Goal: Task Accomplishment & Management: Manage account settings

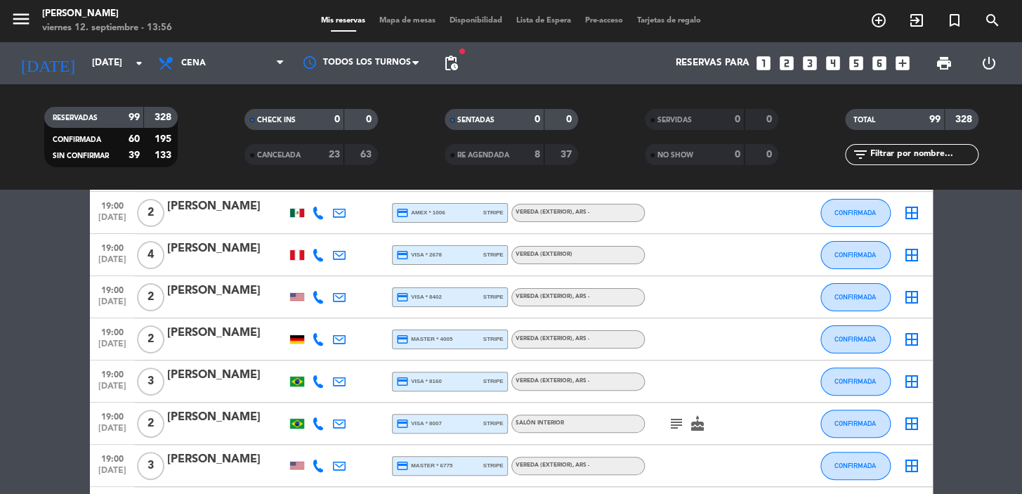
scroll to position [127, 0]
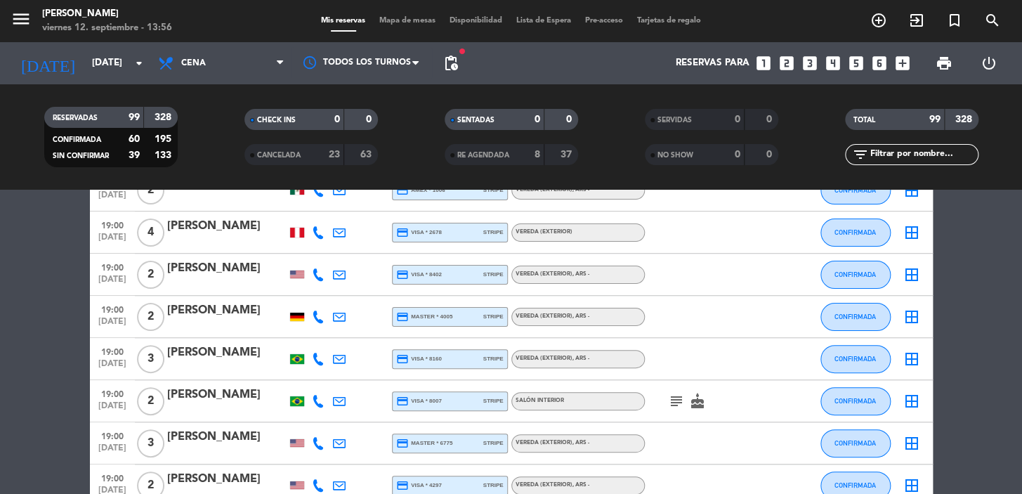
click at [673, 395] on icon "subject" at bounding box center [676, 401] width 17 height 17
click at [675, 393] on icon "subject" at bounding box center [676, 401] width 17 height 17
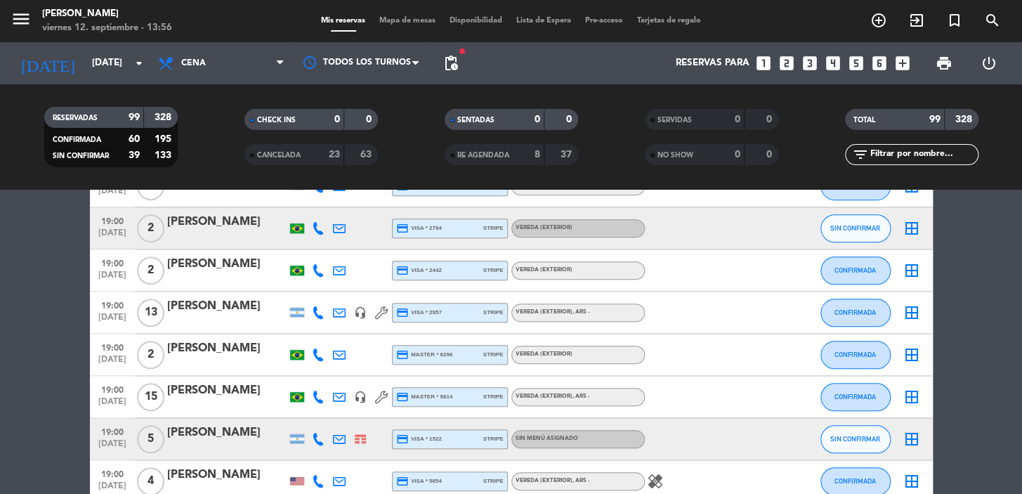
scroll to position [639, 0]
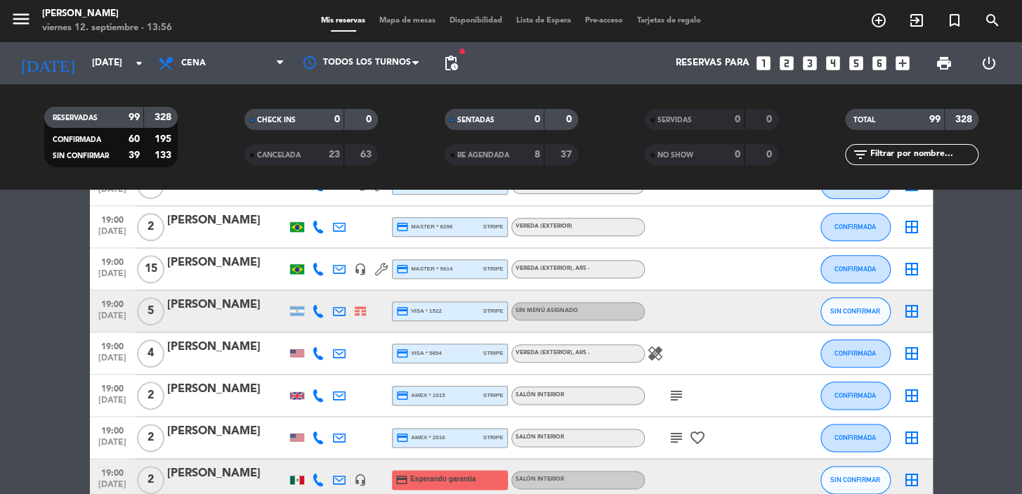
click at [452, 53] on span "pending_actions" at bounding box center [451, 63] width 28 height 28
click at [455, 63] on span "pending_actions" at bounding box center [451, 63] width 17 height 17
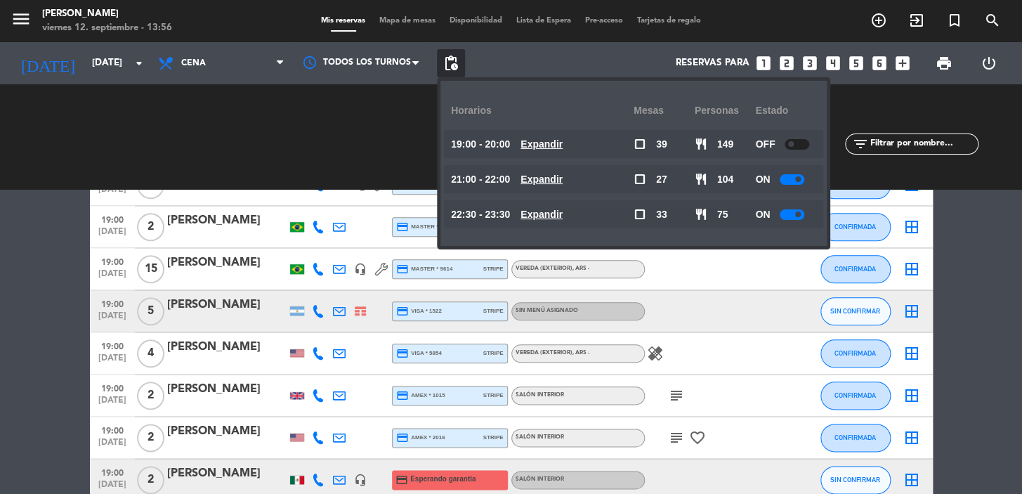
click at [563, 141] on u "Expandir" at bounding box center [542, 143] width 42 height 11
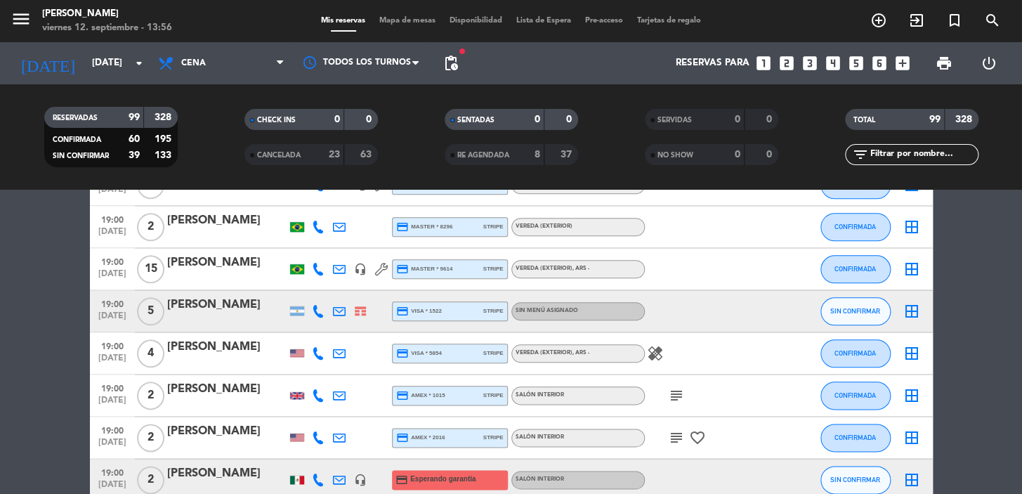
click at [672, 397] on icon "subject" at bounding box center [676, 395] width 17 height 17
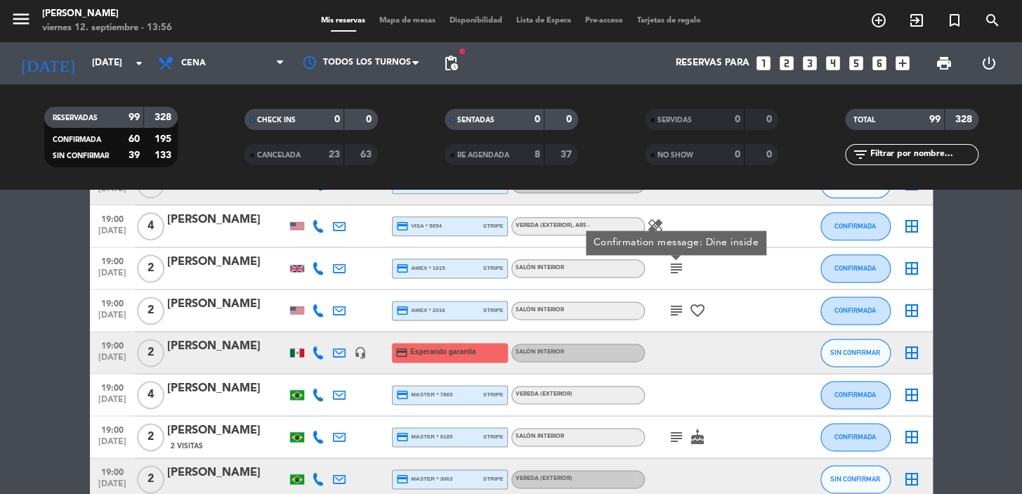
drag, startPoint x: 665, startPoint y: 432, endPoint x: 675, endPoint y: 439, distance: 11.5
click at [666, 433] on span "subject" at bounding box center [676, 437] width 21 height 17
click at [682, 443] on icon "subject" at bounding box center [676, 437] width 17 height 17
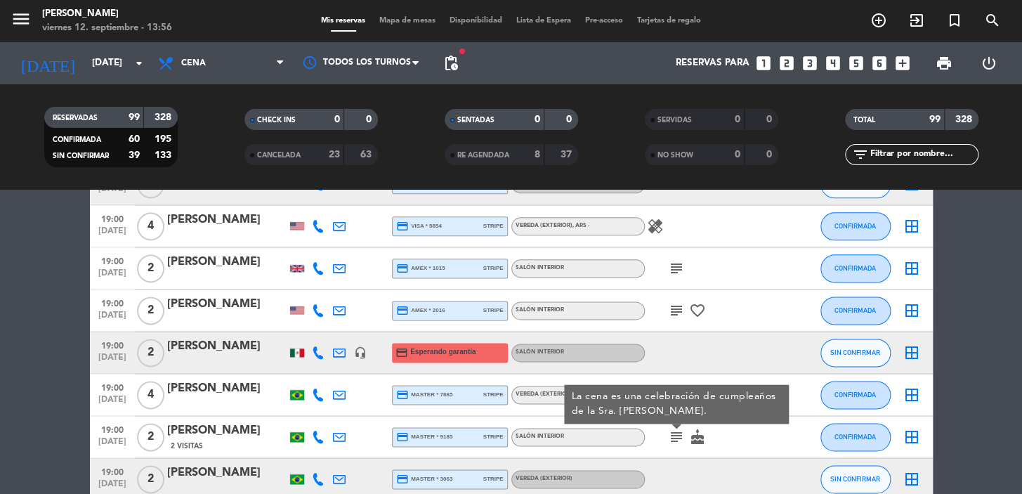
scroll to position [894, 0]
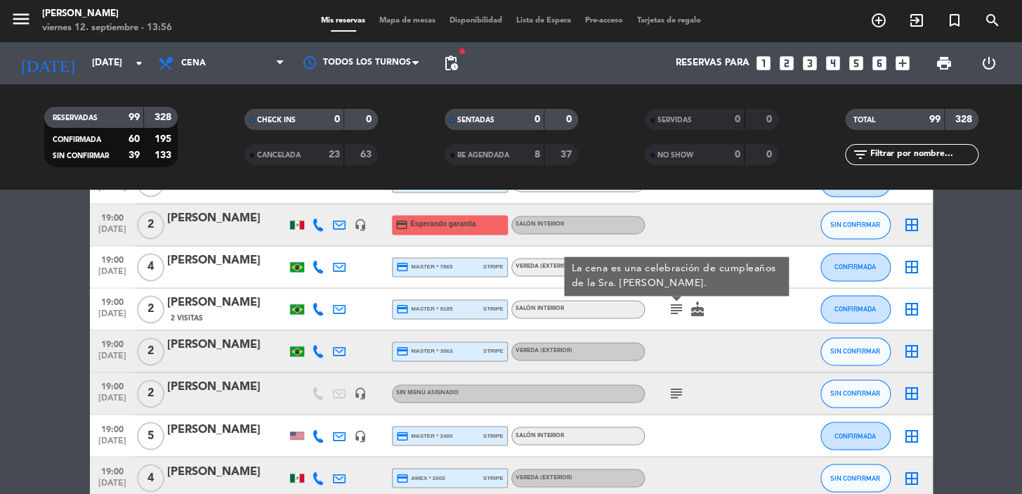
click at [682, 393] on icon "subject" at bounding box center [676, 393] width 17 height 17
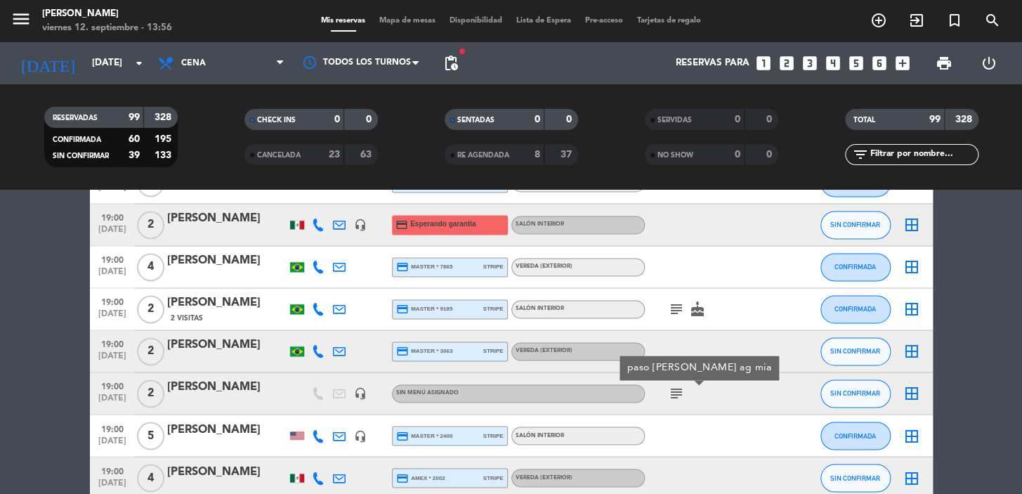
click at [684, 393] on span "subject paso mansilla ag mia" at bounding box center [676, 393] width 21 height 17
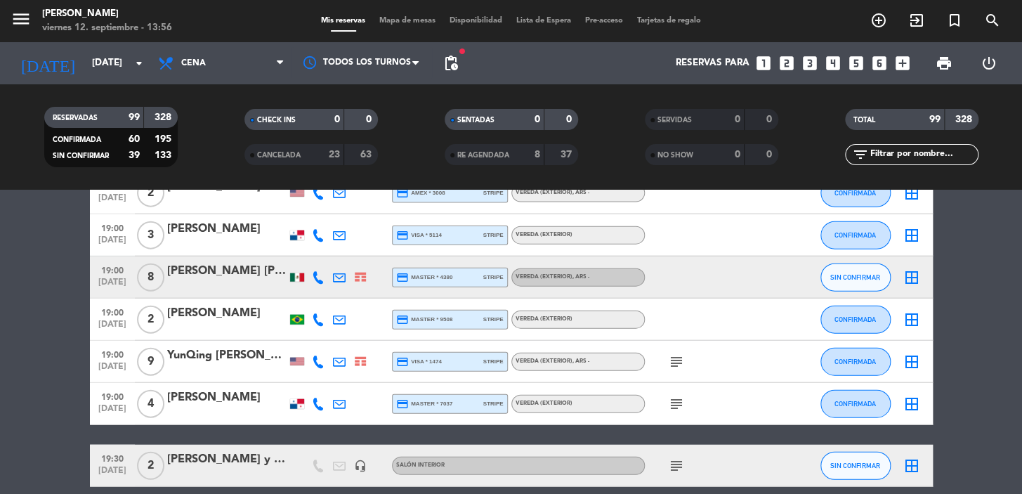
scroll to position [1405, 0]
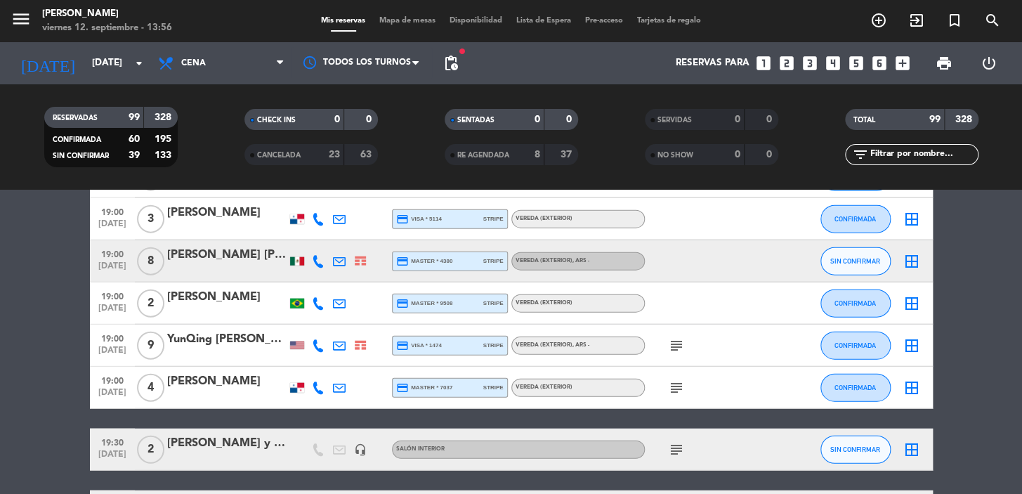
click at [661, 344] on div "subject" at bounding box center [708, 345] width 126 height 41
click at [666, 344] on span "subject" at bounding box center [676, 345] width 21 height 17
click at [675, 345] on icon "subject" at bounding box center [676, 345] width 17 height 17
click at [677, 389] on icon "subject" at bounding box center [676, 387] width 17 height 17
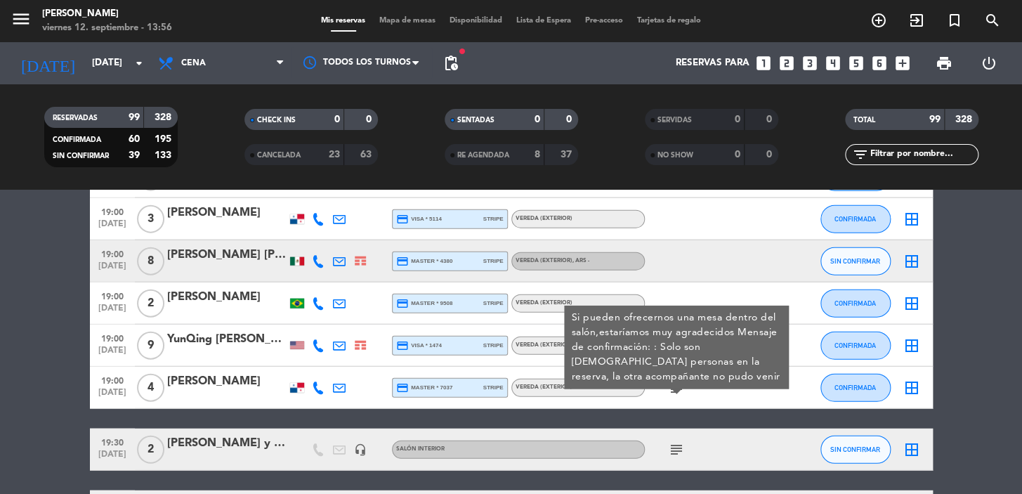
click at [684, 448] on span "subject" at bounding box center [676, 449] width 21 height 17
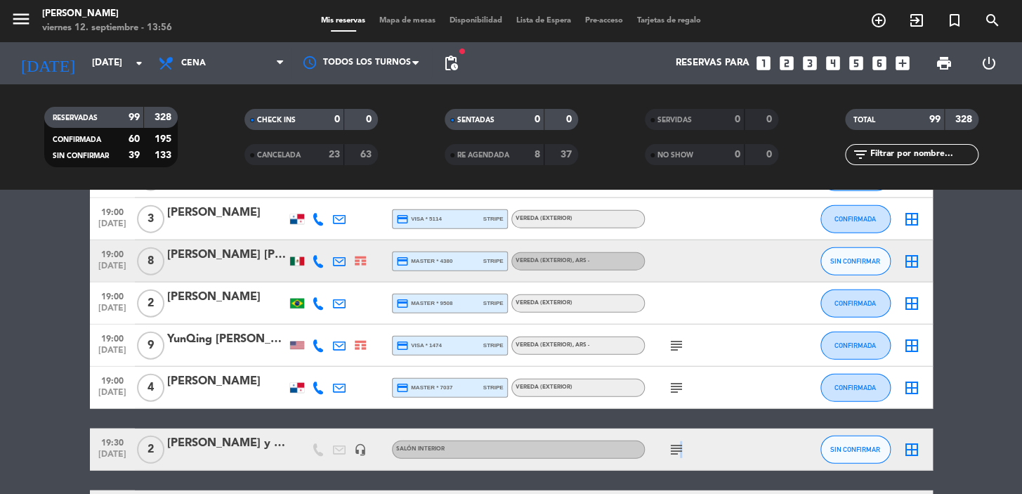
click at [676, 450] on icon "subject" at bounding box center [676, 449] width 17 height 17
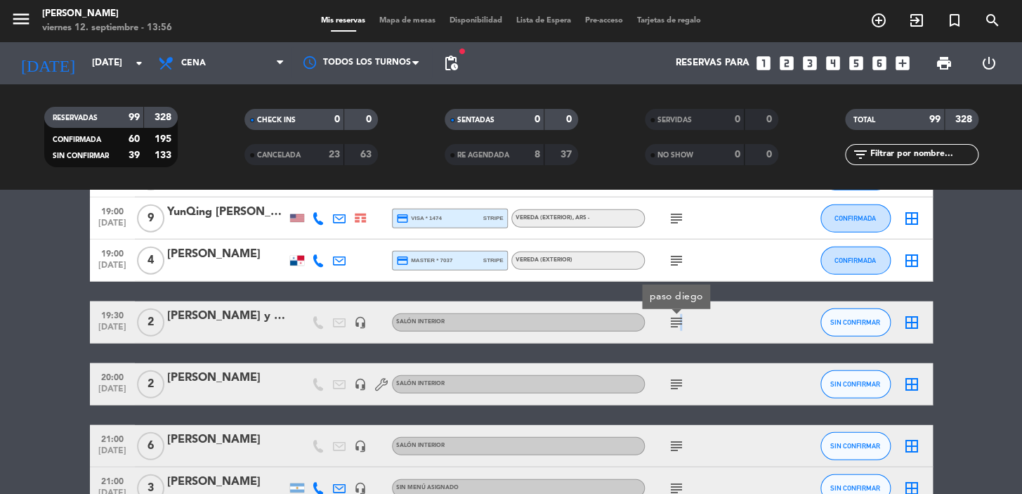
scroll to position [1660, 0]
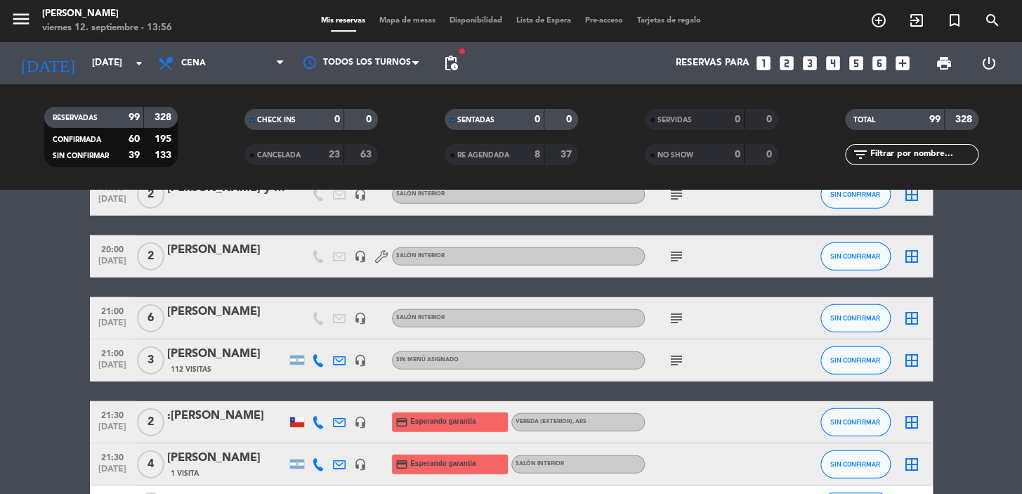
click at [672, 259] on icon "subject" at bounding box center [676, 256] width 17 height 17
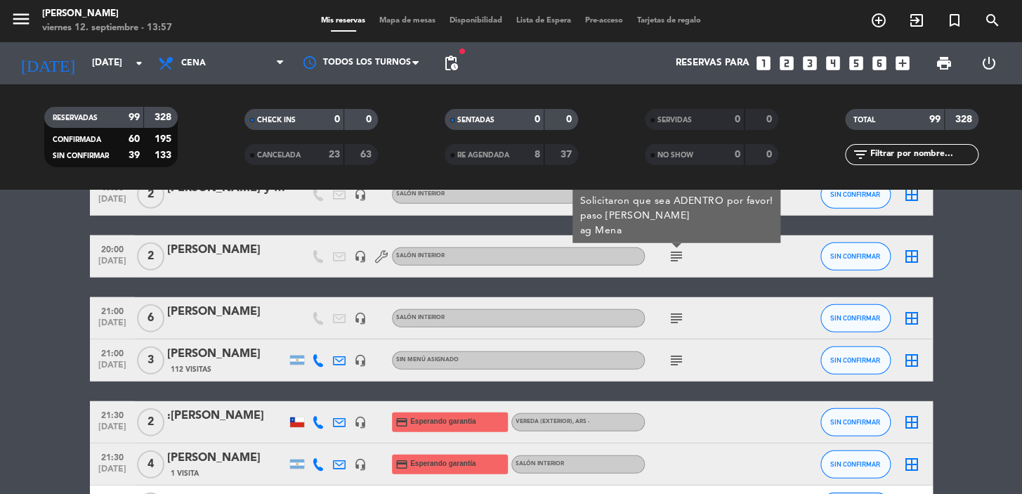
click at [681, 317] on icon "subject" at bounding box center [676, 318] width 17 height 17
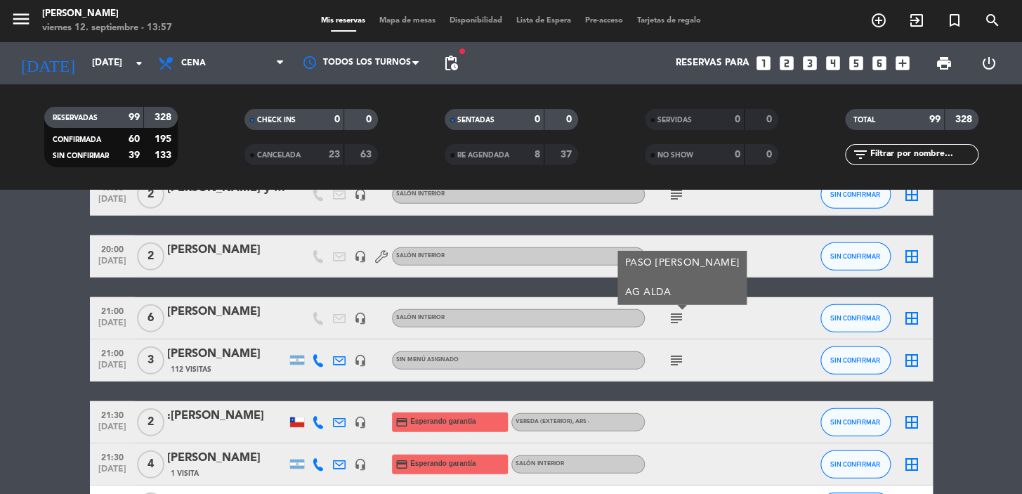
click at [672, 363] on icon "subject" at bounding box center [676, 360] width 17 height 17
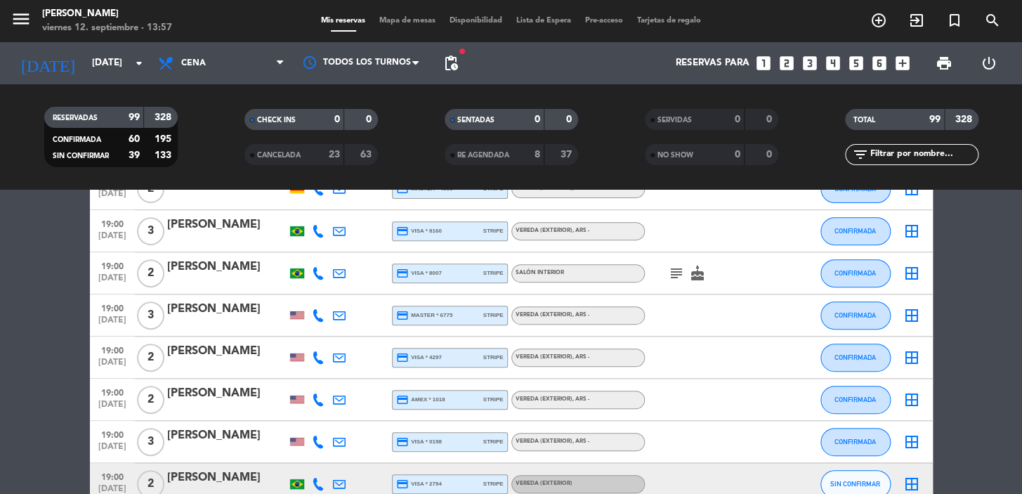
scroll to position [0, 0]
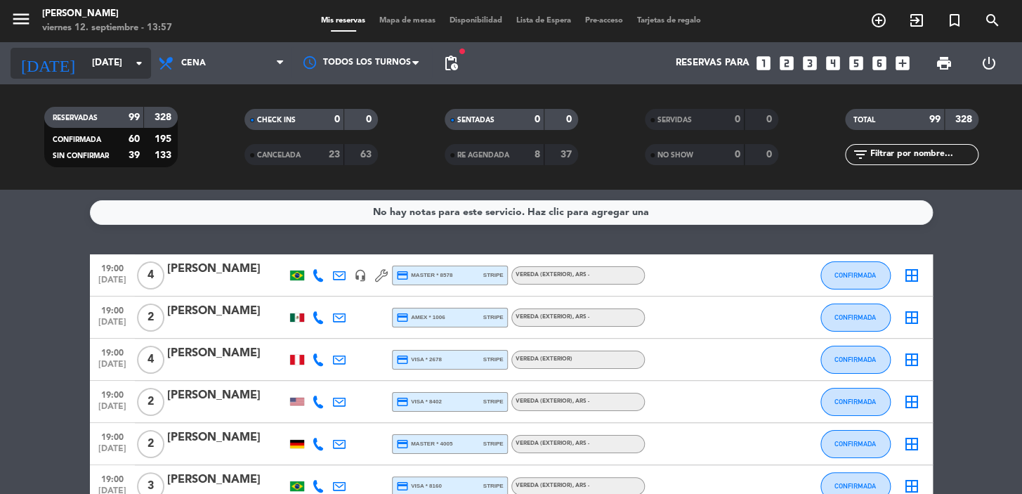
click at [89, 72] on input "vie. 12 sep." at bounding box center [147, 63] width 124 height 25
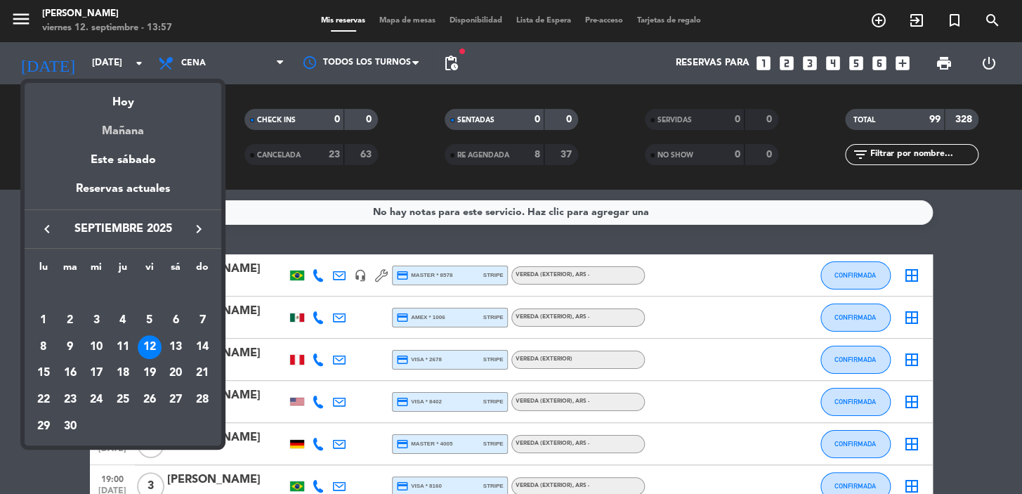
click at [135, 122] on div "Mañana" at bounding box center [123, 126] width 197 height 29
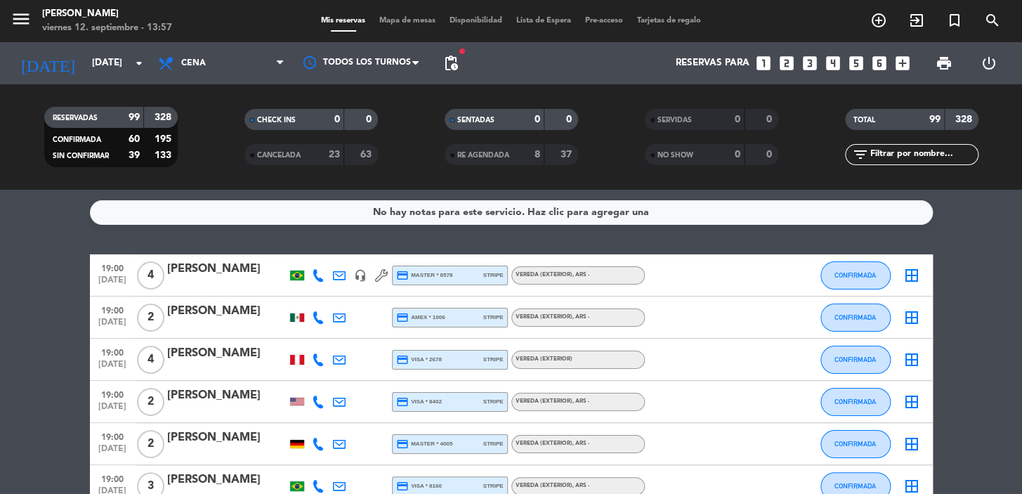
type input "sáb. [DATE]"
click at [186, 78] on span "Cena" at bounding box center [221, 63] width 141 height 31
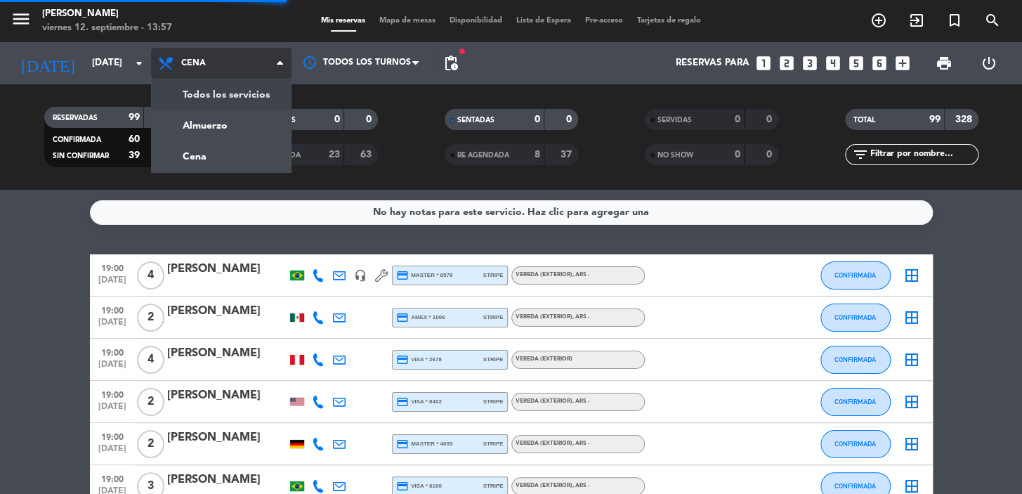
click at [200, 64] on span "Cena" at bounding box center [193, 63] width 25 height 10
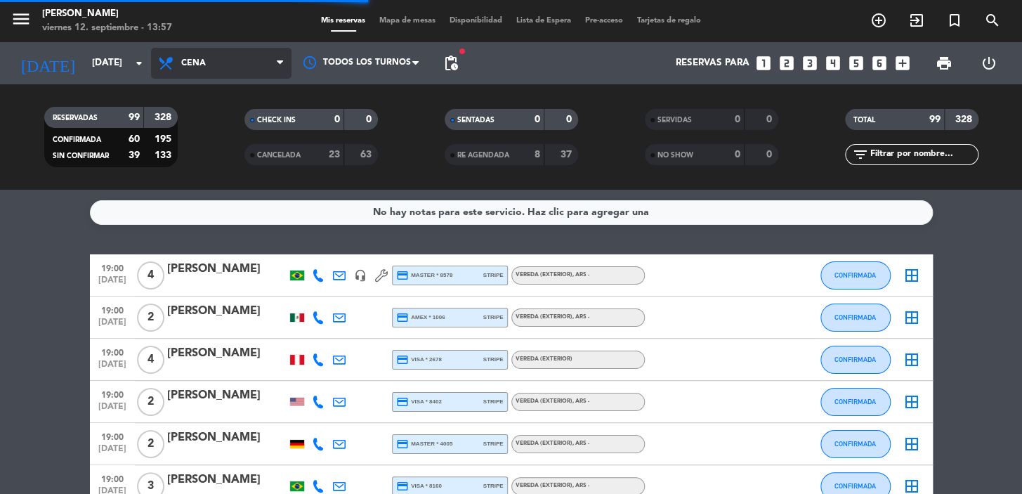
click at [202, 58] on span "Cena" at bounding box center [193, 63] width 25 height 10
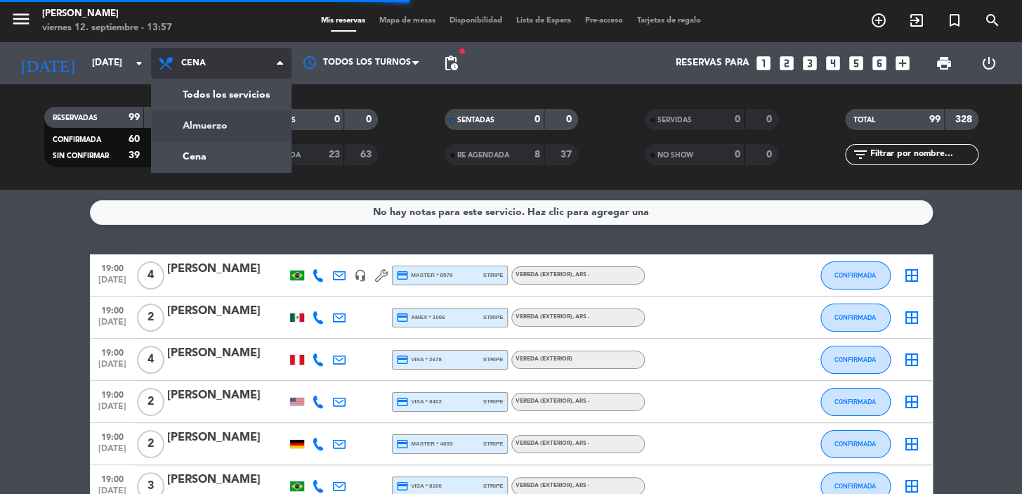
click at [221, 129] on div "menu Don Julio viernes 12. septiembre - 13:57 Mis reservas Mapa de mesas Dispon…" at bounding box center [511, 95] width 1022 height 190
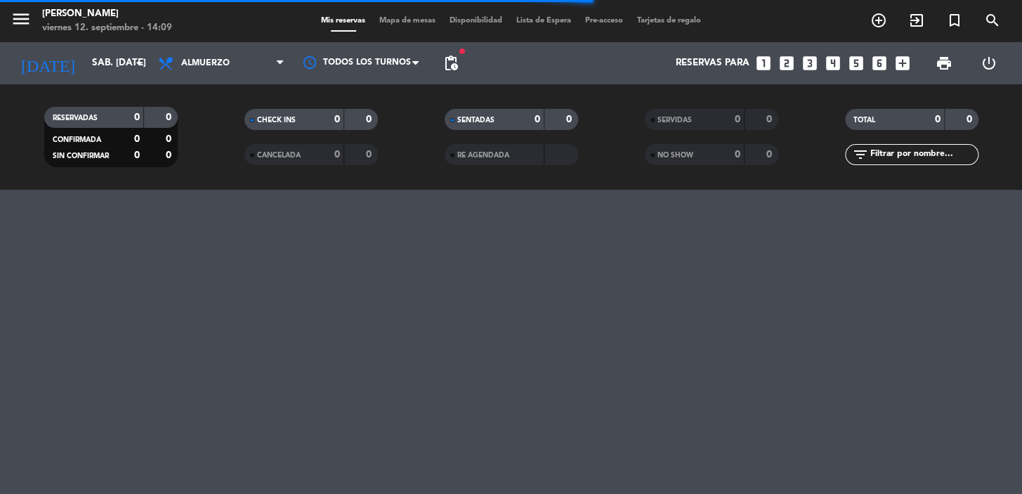
click at [885, 152] on input "text" at bounding box center [923, 154] width 109 height 15
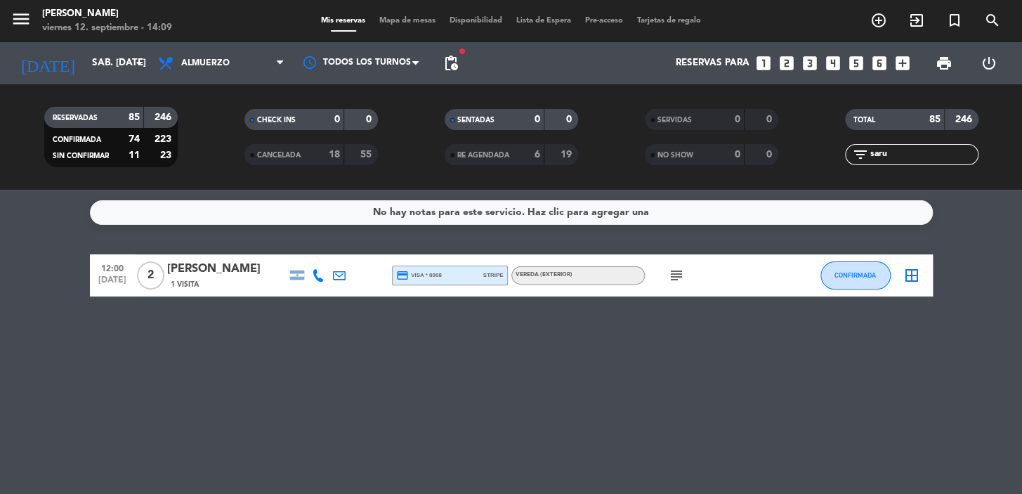
type input "saru"
click at [235, 280] on div "1 Visita" at bounding box center [226, 284] width 119 height 12
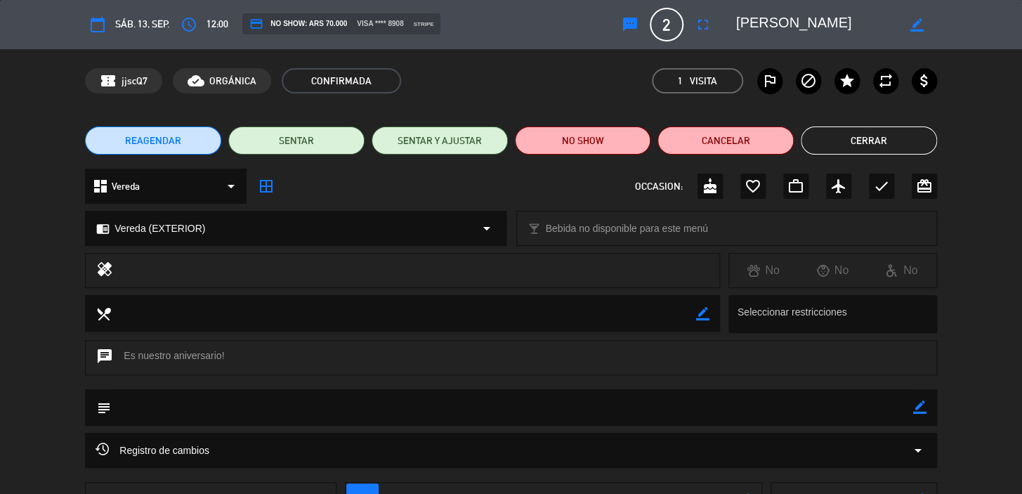
click at [917, 403] on icon "border_color" at bounding box center [919, 407] width 13 height 13
click at [892, 403] on textarea at bounding box center [512, 407] width 802 height 36
paste textarea "CONFIRMADA/EXTERIOR!!!"
type textarea "CONFIRMADA/EXTERIOR!!!"
drag, startPoint x: 913, startPoint y: 403, endPoint x: 899, endPoint y: 401, distance: 15.0
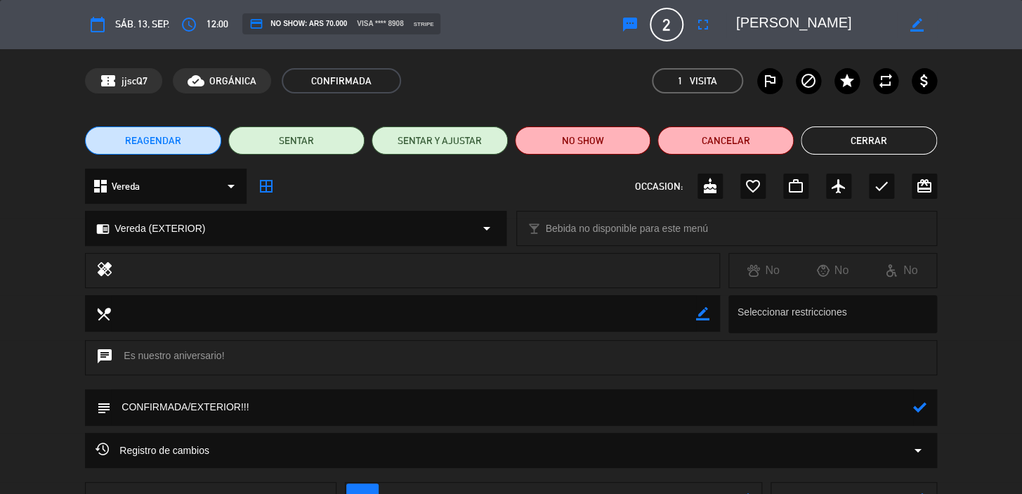
click at [914, 403] on icon at bounding box center [919, 407] width 13 height 13
click at [874, 146] on button "Cerrar" at bounding box center [869, 140] width 136 height 28
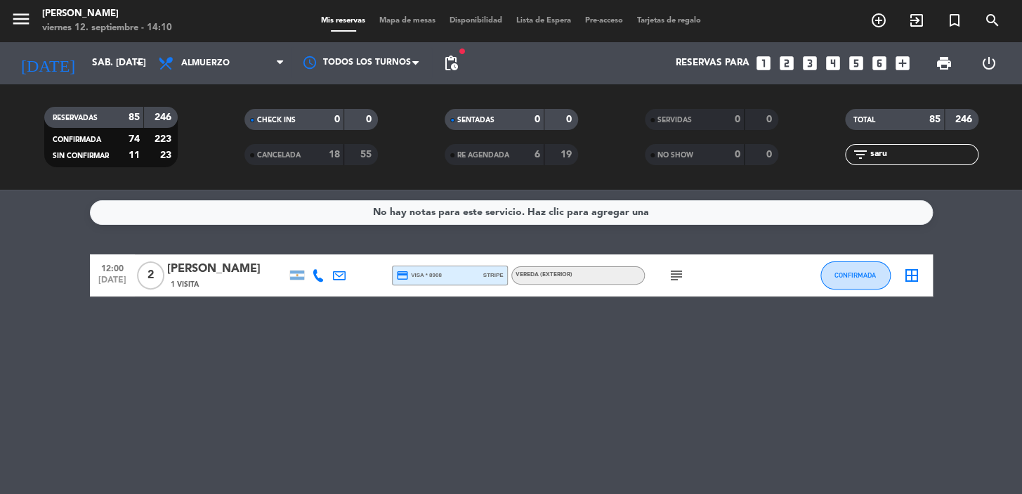
drag, startPoint x: 906, startPoint y: 159, endPoint x: 860, endPoint y: 171, distance: 47.4
click at [860, 171] on div "TOTAL 85 246 filter_list saru" at bounding box center [912, 136] width 200 height 77
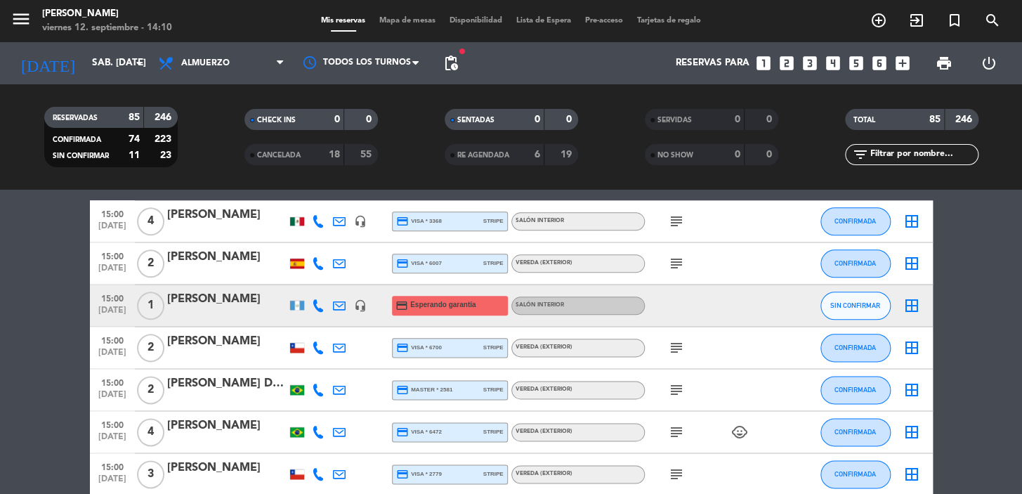
scroll to position [3473, 0]
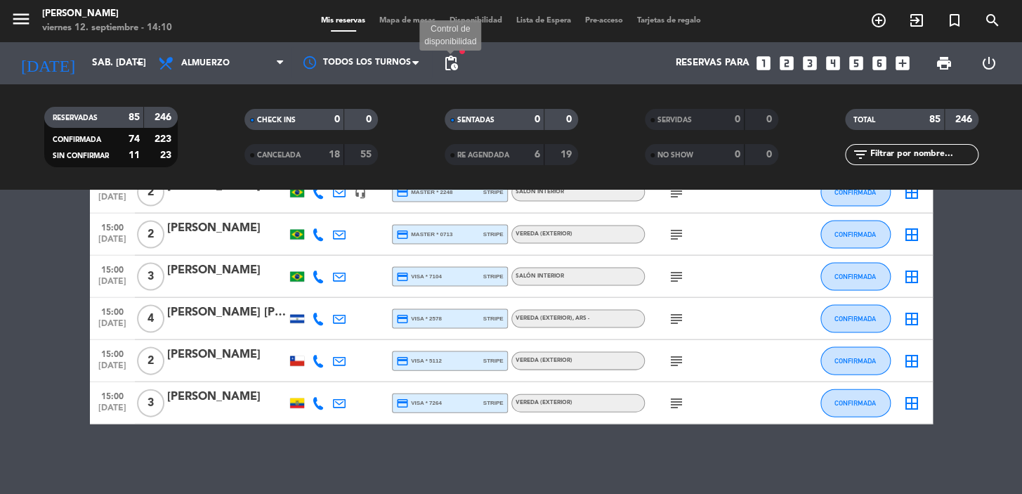
click at [446, 60] on span "pending_actions" at bounding box center [451, 63] width 17 height 17
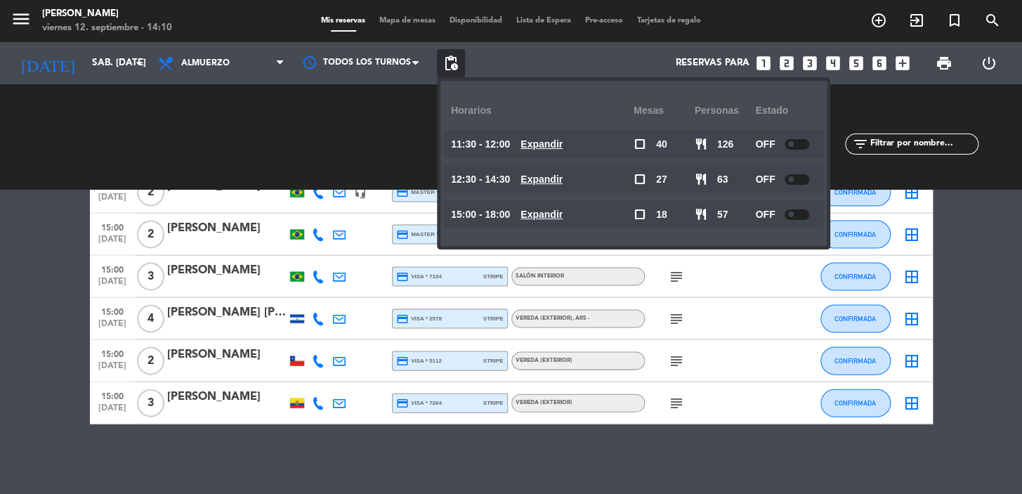
click at [446, 59] on span "pending_actions" at bounding box center [451, 63] width 17 height 17
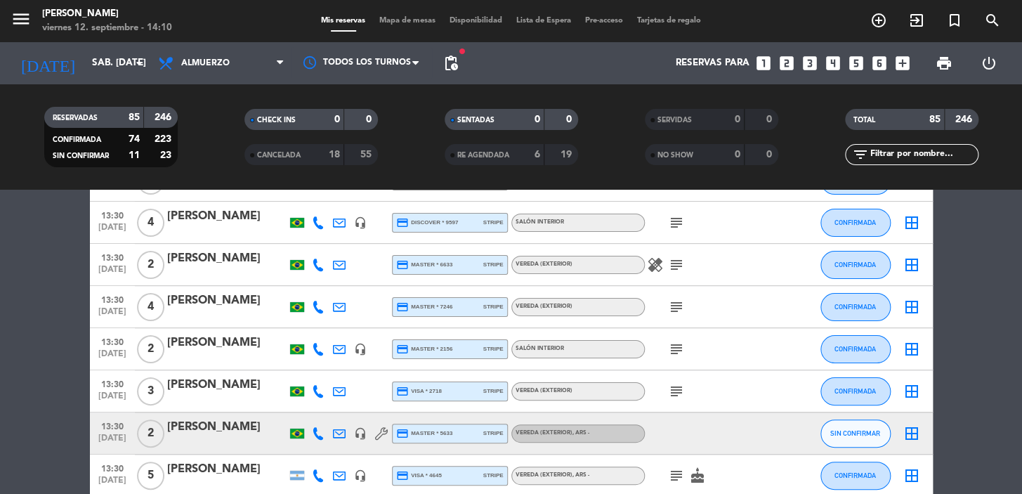
scroll to position [2324, 0]
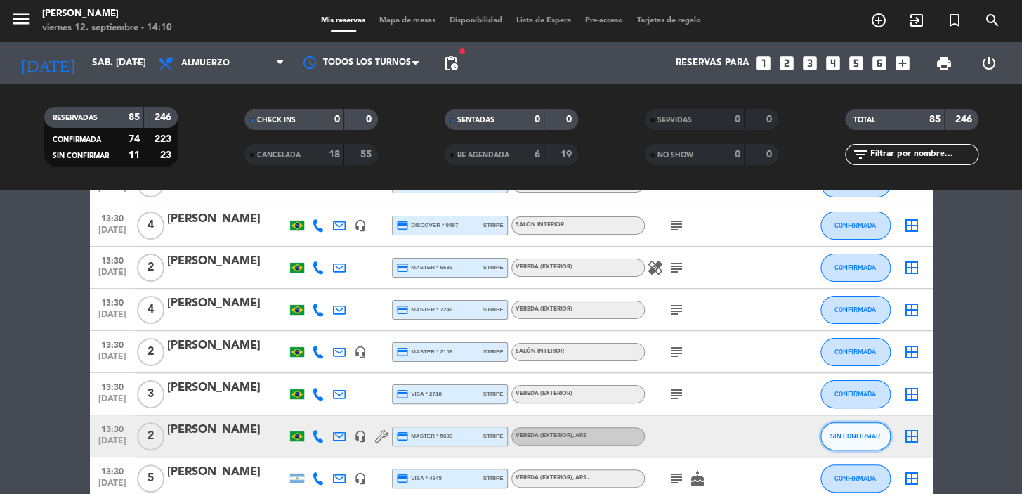
click at [845, 436] on span "SIN CONFIRMAR" at bounding box center [856, 436] width 50 height 8
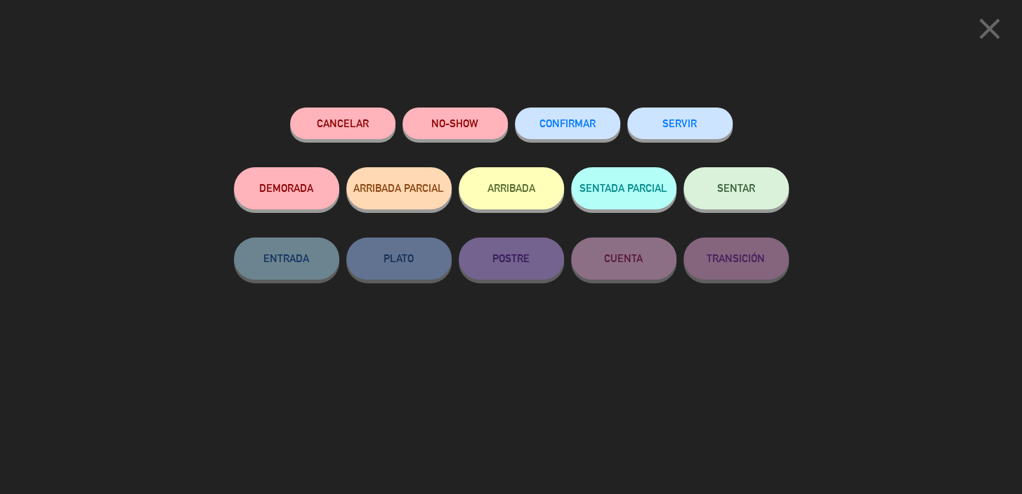
click at [573, 122] on span "CONFIRMAR" at bounding box center [568, 123] width 56 height 12
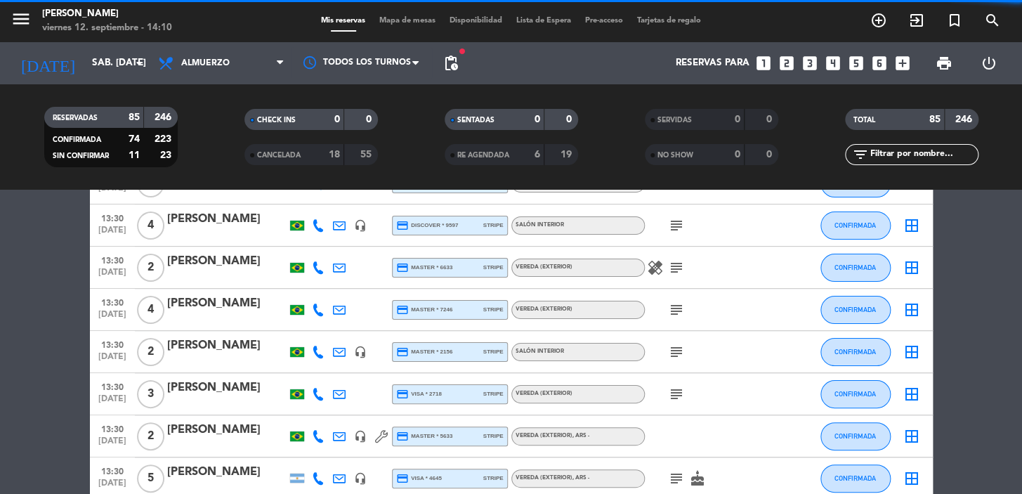
click at [229, 432] on div "Luiz Cardia" at bounding box center [226, 430] width 119 height 18
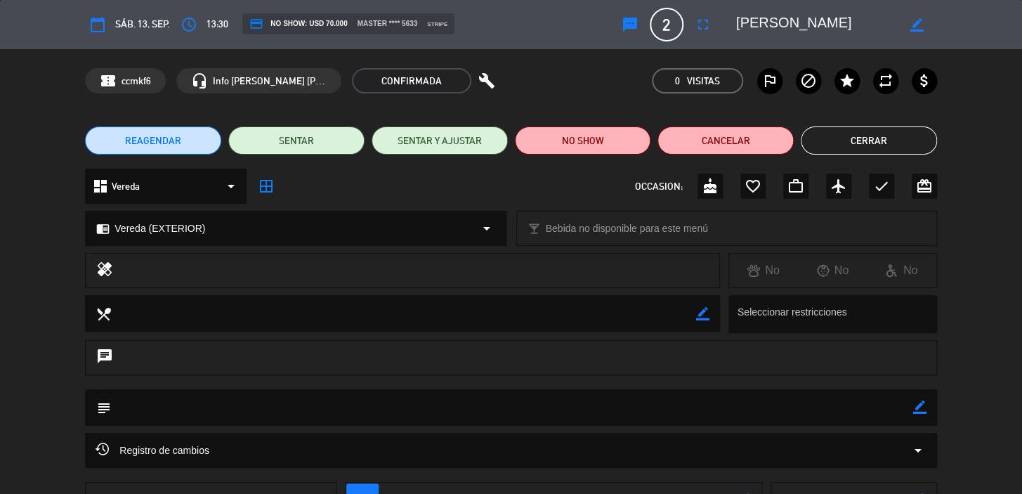
click at [921, 401] on icon "border_color" at bounding box center [919, 407] width 13 height 13
click at [783, 399] on textarea at bounding box center [512, 407] width 802 height 36
paste textarea "CONFIRMADA/EXTERIOR!!!"
click at [227, 404] on textarea at bounding box center [512, 407] width 802 height 36
click at [226, 404] on textarea at bounding box center [512, 407] width 802 height 36
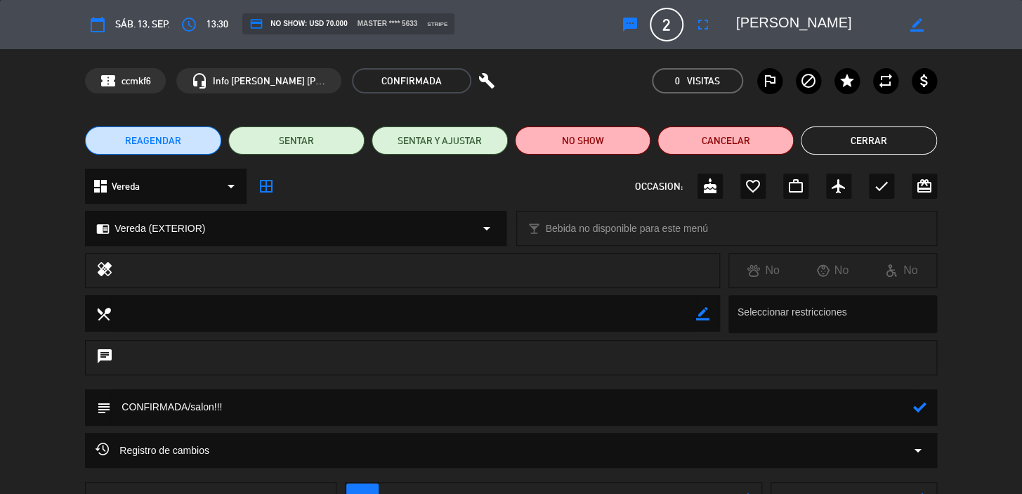
type textarea "CONFIRMADA/salon!!!"
click at [925, 401] on icon at bounding box center [919, 407] width 13 height 13
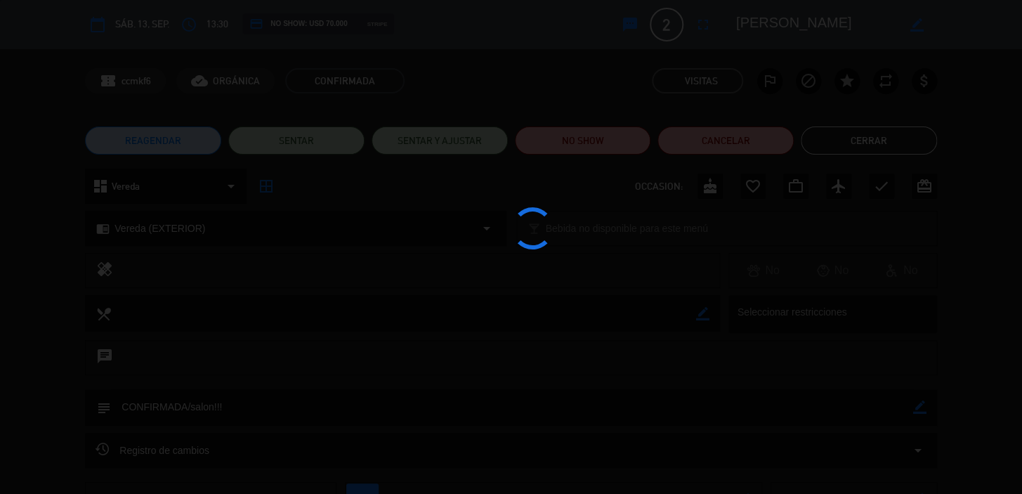
click at [101, 229] on div at bounding box center [511, 247] width 1022 height 494
drag, startPoint x: 126, startPoint y: 230, endPoint x: 135, endPoint y: 242, distance: 14.1
click at [127, 230] on div at bounding box center [511, 247] width 1022 height 494
click at [139, 244] on div at bounding box center [511, 247] width 1022 height 494
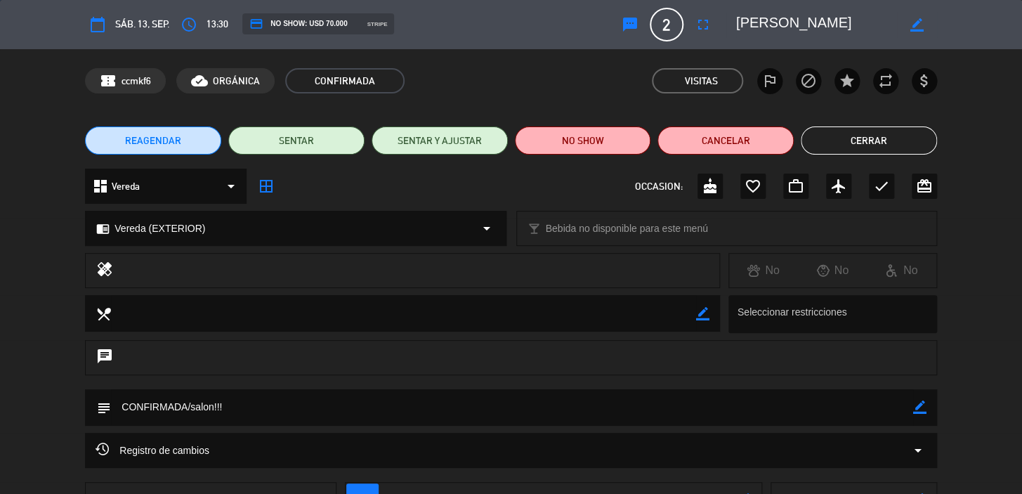
click at [157, 240] on div "chrome_reader_mode Vereda (EXTERIOR) arrow_drop_down" at bounding box center [295, 229] width 419 height 34
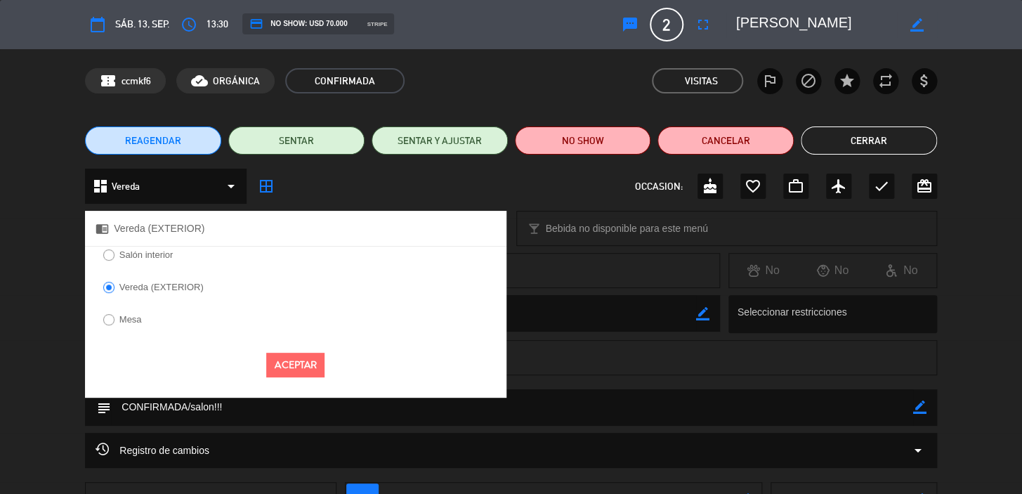
click at [147, 259] on label "Salón interior" at bounding box center [146, 254] width 54 height 9
click at [301, 364] on button "Aceptar" at bounding box center [295, 365] width 58 height 25
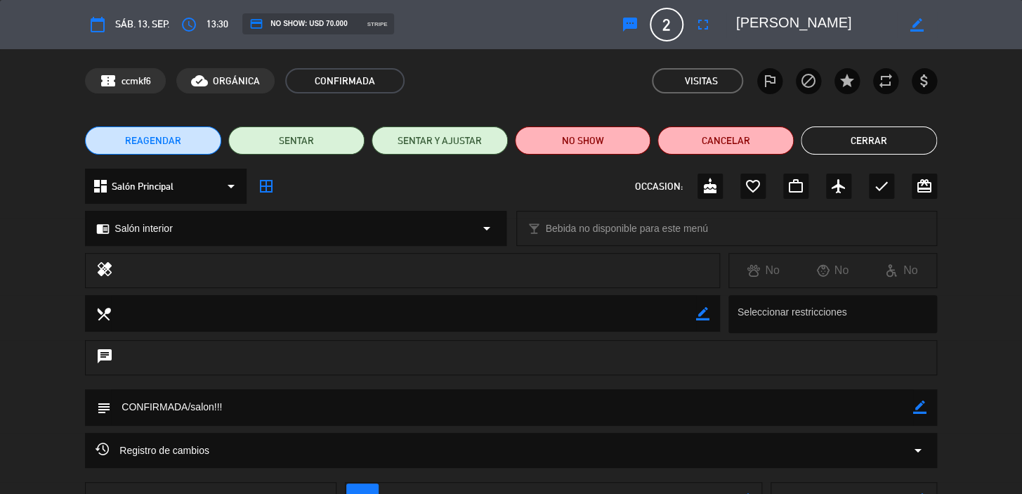
click at [850, 157] on div "REAGENDAR SENTAR SENTAR Y AJUSTAR NO SHOW Cancelar Cerrar" at bounding box center [511, 140] width 1022 height 56
click at [843, 143] on button "Cerrar" at bounding box center [869, 140] width 136 height 28
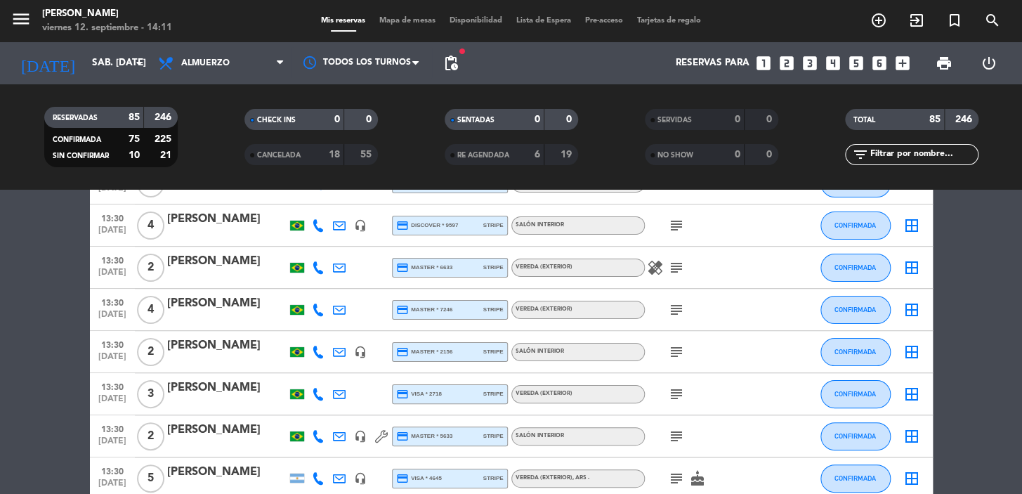
click at [672, 386] on icon "subject" at bounding box center [676, 394] width 17 height 17
click at [679, 406] on div "subject CONFIRMADA/EXTERIOR!!!" at bounding box center [708, 393] width 126 height 41
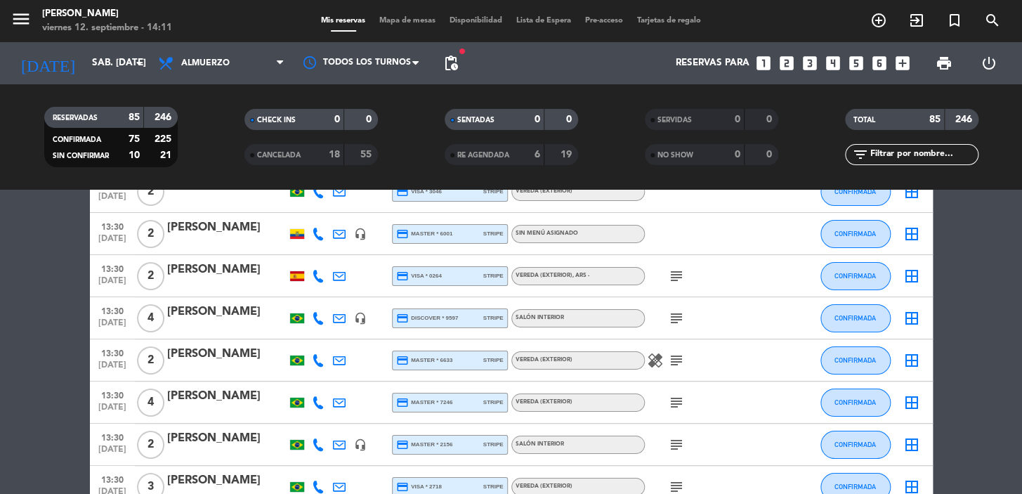
scroll to position [2068, 0]
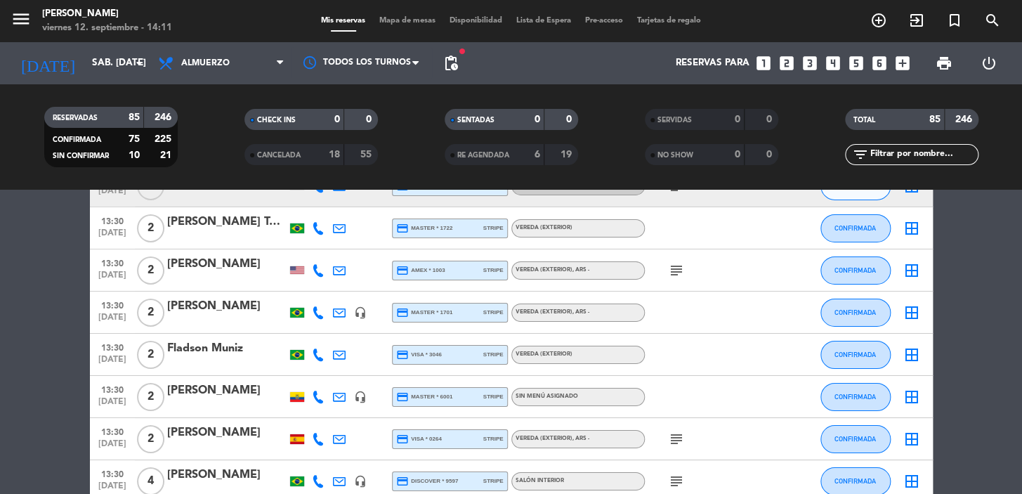
click at [321, 398] on icon at bounding box center [318, 397] width 13 height 13
click at [296, 371] on span "Copiar" at bounding box center [308, 373] width 30 height 15
click at [0, 400] on bookings-row "11:30 sep. 13 2 Ahmed Ziedan credit_card amex * 1008 stripe Vereda (EXTERIOR) ,…" at bounding box center [511, 7] width 1022 height 3643
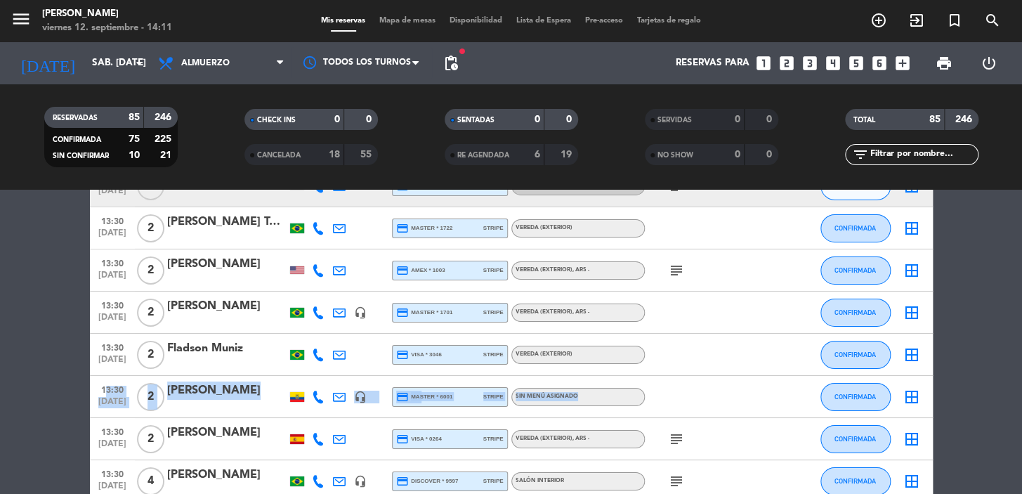
drag, startPoint x: 92, startPoint y: 388, endPoint x: 636, endPoint y: 390, distance: 543.9
click at [637, 391] on div "13:30 sep. 13 2 Gabriela Delgado headset_mic credit_card master * 6001 stripe S…" at bounding box center [511, 397] width 843 height 42
click at [0, 437] on bookings-row "11:30 sep. 13 2 Ahmed Ziedan credit_card amex * 1008 stripe Vereda (EXTERIOR) ,…" at bounding box center [511, 7] width 1022 height 3643
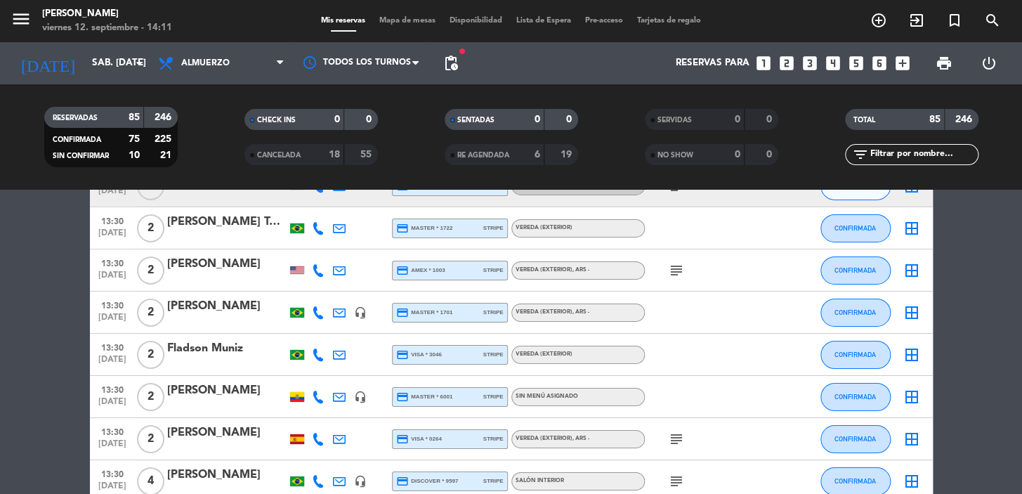
click at [242, 401] on div at bounding box center [226, 406] width 119 height 11
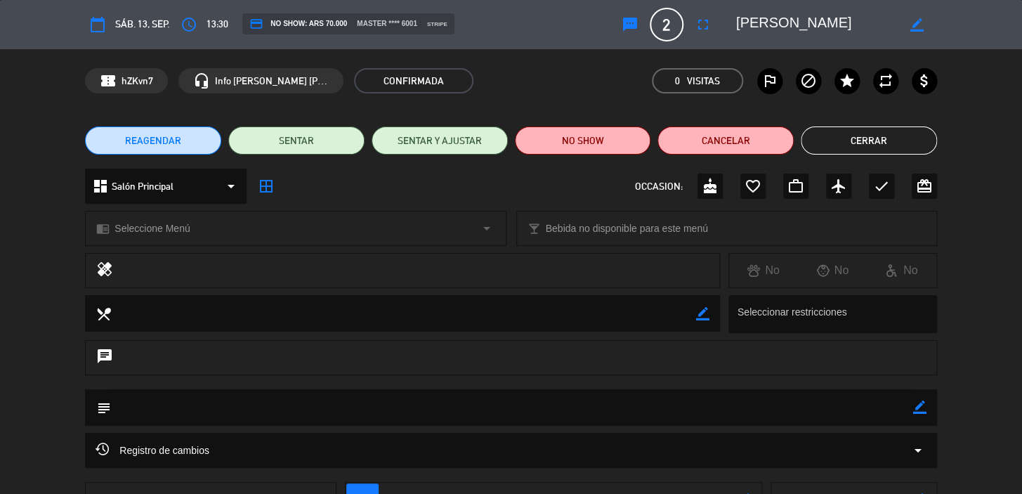
click at [159, 233] on span "Seleccione Menú" at bounding box center [152, 229] width 75 height 16
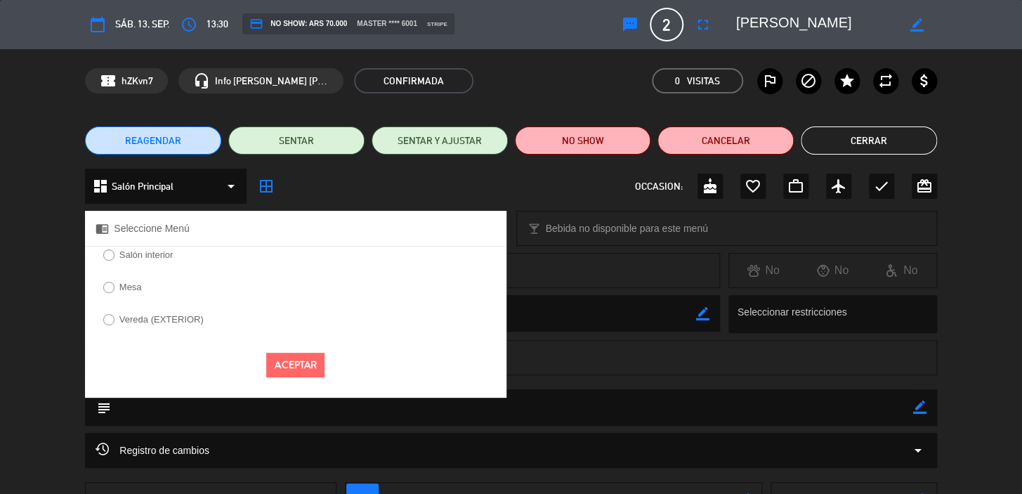
click at [133, 259] on label "Salón interior" at bounding box center [138, 257] width 85 height 22
click at [285, 358] on button "Aceptar" at bounding box center [295, 365] width 58 height 25
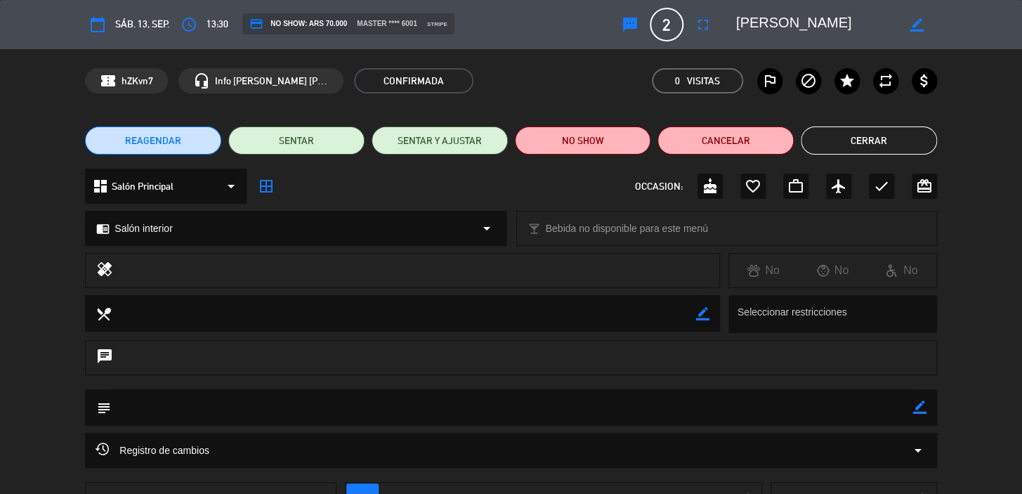
drag, startPoint x: 835, startPoint y: 161, endPoint x: 845, endPoint y: 135, distance: 27.6
click at [836, 161] on div "REAGENDAR SENTAR SENTAR Y AJUSTAR NO SHOW Cancelar Cerrar" at bounding box center [511, 140] width 1022 height 56
click at [849, 134] on button "Cerrar" at bounding box center [869, 140] width 136 height 28
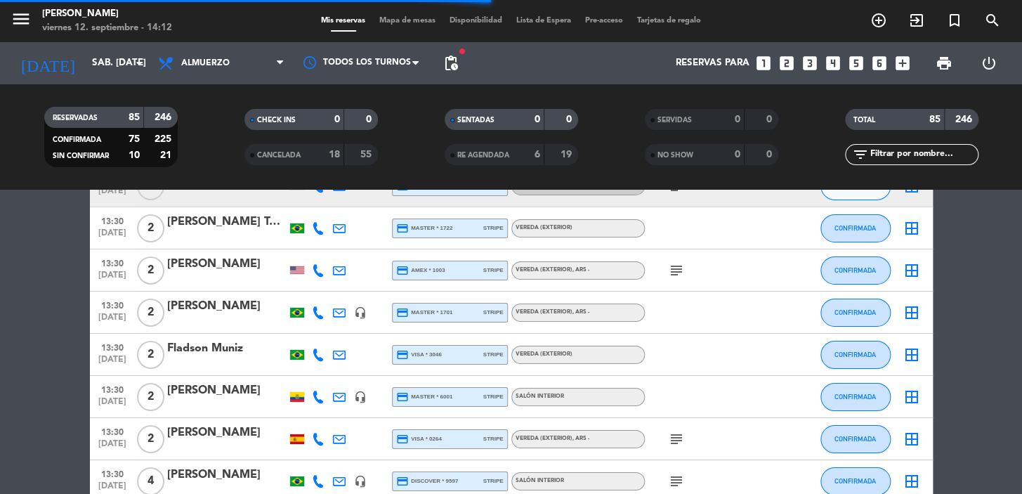
drag, startPoint x: 98, startPoint y: 386, endPoint x: 622, endPoint y: 398, distance: 523.6
click at [623, 398] on div "13:30 sep. 13 2 Gabriela Delgado headset_mic credit_card master * 6001 stripe S…" at bounding box center [511, 397] width 843 height 42
copy div "13:30 sep. 13 2 Gabriela Delgado headset_mic credit_card master * 6001 stripe S…"
click at [313, 353] on icon at bounding box center [318, 355] width 13 height 13
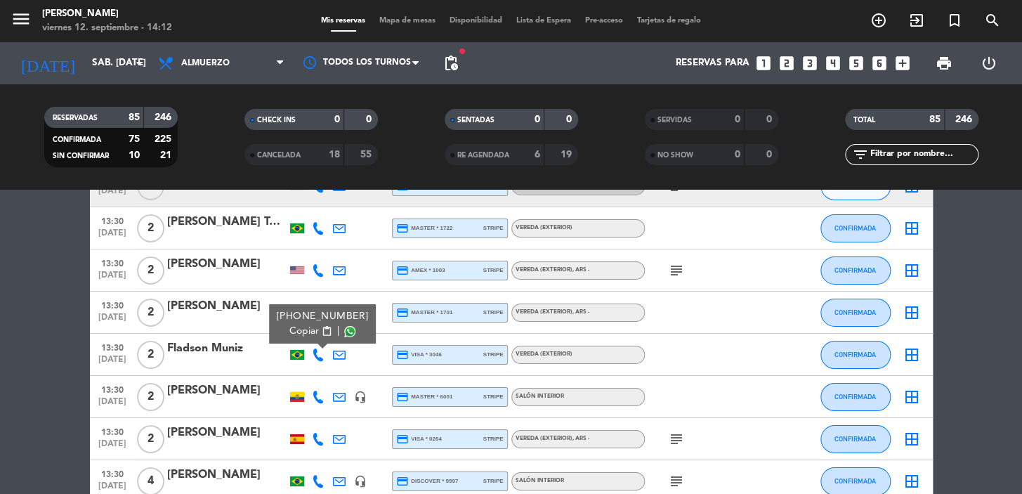
click at [301, 341] on div "+5585997495313 Copiar content_paste |" at bounding box center [322, 323] width 107 height 39
click at [298, 334] on span "Copiar" at bounding box center [305, 331] width 30 height 15
drag, startPoint x: 0, startPoint y: 337, endPoint x: 131, endPoint y: 334, distance: 130.7
click at [0, 334] on bookings-row "11:30 sep. 13 2 Ahmed Ziedan credit_card amex * 1008 stripe Vereda (EXTERIOR) ,…" at bounding box center [511, 7] width 1022 height 3643
drag, startPoint x: 98, startPoint y: 342, endPoint x: 227, endPoint y: 373, distance: 132.3
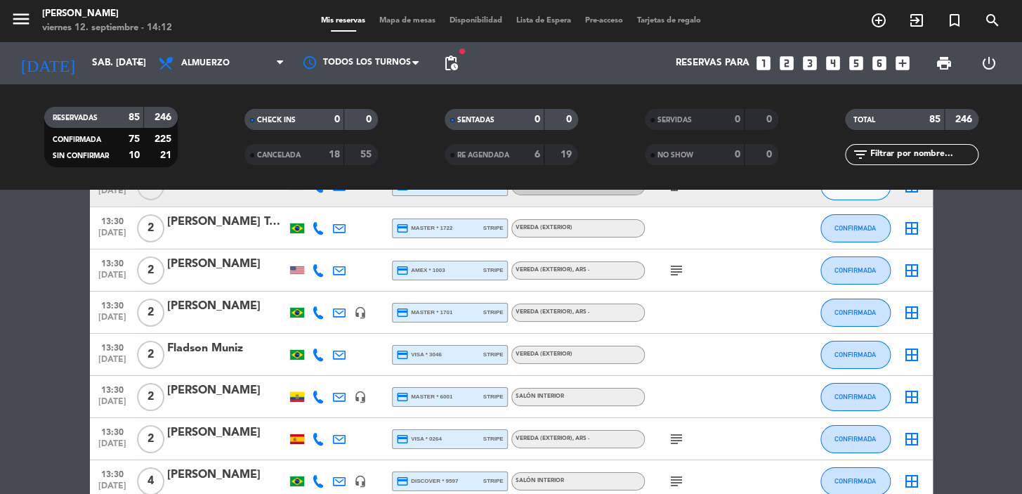
click at [587, 350] on div "13:30 sep. 13 2 Fladson Muniz credit_card visa * 3046 stripe Vereda (EXTERIOR) …" at bounding box center [511, 355] width 843 height 42
copy div "13:30 sep. 13 2 Fladson Muniz credit_card visa * 3046 stripe Vereda (EXTERIOR)"
click at [875, 58] on icon "looks_6" at bounding box center [880, 63] width 18 height 18
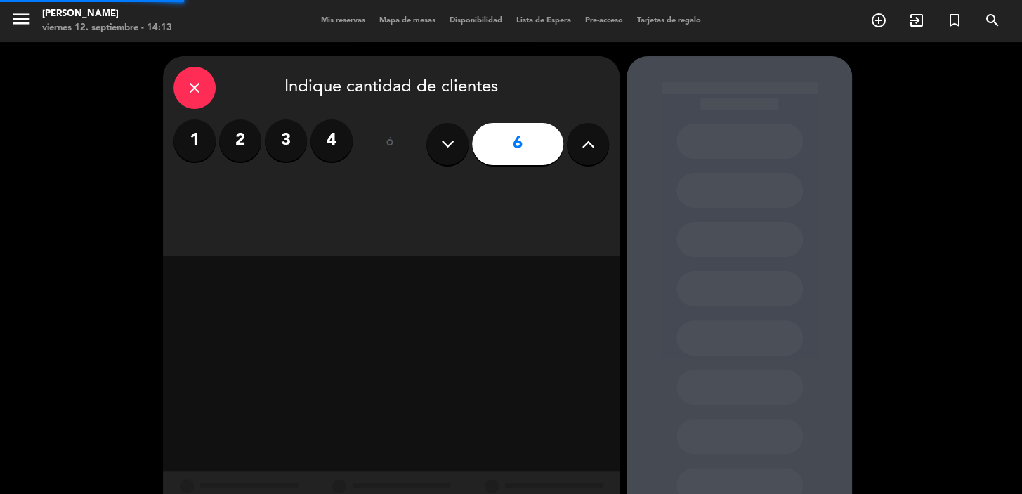
click at [523, 181] on div "close Indique cantidad de clientes 1 2 3 4 ó 6" at bounding box center [391, 156] width 457 height 200
click at [475, 190] on div "close Indique cantidad de clientes 1 2 3 4 ó 6" at bounding box center [391, 156] width 457 height 200
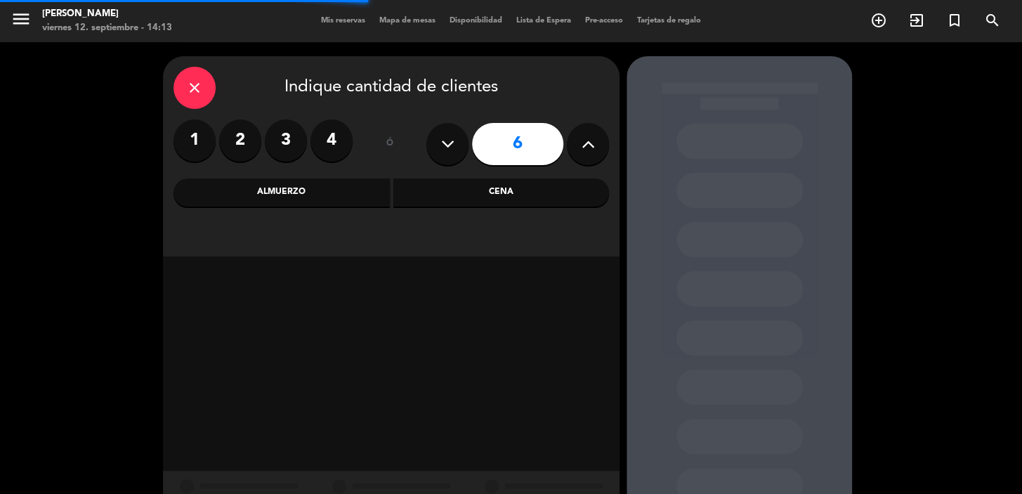
click at [464, 190] on div "Cena" at bounding box center [501, 192] width 216 height 28
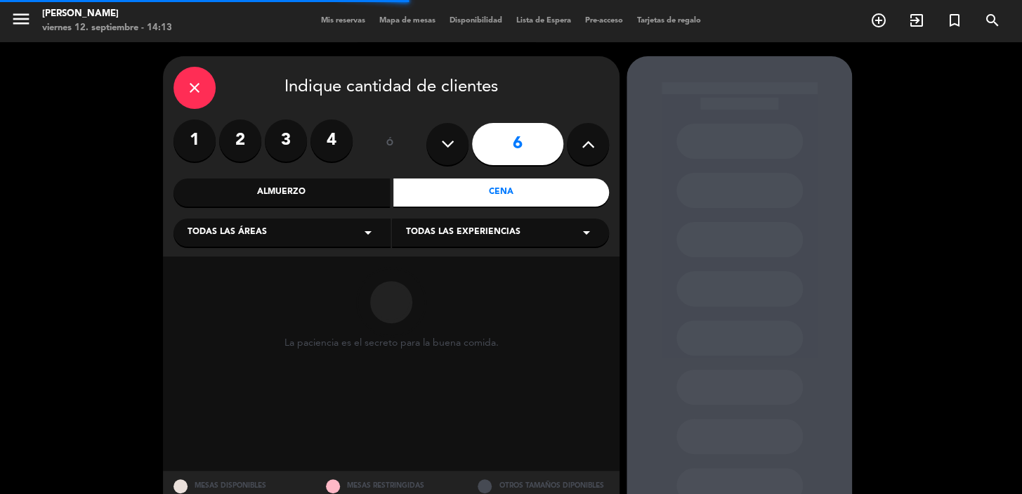
click at [319, 221] on div "Todas las áreas arrow_drop_down" at bounding box center [282, 233] width 217 height 28
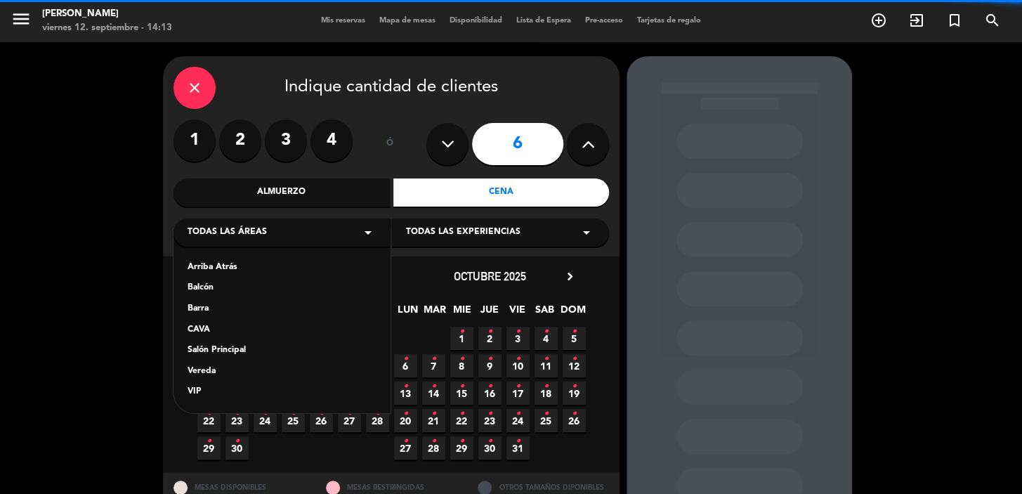
click at [221, 370] on div "Vereda" at bounding box center [282, 372] width 189 height 14
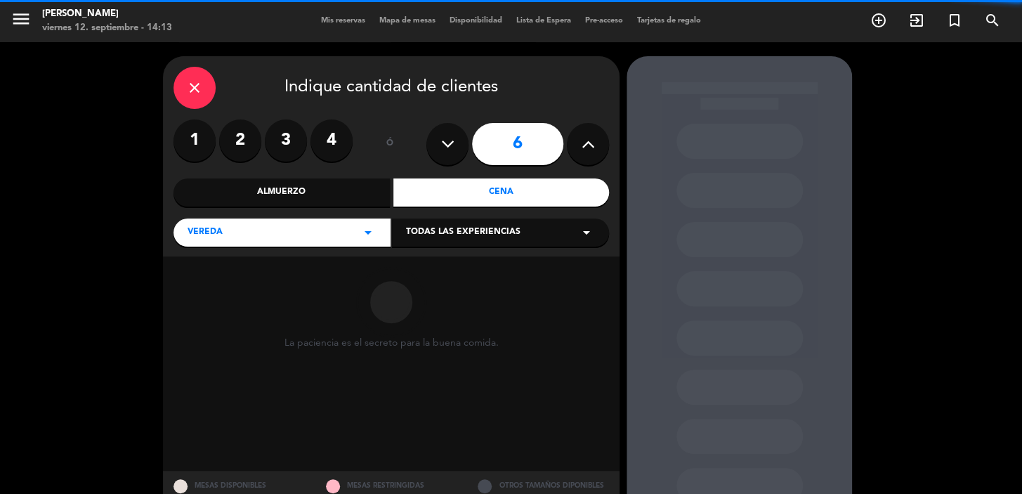
click at [526, 239] on div "Todas las experiencias arrow_drop_down" at bounding box center [500, 233] width 217 height 28
drag, startPoint x: 525, startPoint y: 243, endPoint x: 512, endPoint y: 267, distance: 27.0
click at [512, 267] on div "Sidewalk (OUTDOORS)" at bounding box center [500, 268] width 189 height 14
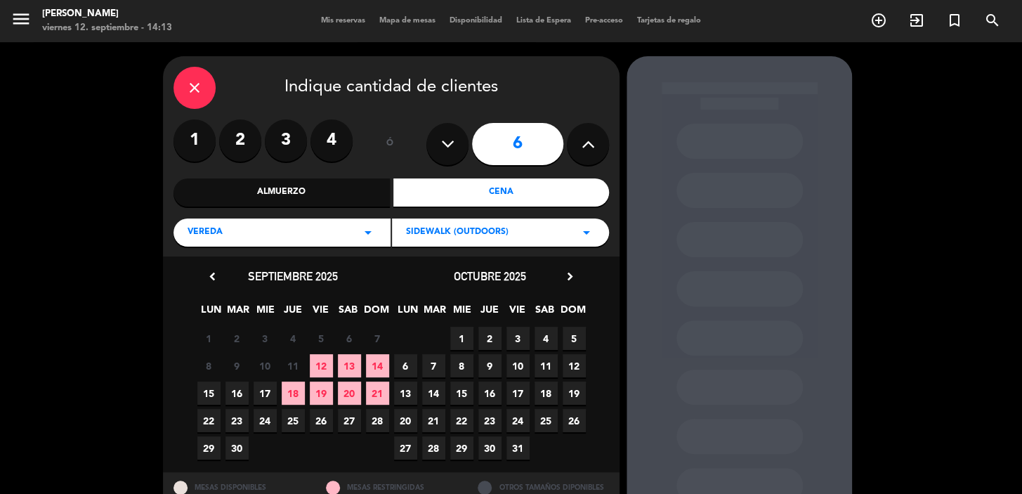
click at [496, 412] on span "23" at bounding box center [490, 420] width 23 height 23
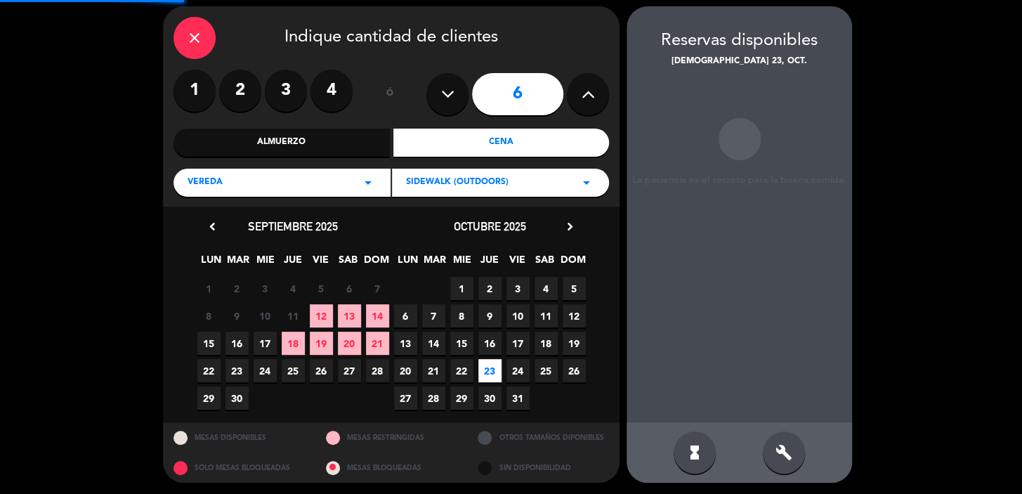
scroll to position [51, 0]
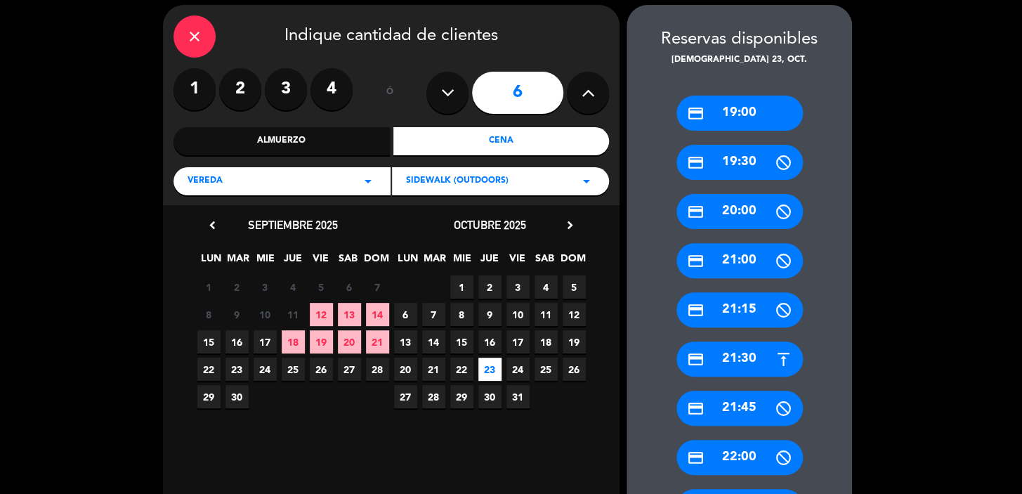
click at [731, 117] on div "credit_card 19:00" at bounding box center [740, 113] width 126 height 35
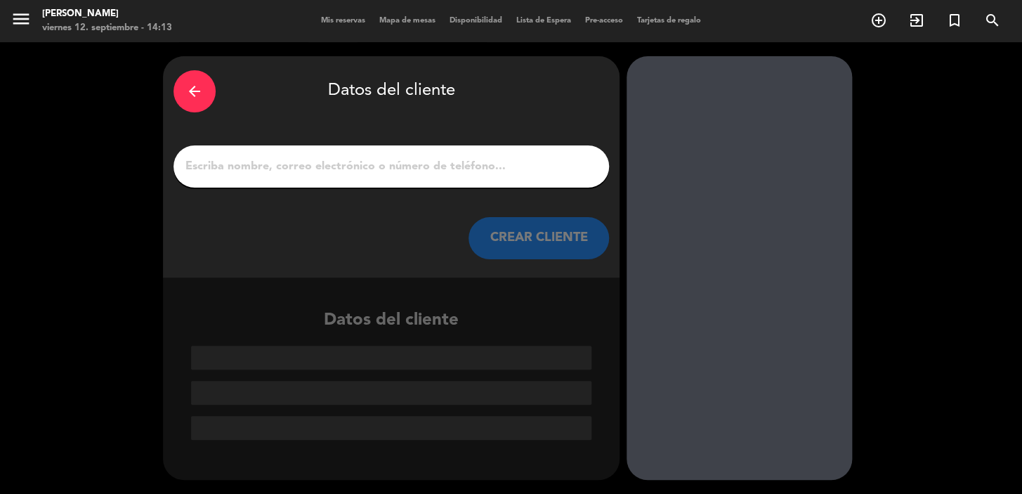
scroll to position [0, 0]
click at [472, 160] on input "1" at bounding box center [391, 167] width 415 height 20
paste input "Elizabeth Ayuso"
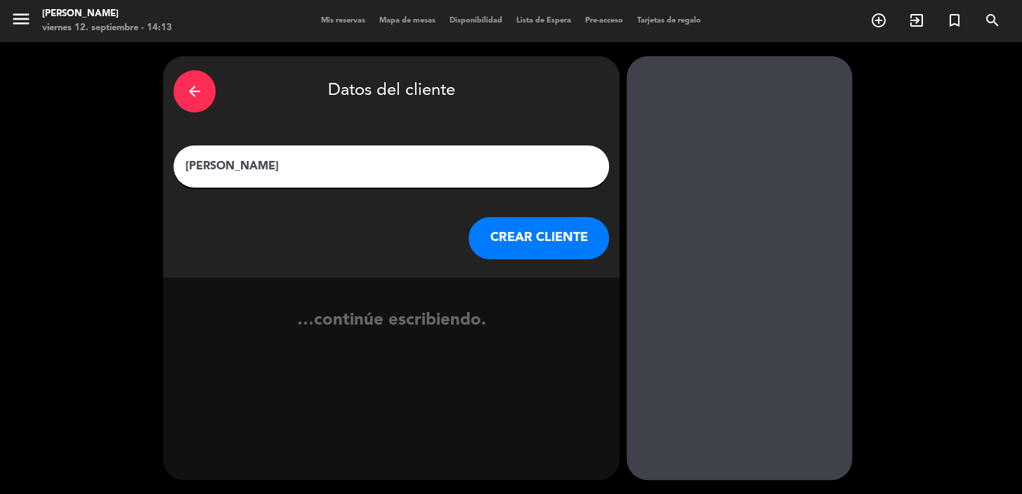
type input "Elizabeth Ayuso"
click at [512, 230] on button "CREAR CLIENTE" at bounding box center [539, 238] width 141 height 42
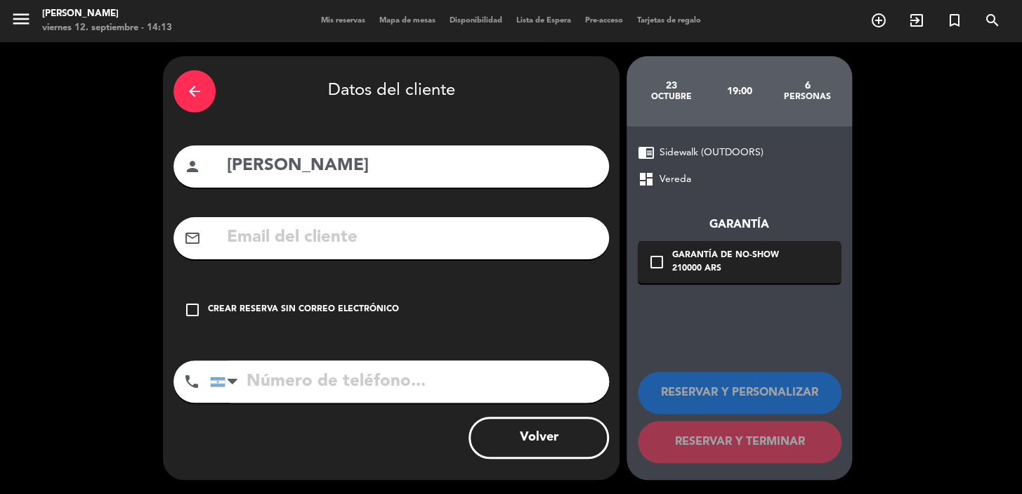
click at [450, 240] on input "text" at bounding box center [412, 237] width 373 height 29
paste input "eliayuso10@gmail.com"
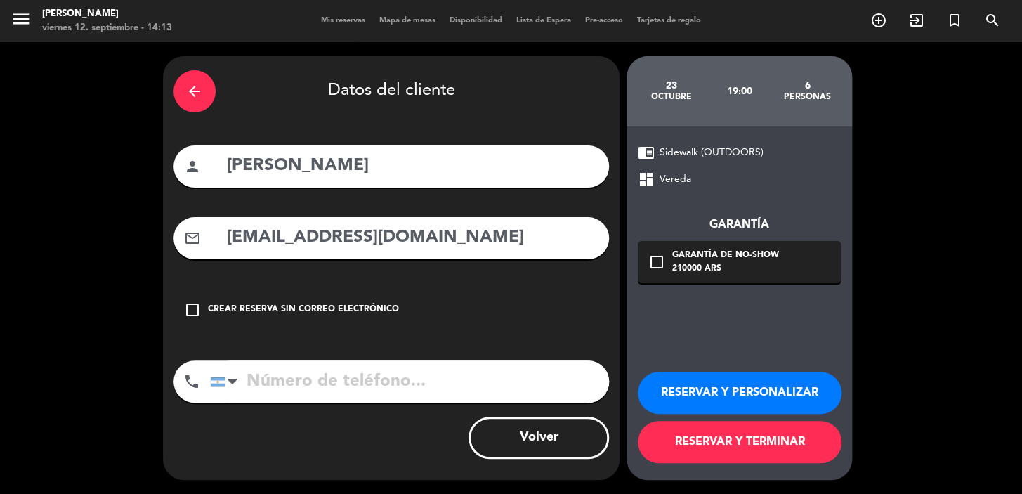
type input "eliayuso10@gmail.com"
click at [473, 398] on input "tel" at bounding box center [409, 381] width 399 height 42
paste input "+56950125974"
type input "+56950125974"
click at [747, 280] on div "check_box_outline_blank Garantía de no-show 210000 ARS" at bounding box center [739, 262] width 203 height 42
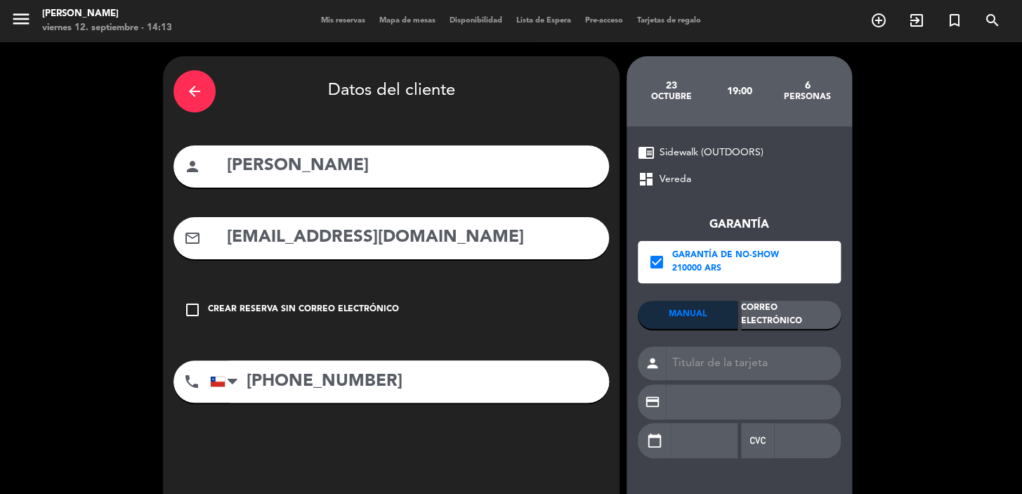
click at [792, 304] on div "Correo Electrónico" at bounding box center [791, 315] width 100 height 28
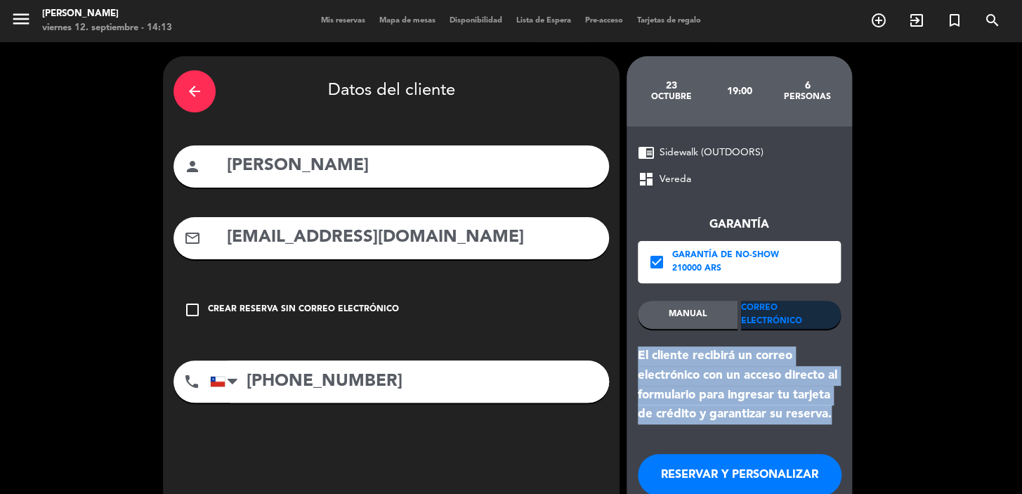
drag, startPoint x: 837, startPoint y: 422, endPoint x: 632, endPoint y: 356, distance: 215.3
click at [632, 356] on div "chrome_reader_mode Sidewalk (OUTDOORS) dashboard Vereda Garantía check_box Gara…" at bounding box center [740, 344] width 226 height 436
copy div "El cliente recibirá un correo electrónico con un acceso directo al formulario p…"
drag, startPoint x: 711, startPoint y: 479, endPoint x: 644, endPoint y: 452, distance: 72.8
click at [710, 479] on button "RESERVAR Y PERSONALIZAR" at bounding box center [740, 475] width 204 height 42
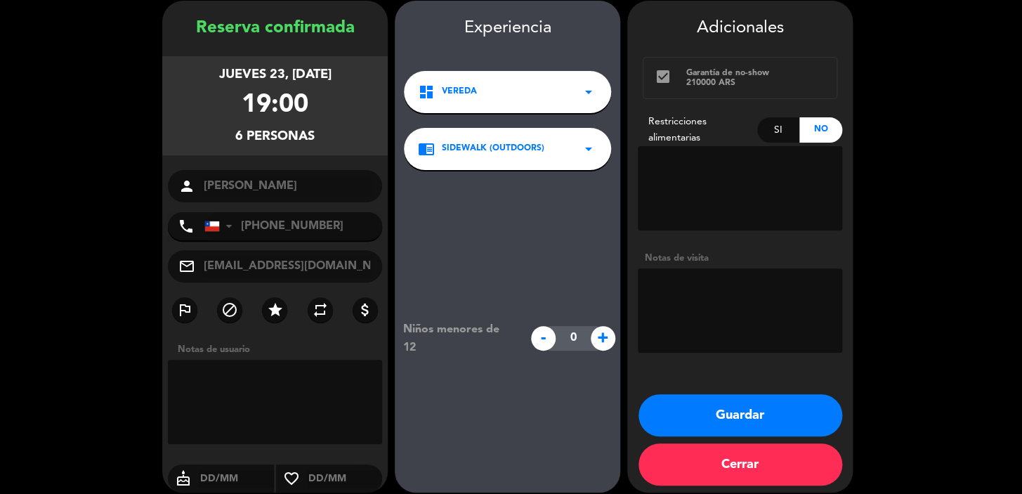
scroll to position [56, 0]
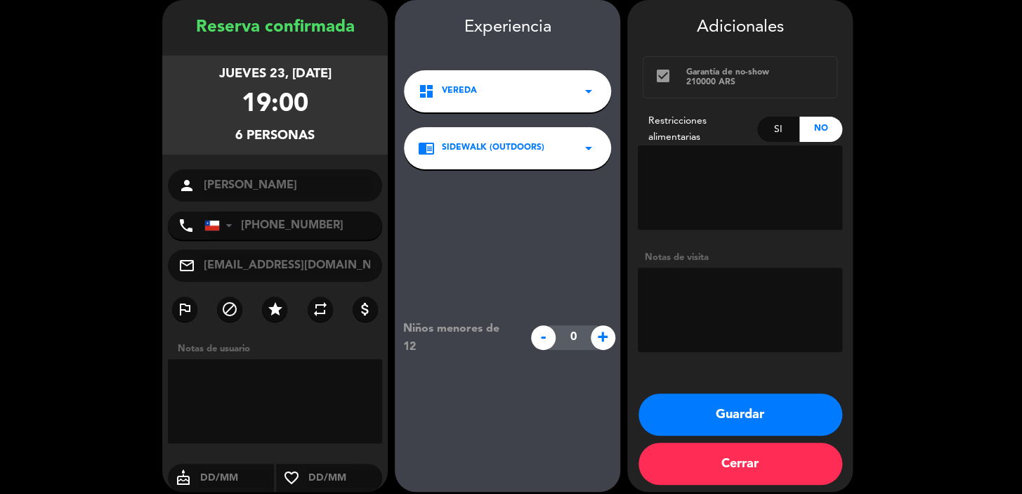
drag, startPoint x: 188, startPoint y: 76, endPoint x: 320, endPoint y: 136, distance: 145.9
click at [320, 136] on div "jueves 23, oct. 2025 19:00 6 personas" at bounding box center [275, 105] width 226 height 99
copy div "jueves 23, oct. 2025 19:00 6 personas"
drag, startPoint x: 772, startPoint y: 316, endPoint x: 795, endPoint y: 285, distance: 38.6
click at [772, 318] on textarea at bounding box center [740, 310] width 204 height 84
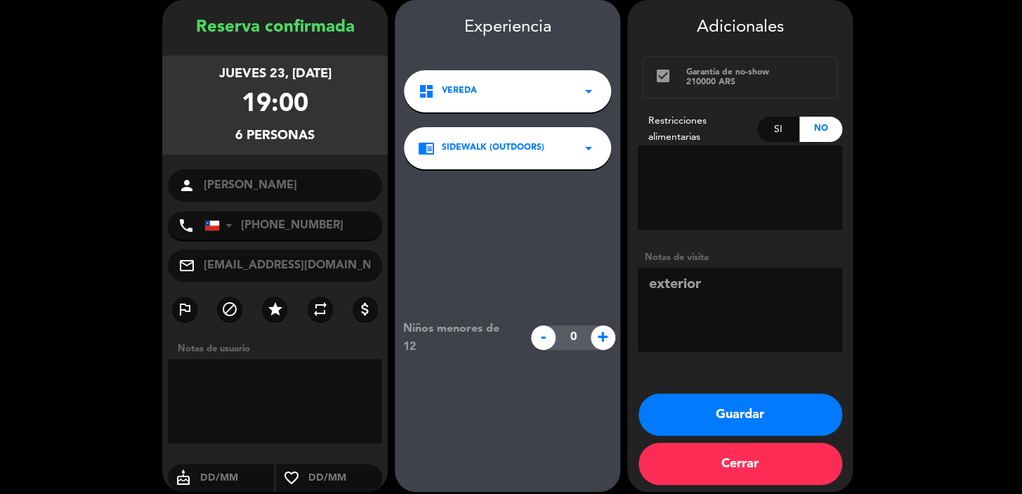
type textarea "exterior"
click at [669, 402] on button "Guardar" at bounding box center [741, 414] width 204 height 42
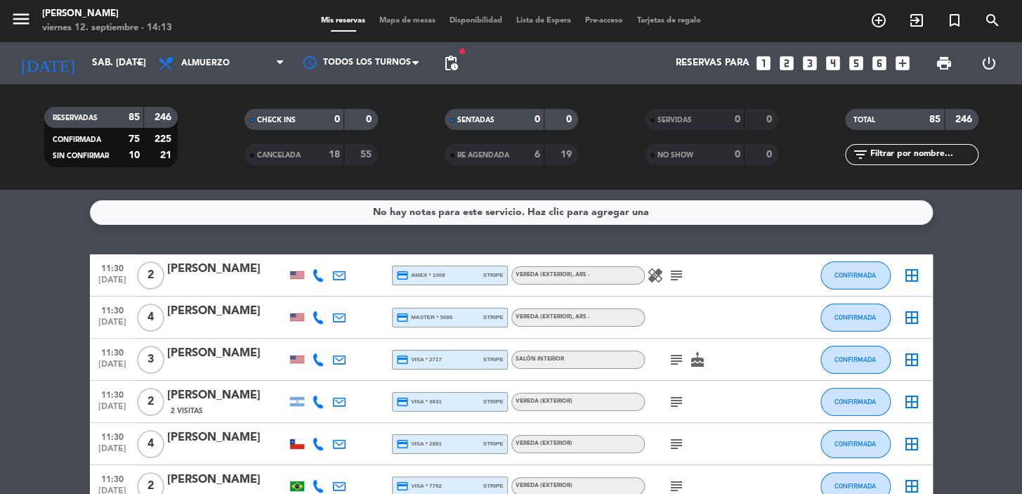
click at [784, 70] on icon "looks_two" at bounding box center [787, 63] width 18 height 18
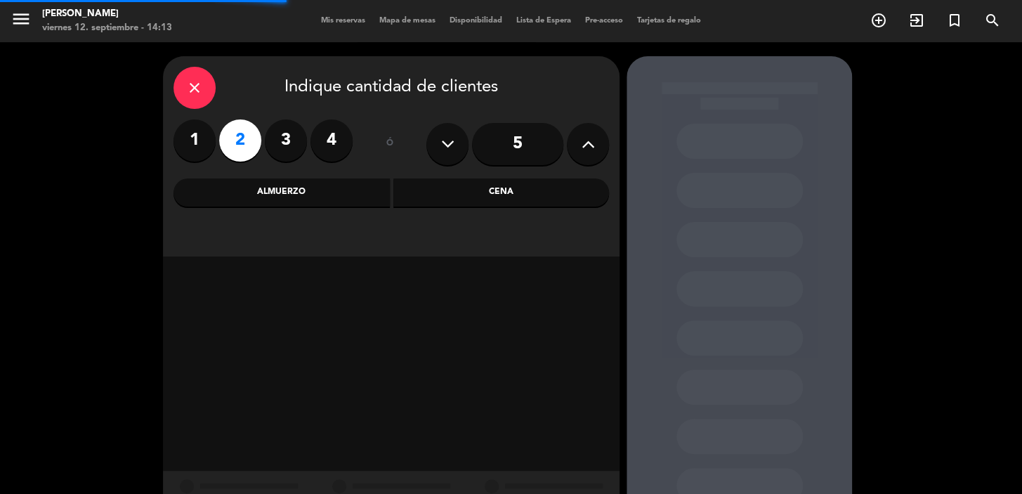
click at [452, 197] on div "Cena" at bounding box center [501, 192] width 216 height 28
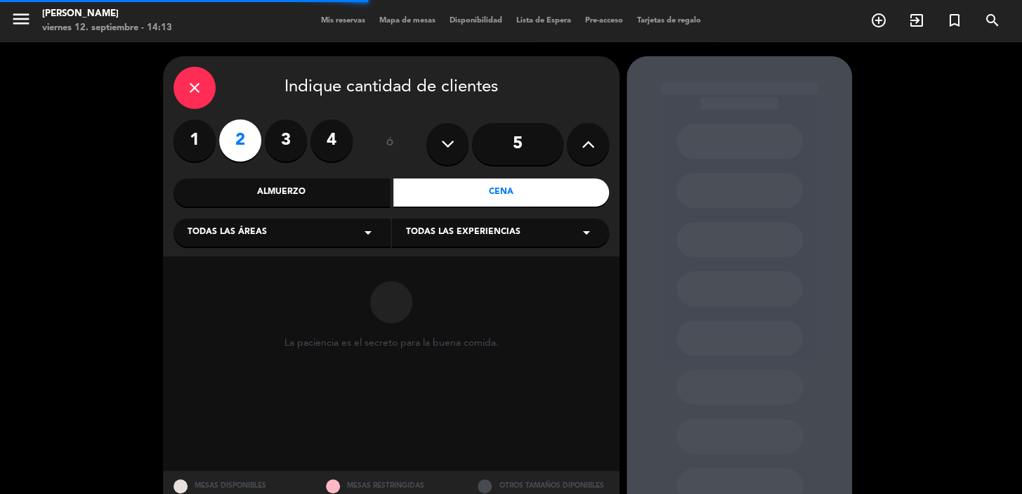
drag, startPoint x: 323, startPoint y: 233, endPoint x: 323, endPoint y: 242, distance: 9.2
click at [323, 233] on div "Todas las áreas arrow_drop_down" at bounding box center [282, 233] width 217 height 28
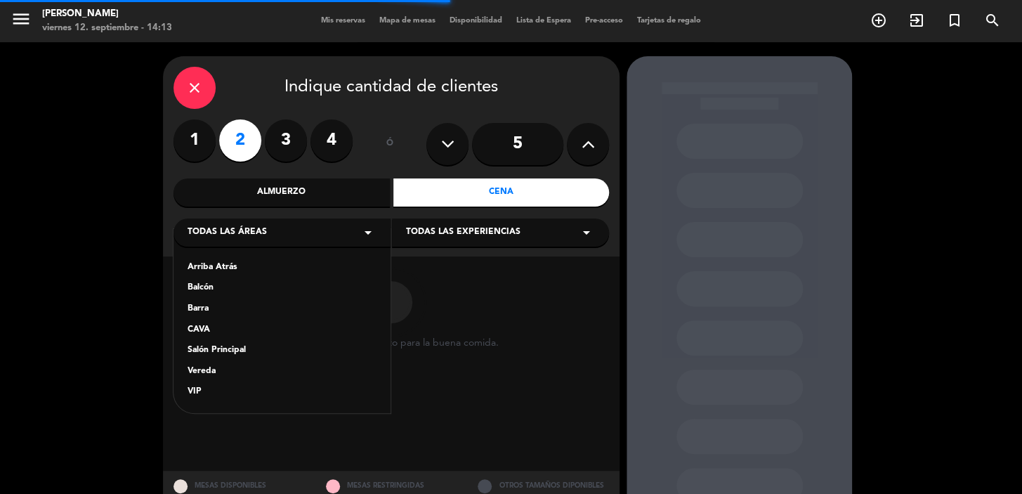
click at [243, 349] on div "Salón Principal" at bounding box center [282, 351] width 189 height 14
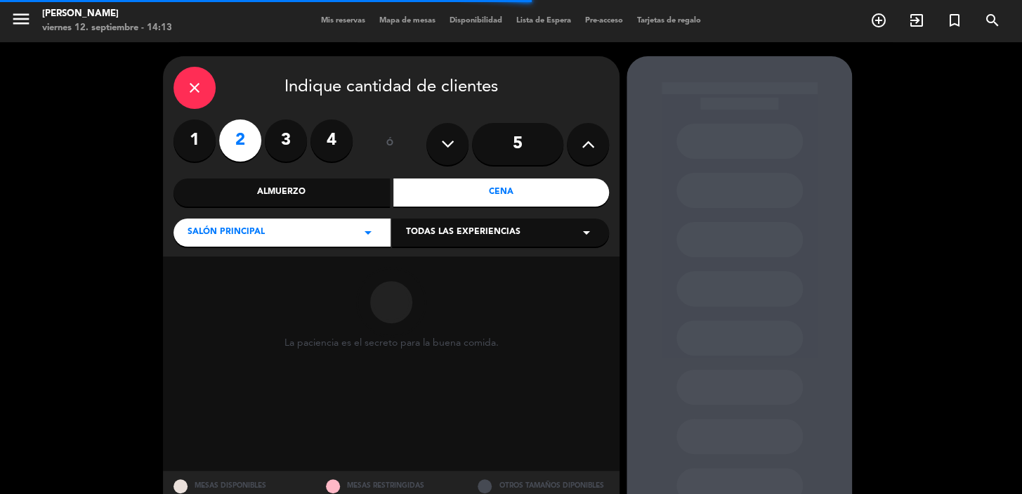
click at [472, 235] on span "Todas las experiencias" at bounding box center [463, 233] width 115 height 14
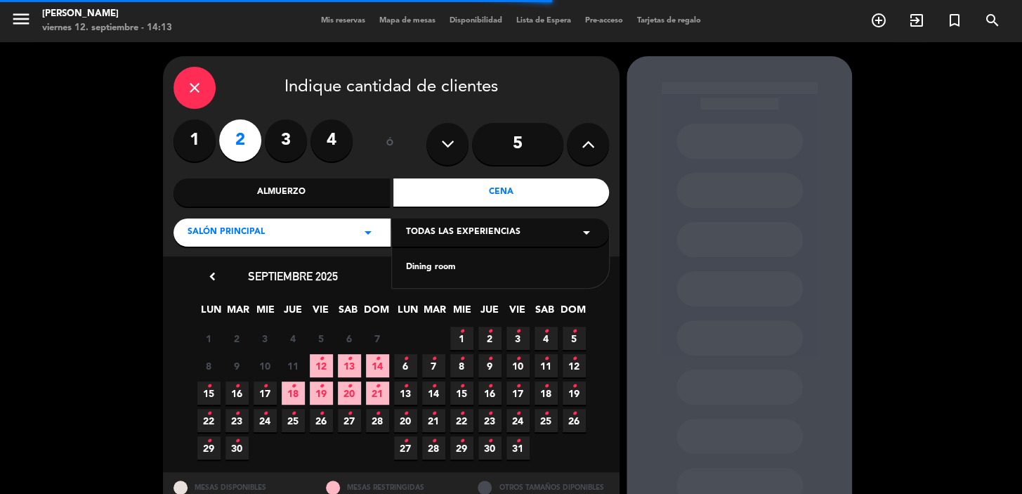
click at [460, 264] on div "Dining room" at bounding box center [500, 268] width 189 height 14
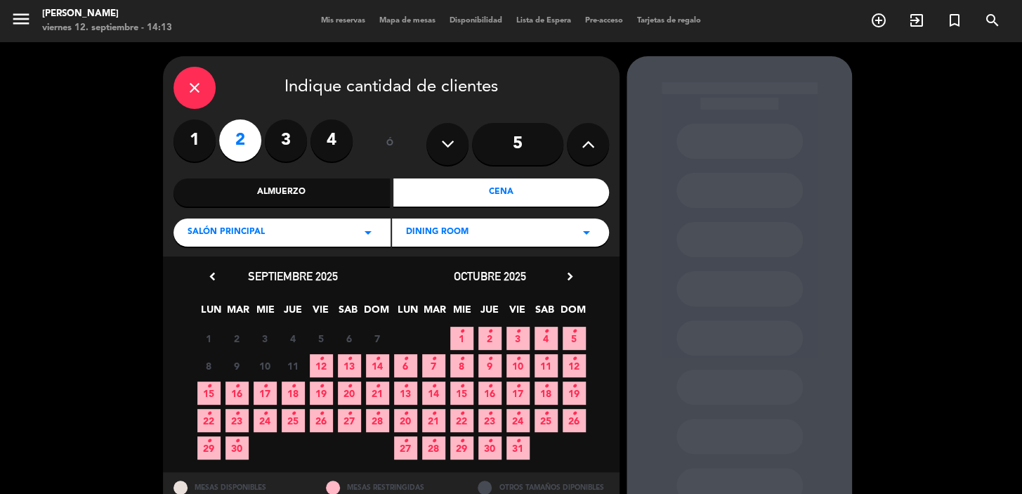
click at [320, 362] on icon "•" at bounding box center [321, 359] width 5 height 22
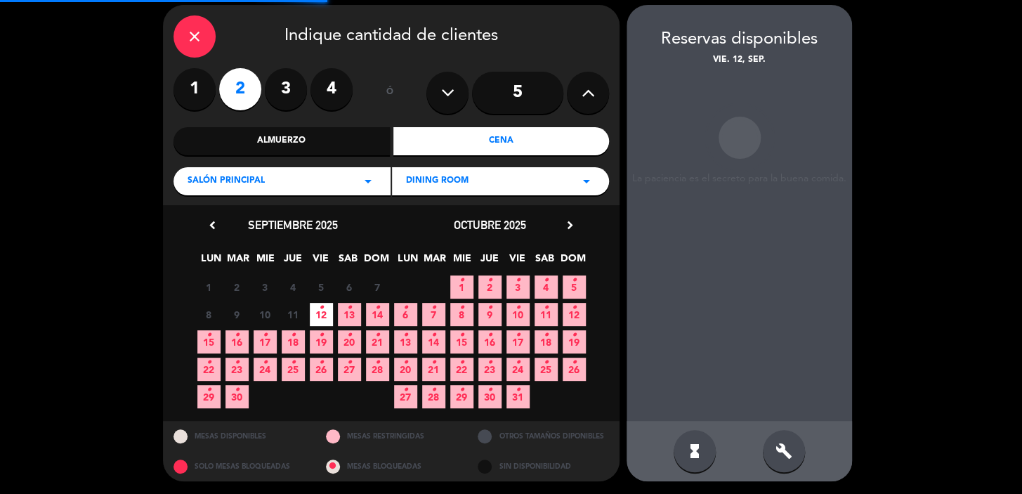
click at [773, 453] on div "build" at bounding box center [784, 451] width 42 height 42
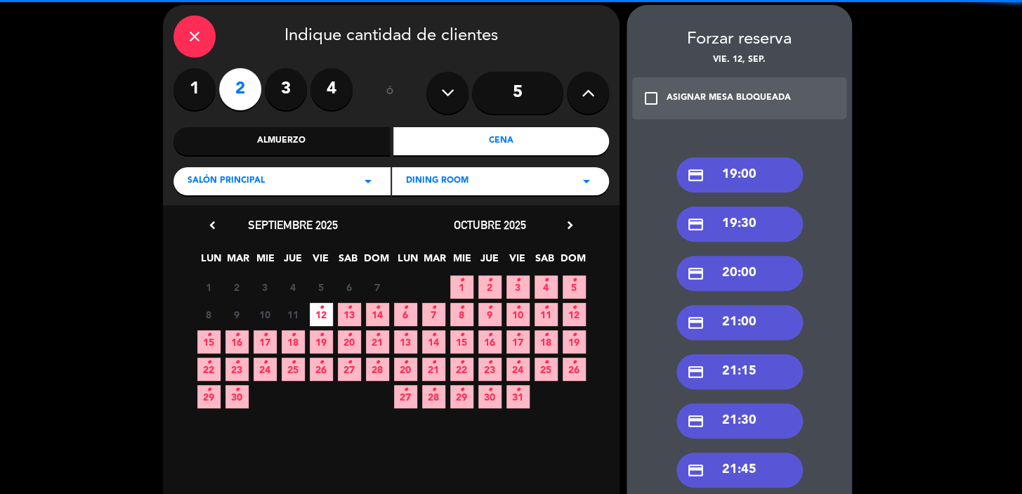
scroll to position [179, 0]
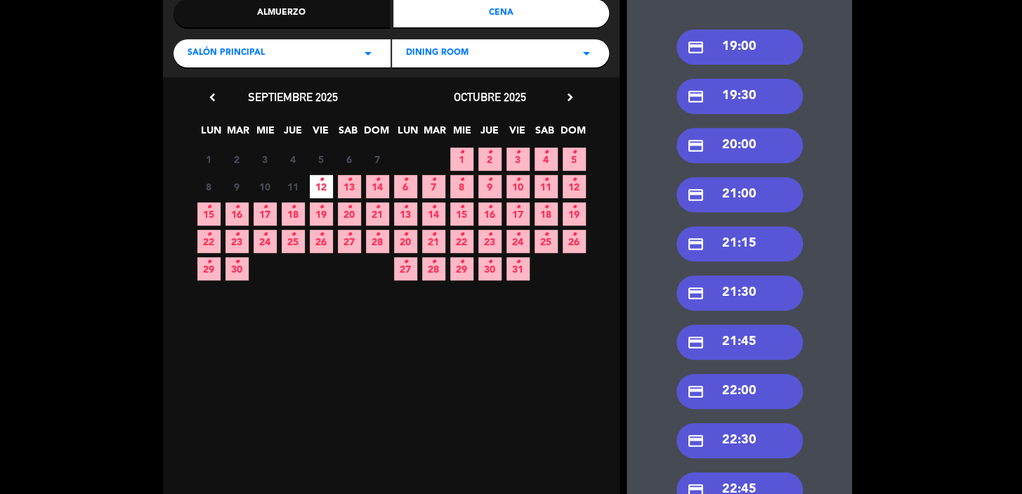
drag, startPoint x: 731, startPoint y: 393, endPoint x: 686, endPoint y: 382, distance: 46.4
click at [730, 392] on div "credit_card 22:00" at bounding box center [740, 391] width 126 height 35
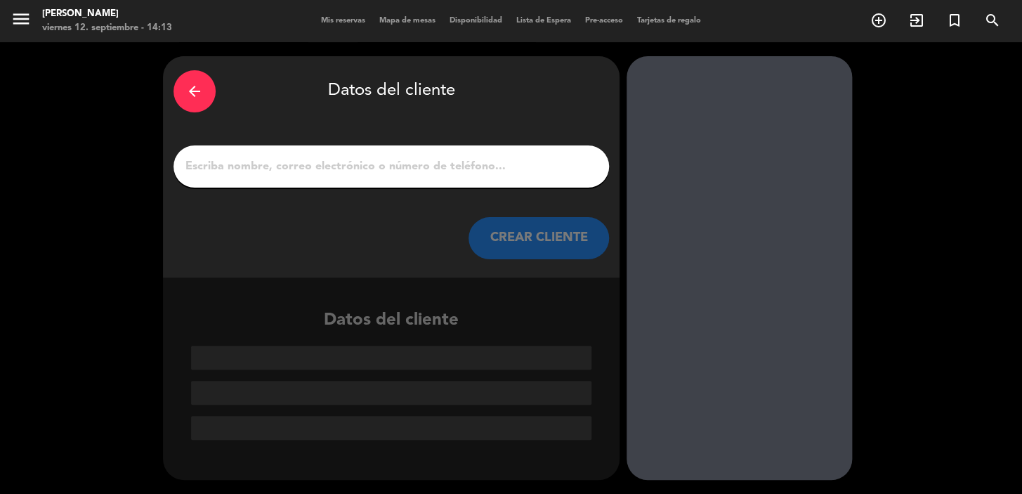
scroll to position [0, 0]
click at [351, 162] on input "1" at bounding box center [391, 167] width 415 height 20
paste input "Guillermo Panizza"
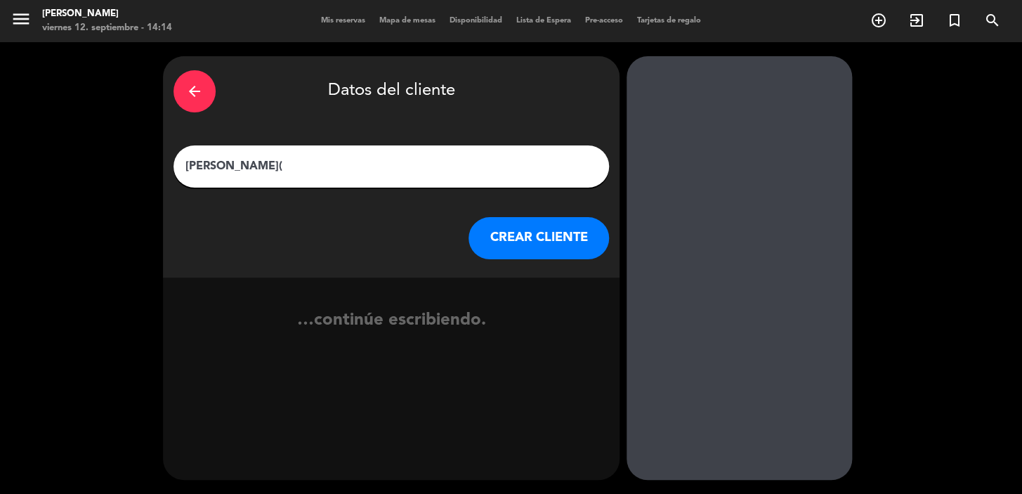
paste input ")"
paste input "text"
paste input "SIN CARGO"
type input "Guillermo Panizza(SIN CARGO)"
click at [594, 244] on button "CREAR CLIENTE" at bounding box center [539, 238] width 141 height 42
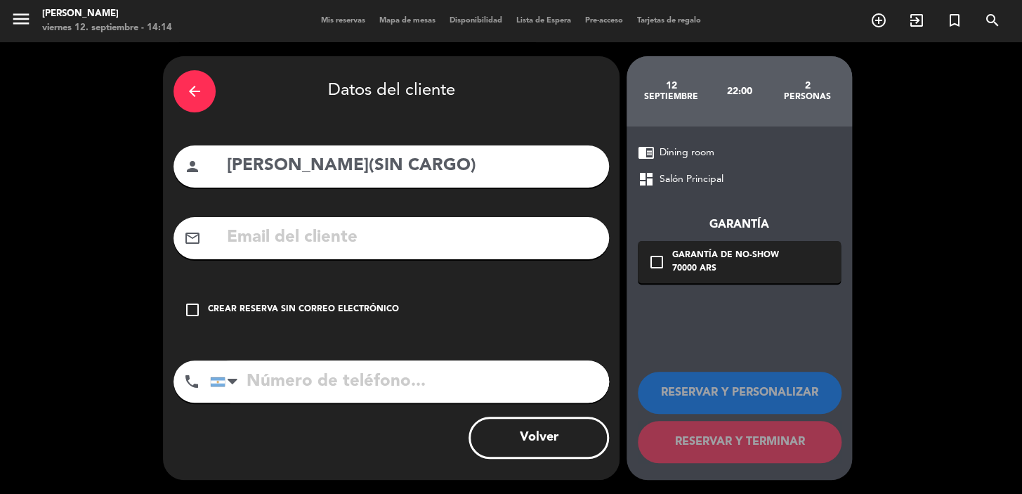
click at [292, 278] on div "arrow_back Datos del cliente person Guillermo Panizza(SIN CARGO) mail_outline c…" at bounding box center [391, 268] width 457 height 424
click at [308, 301] on div "check_box_outline_blank Crear reserva sin correo electrónico" at bounding box center [392, 310] width 436 height 42
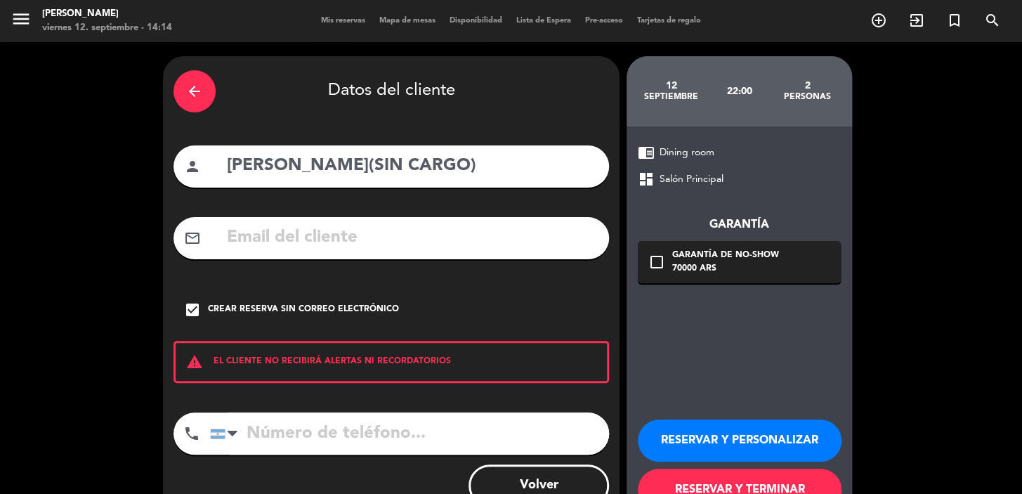
click at [738, 427] on button "RESERVAR Y PERSONALIZAR" at bounding box center [740, 440] width 204 height 42
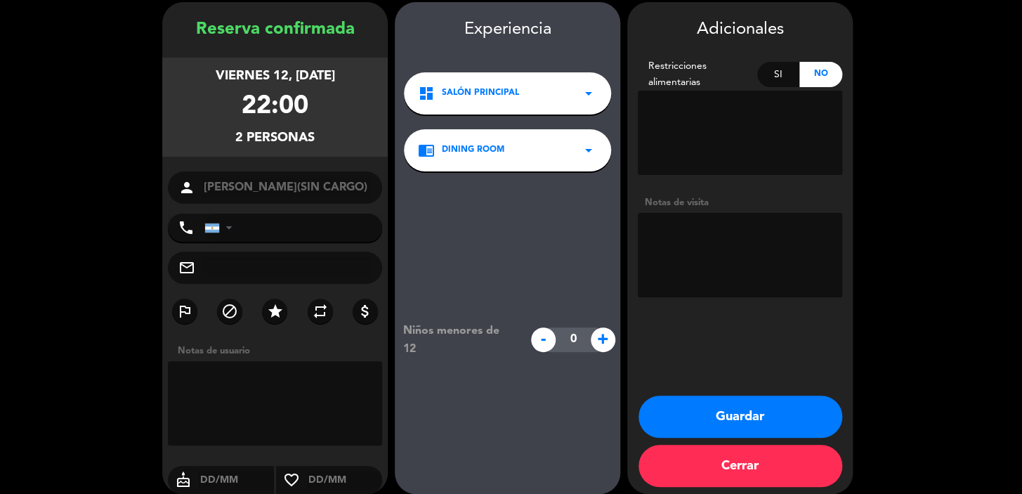
scroll to position [56, 0]
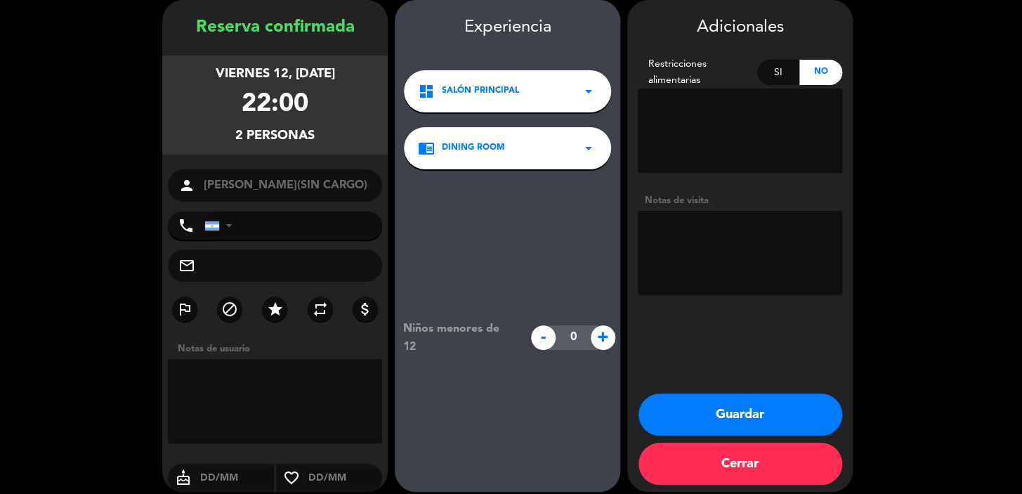
click at [702, 242] on textarea at bounding box center [740, 253] width 204 height 84
paste textarea "[14:13, 12/9/2025] Valeria: SIN CARGO [14:13, 12/9/2025] Valeria: Cumple [14:13…"
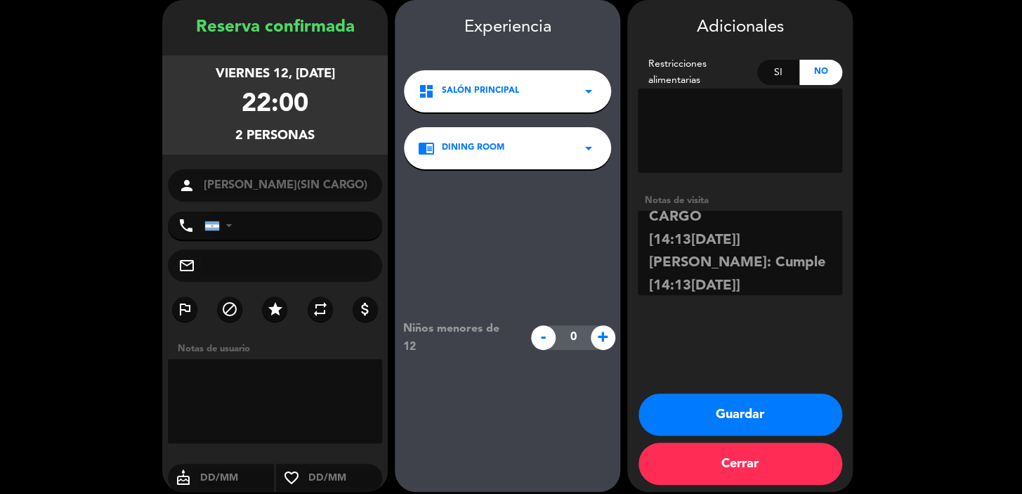
drag, startPoint x: 828, startPoint y: 264, endPoint x: 658, endPoint y: 260, distance: 170.8
click at [630, 260] on div "Adicionales Restricciones alimentarias Si No Notas de visita" at bounding box center [740, 157] width 226 height 287
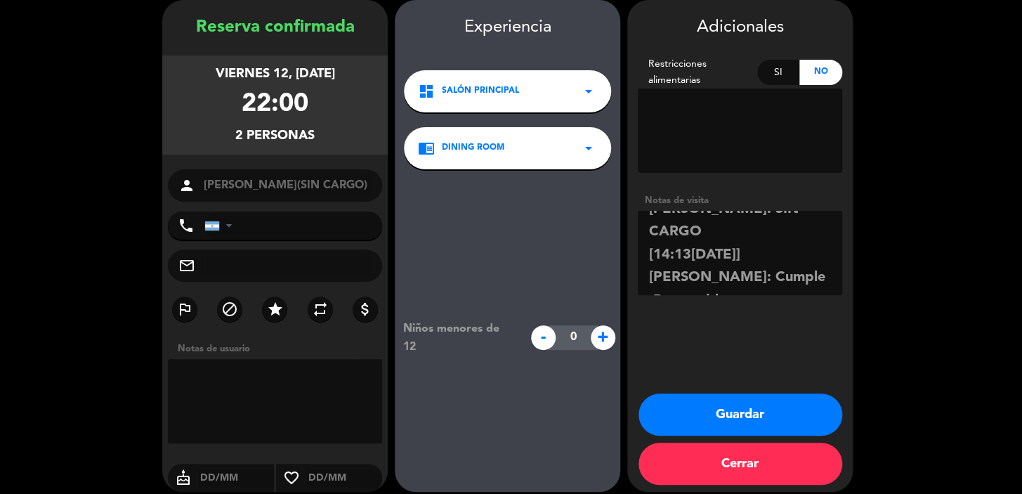
drag, startPoint x: 828, startPoint y: 230, endPoint x: 646, endPoint y: 235, distance: 182.0
click at [646, 235] on textarea at bounding box center [740, 253] width 204 height 84
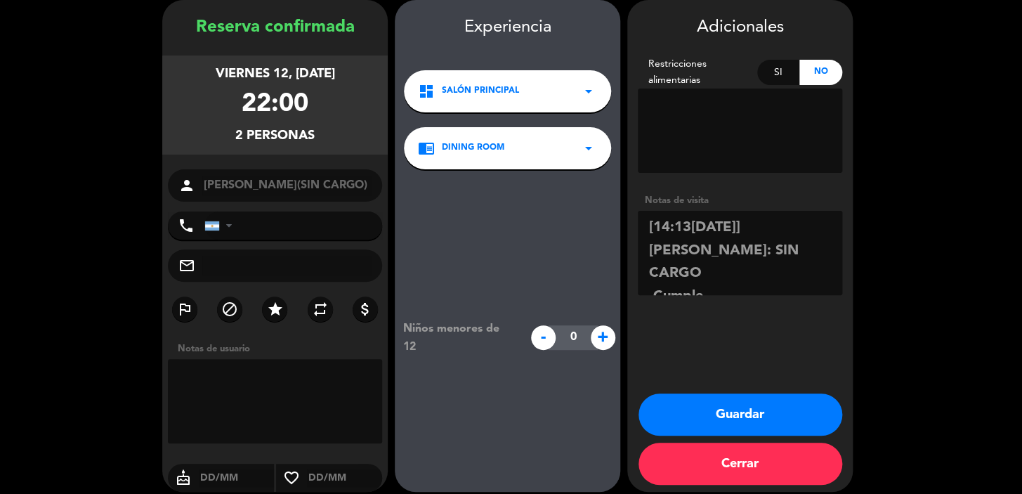
drag, startPoint x: 831, startPoint y: 226, endPoint x: 606, endPoint y: 230, distance: 224.9
click at [606, 230] on booking-confirmed "Reserva confirmada viernes 12, sep. 2025 22:00 2 personas person Guillermo Pani…" at bounding box center [511, 246] width 994 height 492
type textarea "SIN CARGO Cumple Paso pablo"
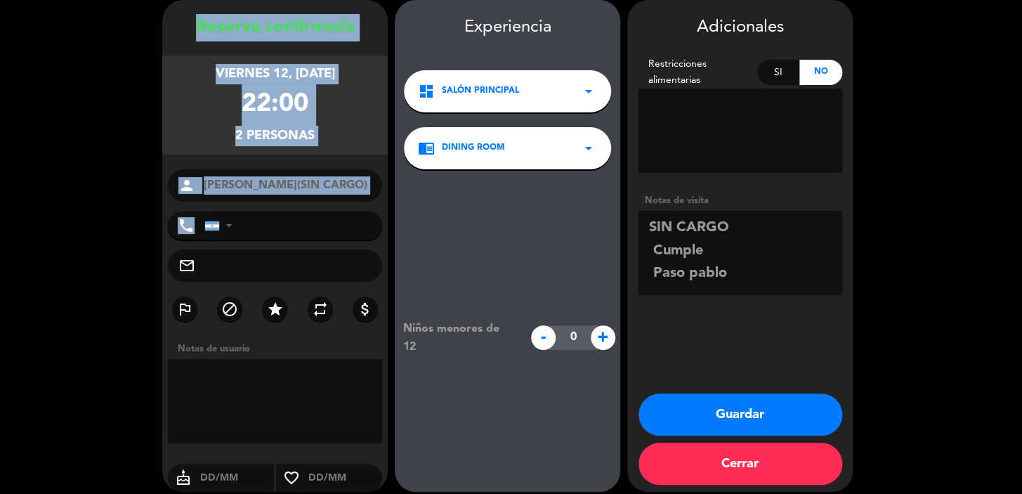
drag, startPoint x: 190, startPoint y: 38, endPoint x: 339, endPoint y: 212, distance: 228.7
click at [339, 212] on div "Reserva confirmada viernes 12, sep. 2025 22:00 2 personas person Guillermo Pani…" at bounding box center [275, 260] width 226 height 492
copy div "Reserva confirmada viernes 12, sep. 2025 22:00 2 personas person phone"
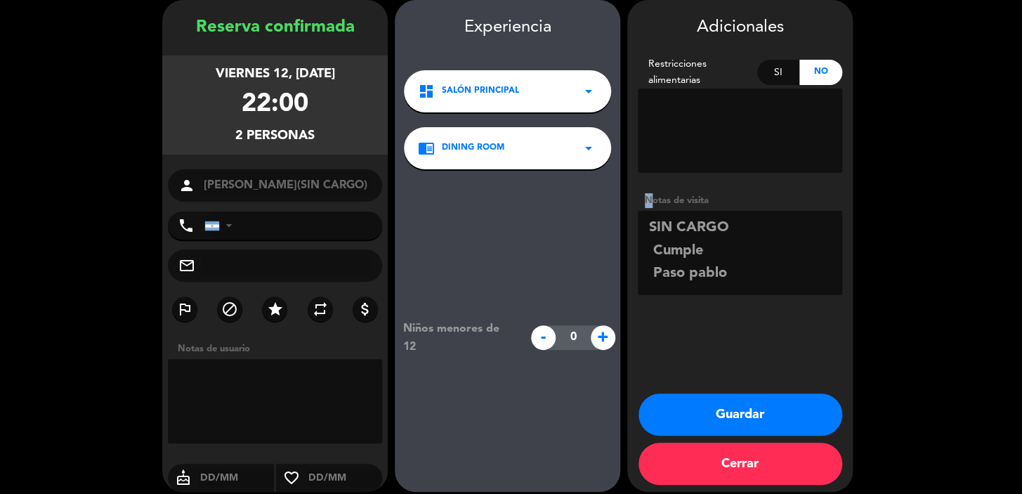
drag, startPoint x: 641, startPoint y: 202, endPoint x: 734, endPoint y: 267, distance: 113.1
click at [734, 267] on div "Notas de visita" at bounding box center [740, 247] width 204 height 108
copy div
drag, startPoint x: 716, startPoint y: 264, endPoint x: 616, endPoint y: 218, distance: 110.7
click at [618, 221] on booking-confirmed "Reserva confirmada viernes 12, sep. 2025 22:00 2 personas person Guillermo Pani…" at bounding box center [511, 246] width 994 height 492
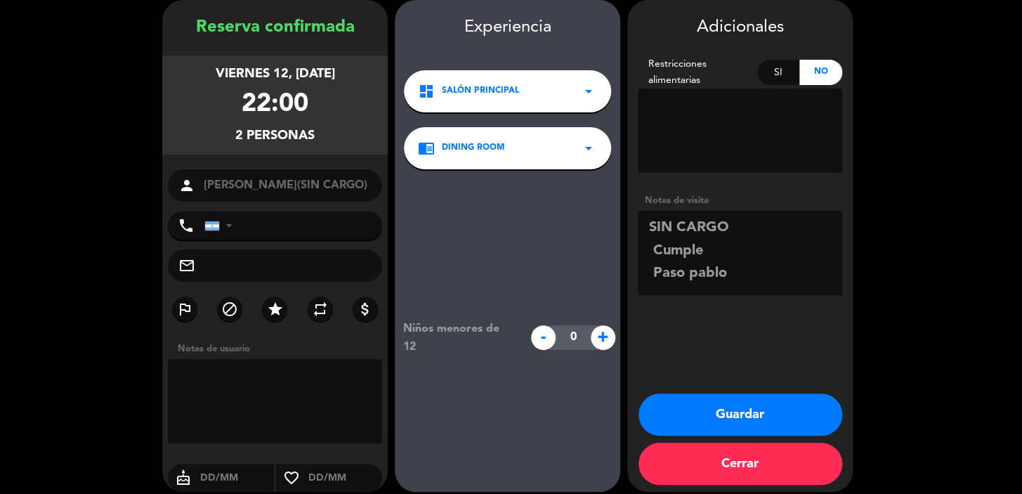
drag, startPoint x: 750, startPoint y: 401, endPoint x: 743, endPoint y: 403, distance: 8.0
click at [749, 401] on button "Guardar" at bounding box center [741, 414] width 204 height 42
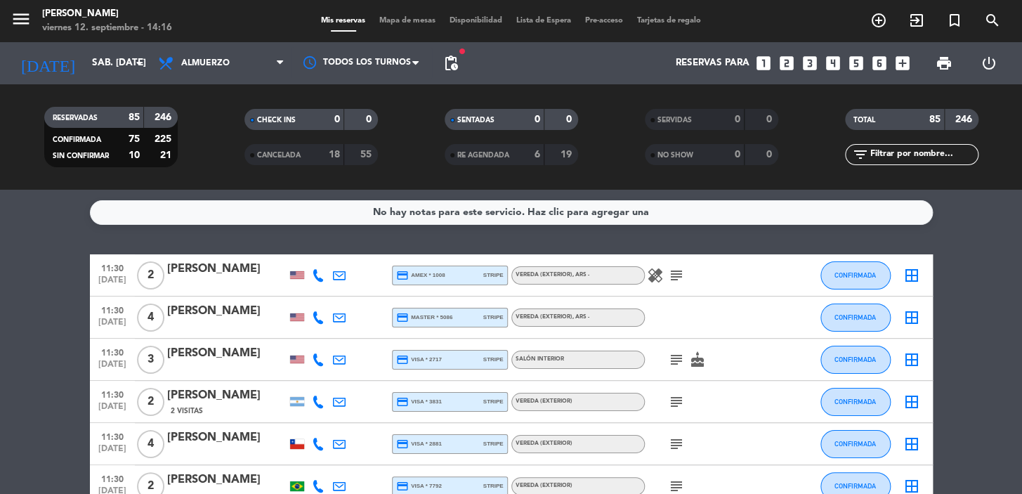
drag, startPoint x: 942, startPoint y: 154, endPoint x: 949, endPoint y: 121, distance: 33.9
click at [942, 154] on input "text" at bounding box center [923, 154] width 109 height 15
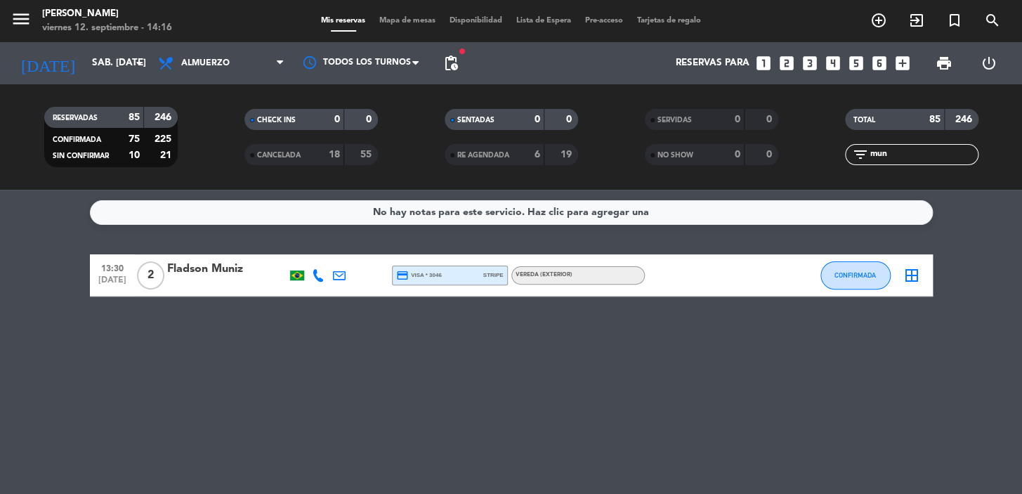
type input "mun"
click at [210, 274] on div "Fladson Muniz" at bounding box center [226, 269] width 119 height 18
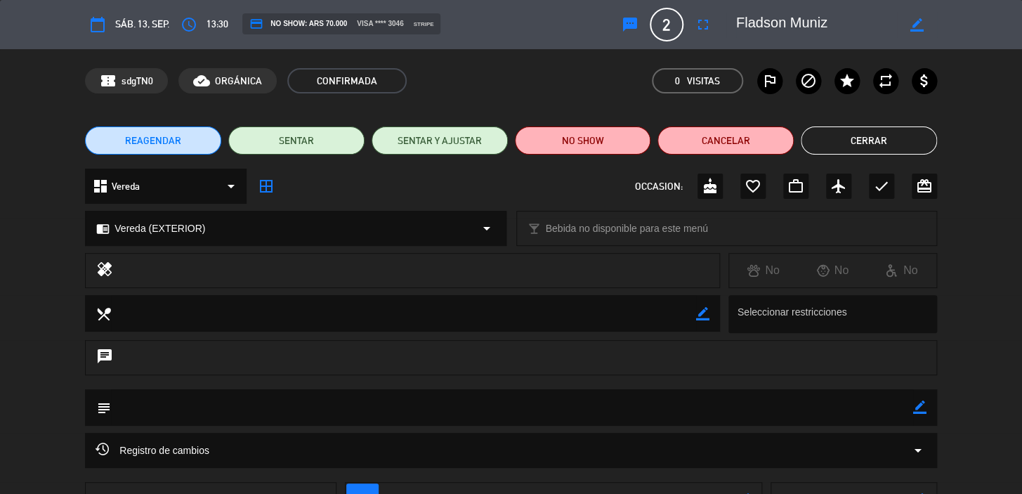
click at [923, 408] on icon "border_color" at bounding box center [919, 407] width 13 height 13
click at [886, 410] on textarea at bounding box center [512, 407] width 802 height 36
paste textarea "CONFIRMADA/EXTERIOR!!!"
type textarea "CONFIRMADA/EXTERIOR!!!"
click at [920, 401] on icon at bounding box center [919, 407] width 13 height 13
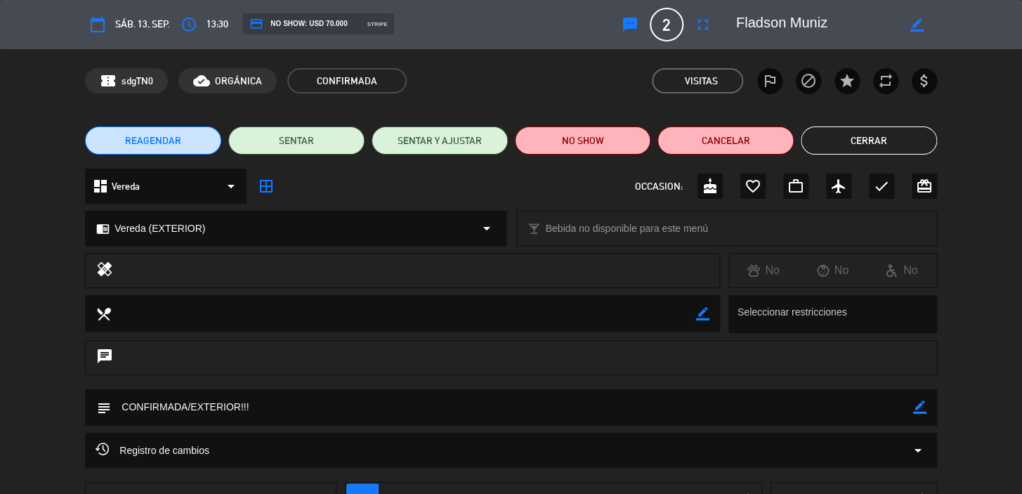
click at [909, 147] on button "Cerrar" at bounding box center [869, 140] width 136 height 28
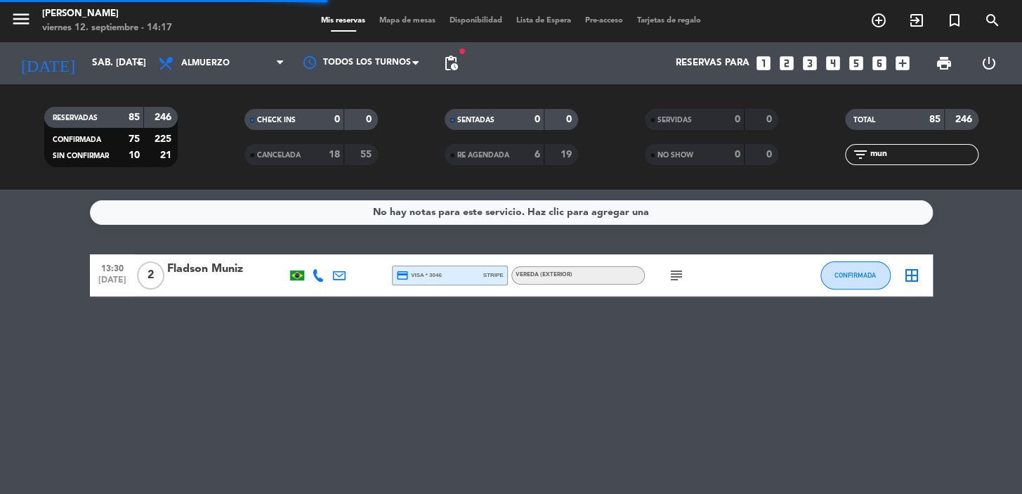
click at [881, 65] on icon "looks_6" at bounding box center [880, 63] width 18 height 18
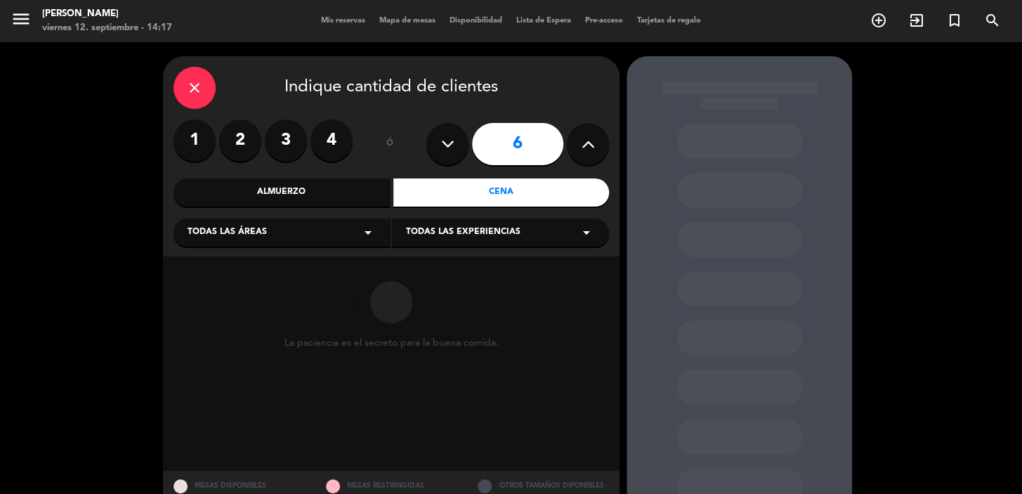
drag, startPoint x: 314, startPoint y: 218, endPoint x: 283, endPoint y: 247, distance: 42.3
click at [313, 218] on div "Todas las áreas arrow_drop_down Todas las experiencias arrow_drop_down" at bounding box center [392, 231] width 436 height 30
click at [267, 236] on div "Todas las áreas arrow_drop_down" at bounding box center [282, 233] width 217 height 28
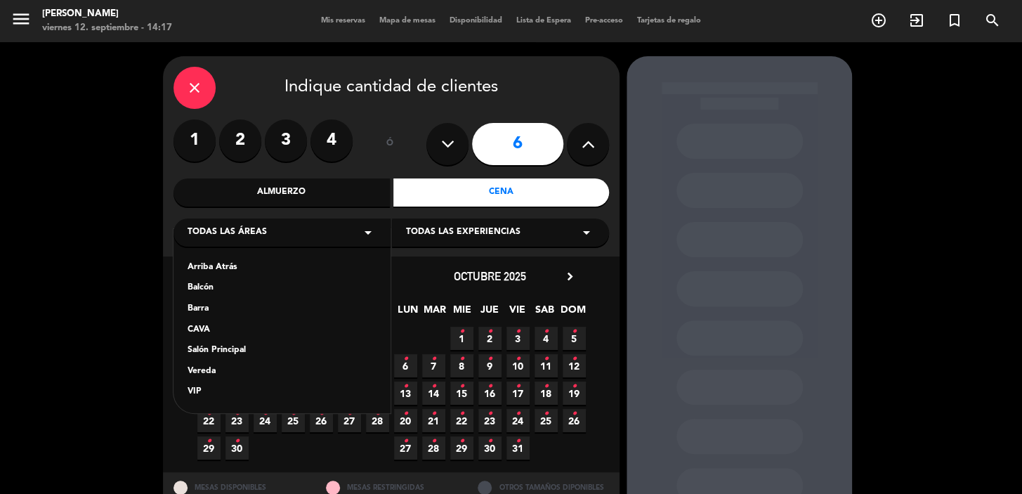
click at [214, 367] on div "Vereda" at bounding box center [282, 372] width 189 height 14
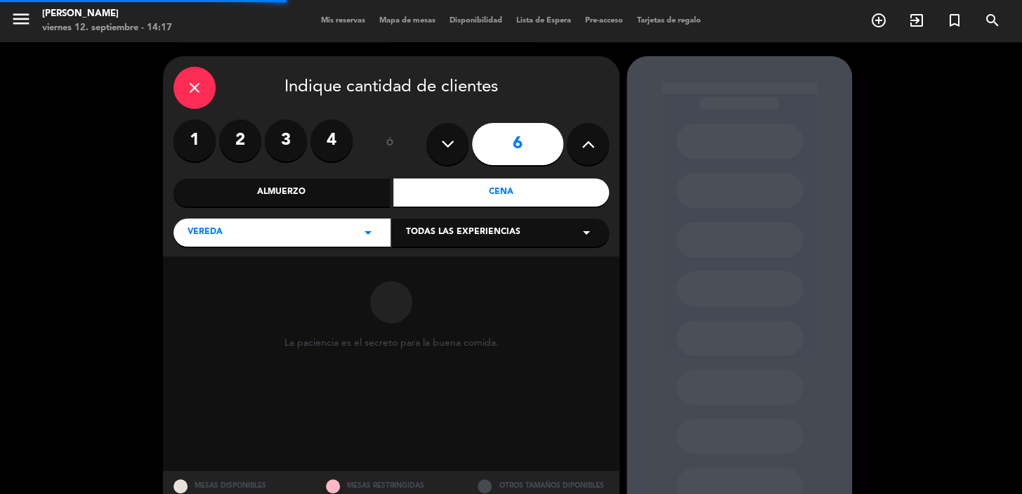
click at [491, 233] on span "Todas las experiencias" at bounding box center [463, 233] width 115 height 14
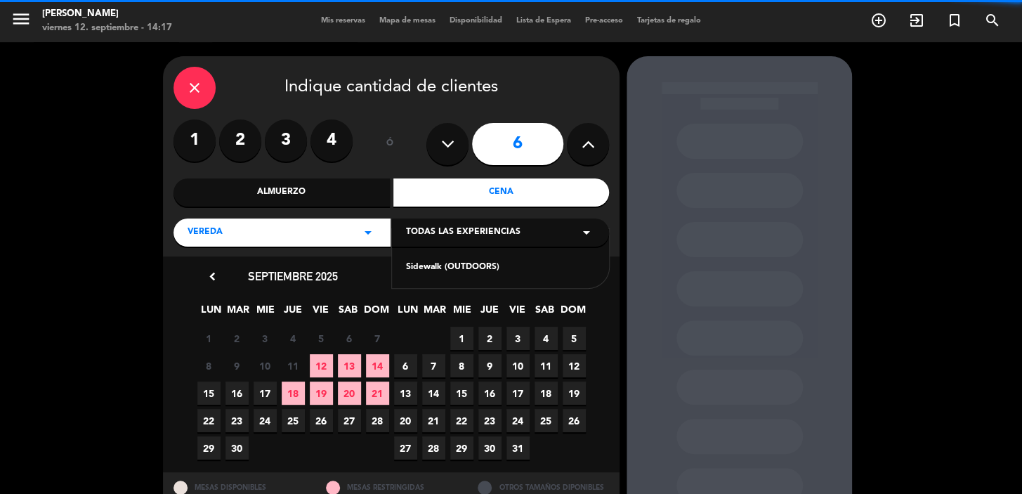
click at [471, 273] on div "Sidewalk (OUTDOORS)" at bounding box center [500, 268] width 189 height 14
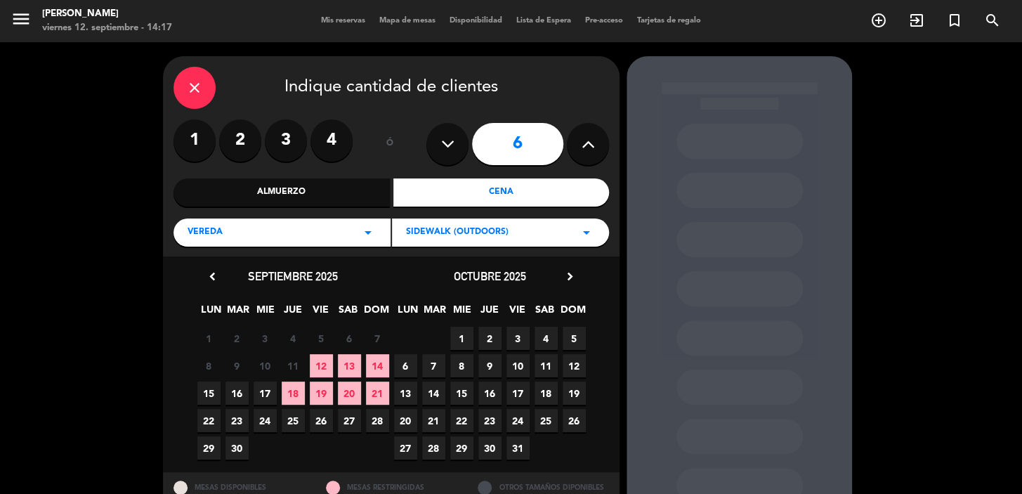
click at [359, 401] on span "20" at bounding box center [349, 393] width 23 height 23
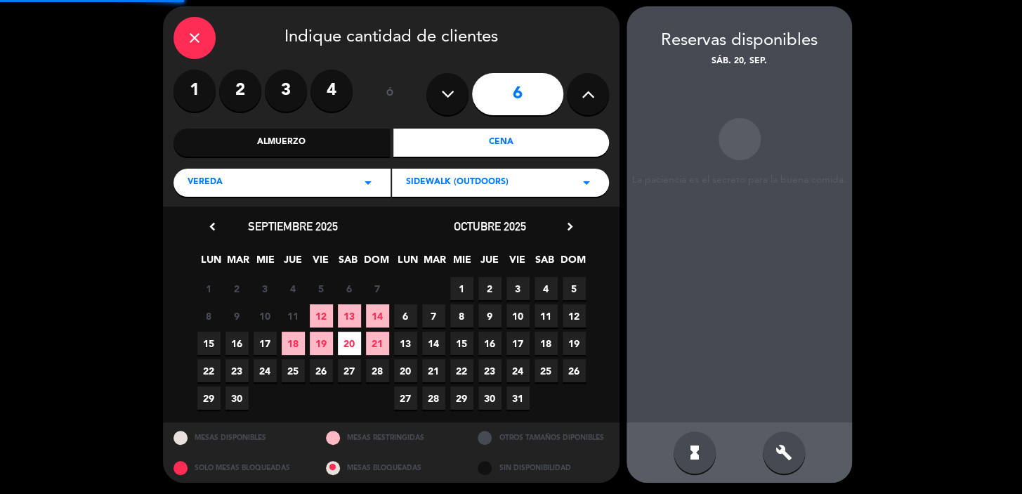
scroll to position [51, 0]
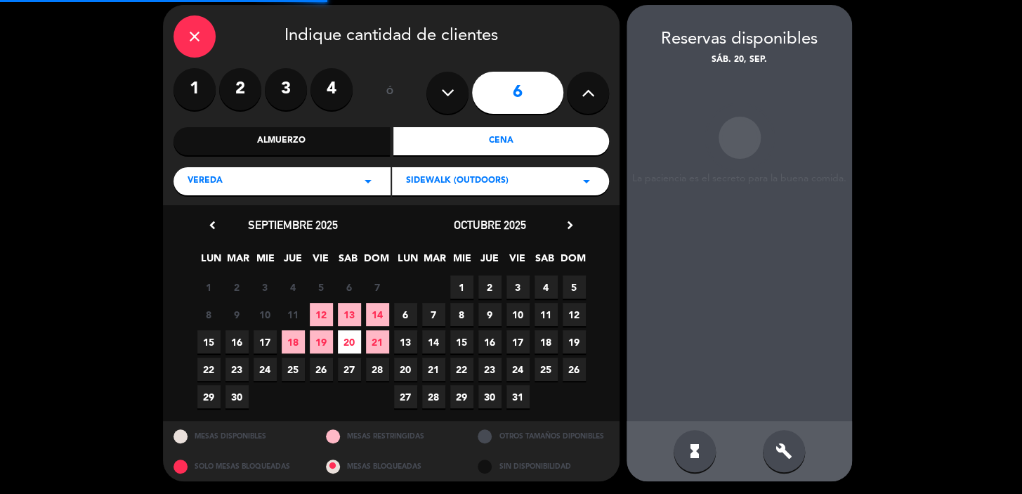
click at [800, 466] on div "hourglass_full build" at bounding box center [740, 451] width 226 height 60
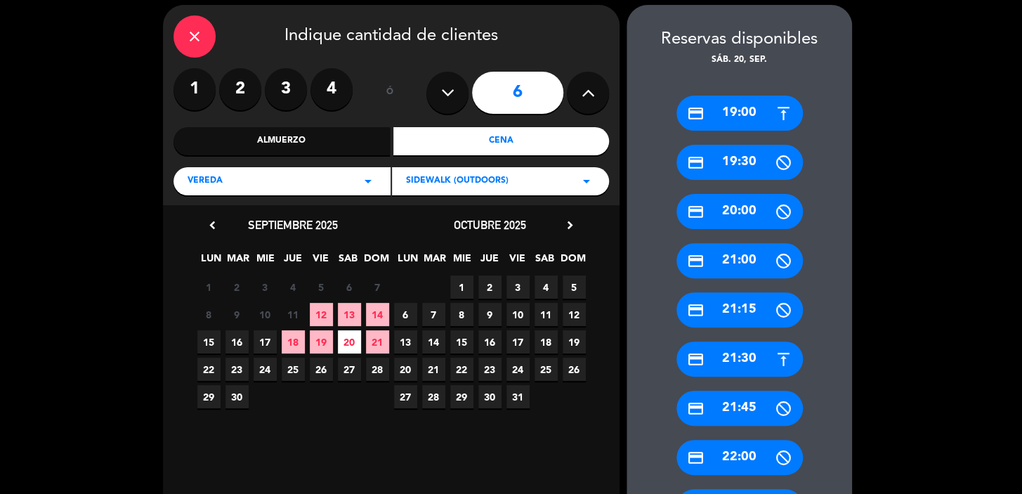
drag, startPoint x: 709, startPoint y: 369, endPoint x: 698, endPoint y: 365, distance: 12.0
click at [707, 367] on div "credit_card 21:30" at bounding box center [740, 358] width 126 height 35
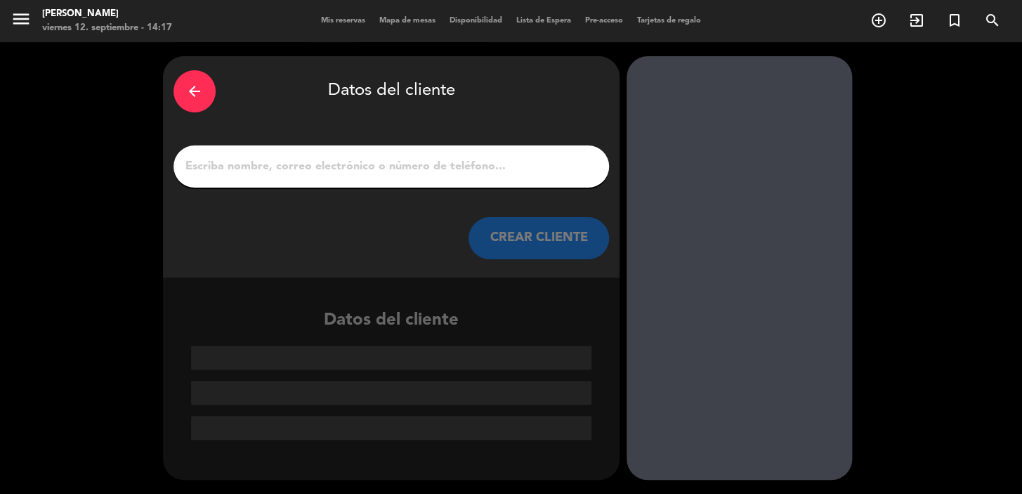
scroll to position [0, 0]
click at [479, 144] on div "arrow_back Datos del cliente CREAR CLIENTE" at bounding box center [391, 166] width 457 height 221
click at [487, 161] on input "1" at bounding box center [391, 167] width 415 height 20
click at [527, 233] on button "CREAR CLIENTE" at bounding box center [539, 238] width 141 height 42
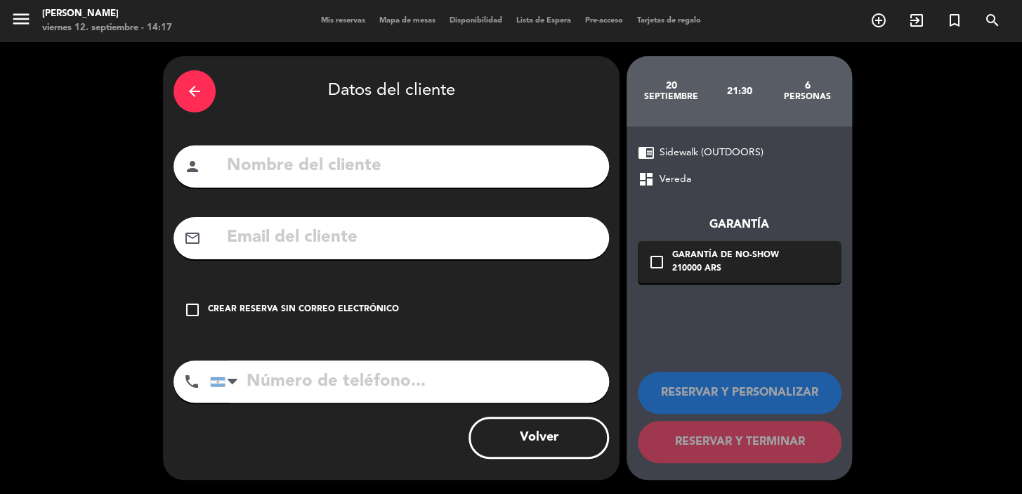
click at [299, 175] on input "text" at bounding box center [412, 166] width 373 height 29
paste input "Francisco de Celis"
type input "Francisco de Celis"
drag, startPoint x: 386, startPoint y: 250, endPoint x: 249, endPoint y: 35, distance: 255.3
click at [384, 249] on input "text" at bounding box center [412, 237] width 373 height 29
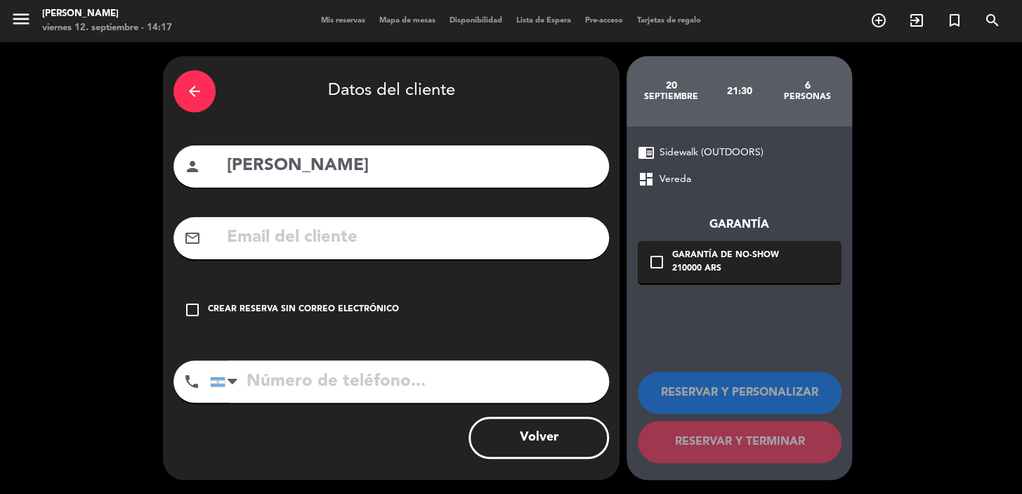
paste input "Fdecelis@hotmail.com"
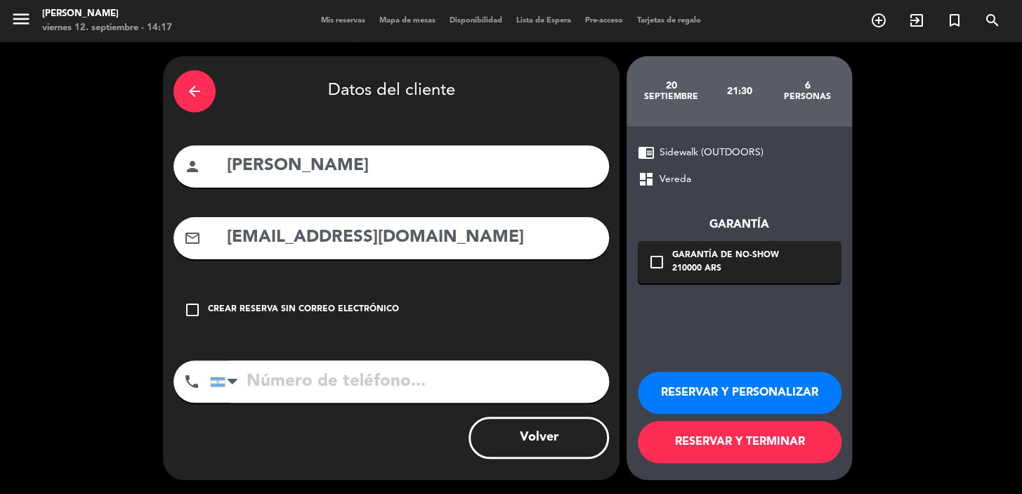
type input "Fdecelis@hotmail.com"
click at [359, 378] on input "tel" at bounding box center [409, 381] width 399 height 42
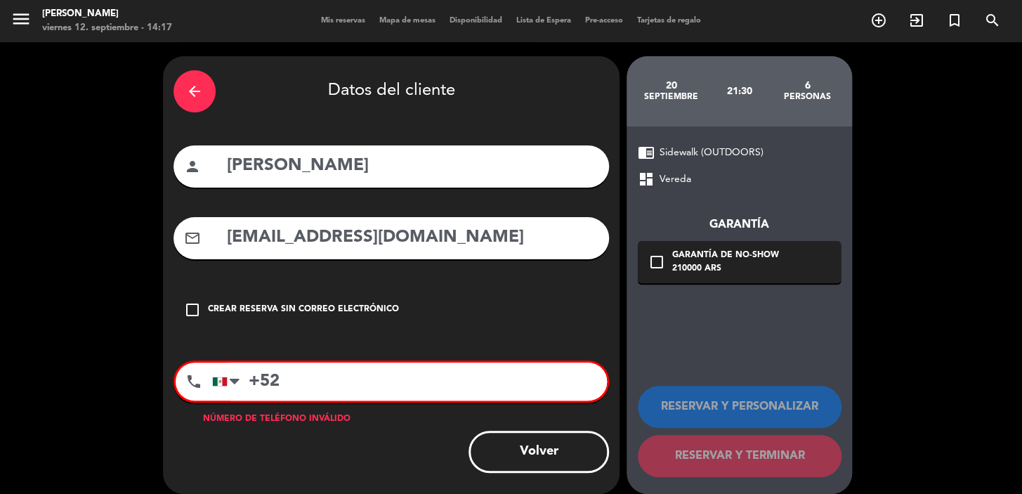
paste input "5544485483"
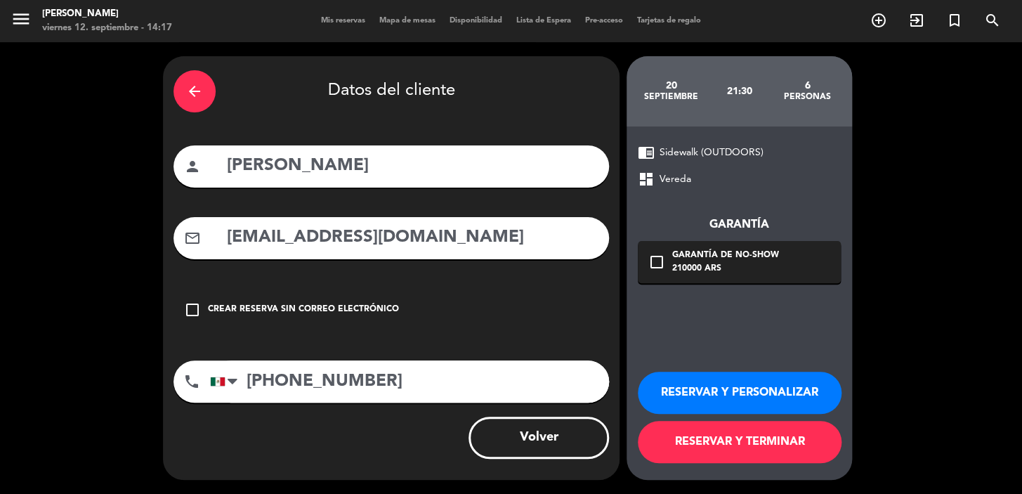
type input "+525544485483"
click at [681, 275] on div "check_box_outline_blank Garantía de no-show 210000 ARS" at bounding box center [739, 262] width 203 height 42
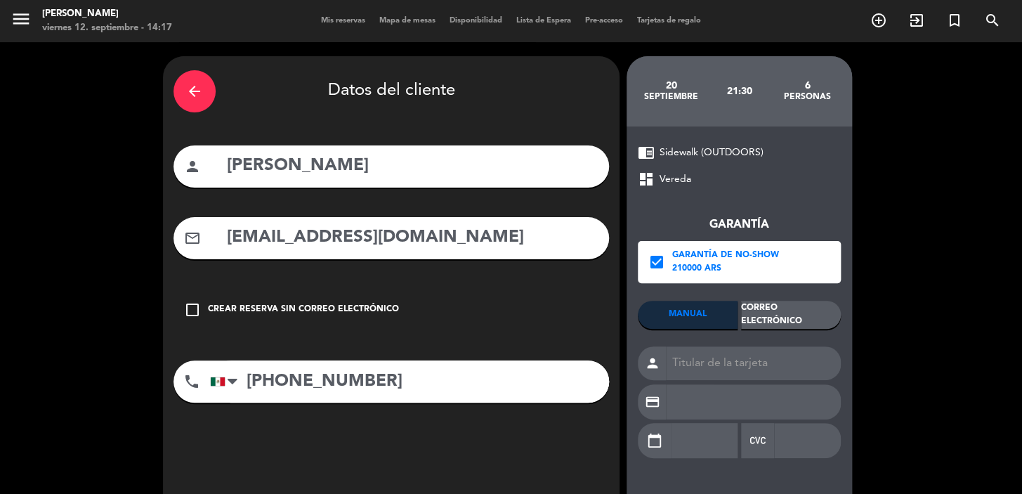
click at [793, 316] on div "Correo Electrónico" at bounding box center [791, 315] width 100 height 28
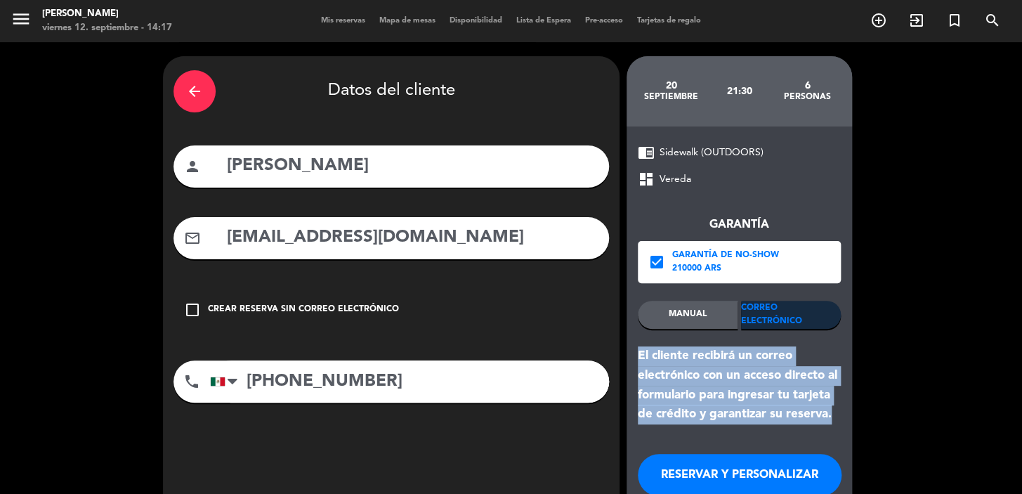
drag, startPoint x: 843, startPoint y: 418, endPoint x: 630, endPoint y: 356, distance: 222.6
click at [630, 356] on div "chrome_reader_mode Sidewalk (OUTDOORS) dashboard Vereda Garantía check_box Gara…" at bounding box center [740, 344] width 226 height 436
copy div "El cliente recibirá un correo electrónico con un acceso directo al formulario p…"
click at [687, 478] on button "RESERVAR Y PERSONALIZAR" at bounding box center [740, 475] width 204 height 42
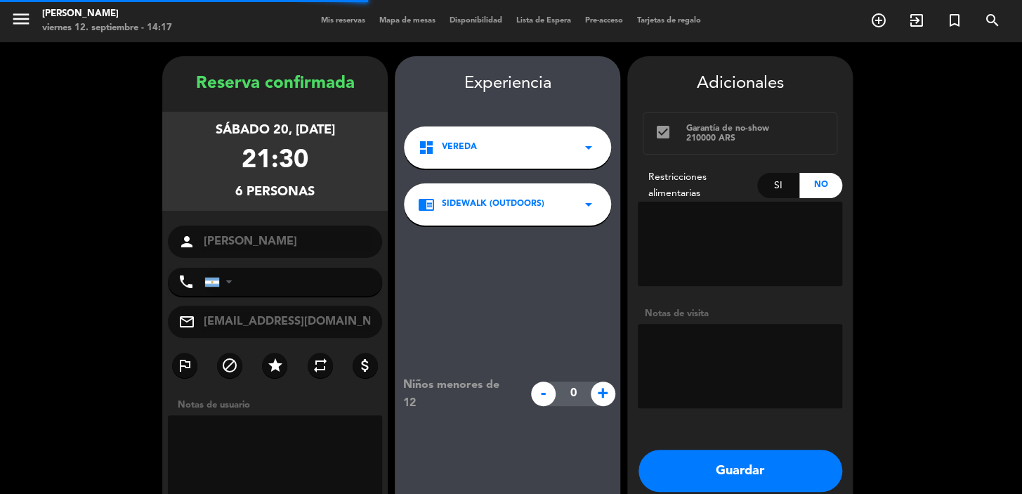
type input "+525544485483"
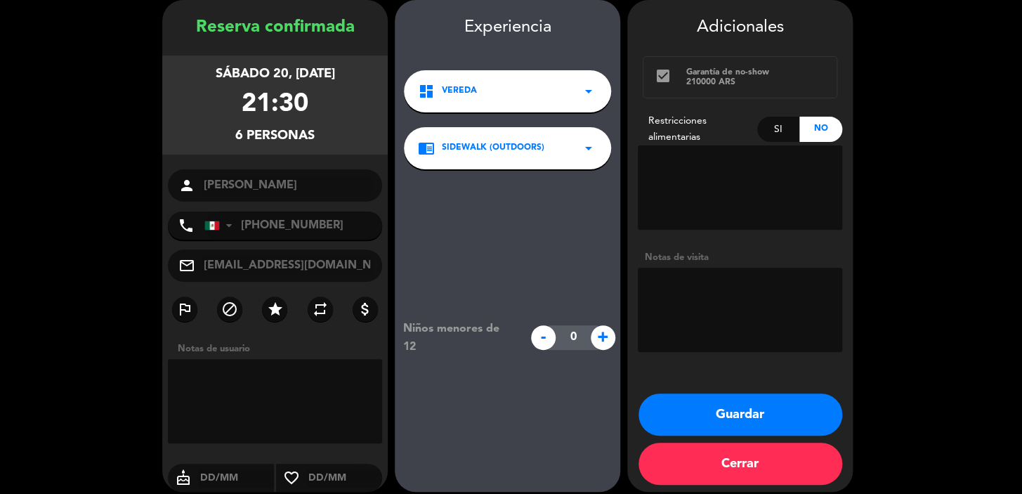
drag, startPoint x: 202, startPoint y: 67, endPoint x: 332, endPoint y: 134, distance: 146.8
click at [332, 134] on div "sábado 20, sep. 2025 21:30 6 personas" at bounding box center [275, 105] width 226 height 99
copy div "sábado 20, sep. 2025 21:30 6 personas"
click at [682, 318] on textarea at bounding box center [740, 310] width 204 height 84
type textarea "exterior"
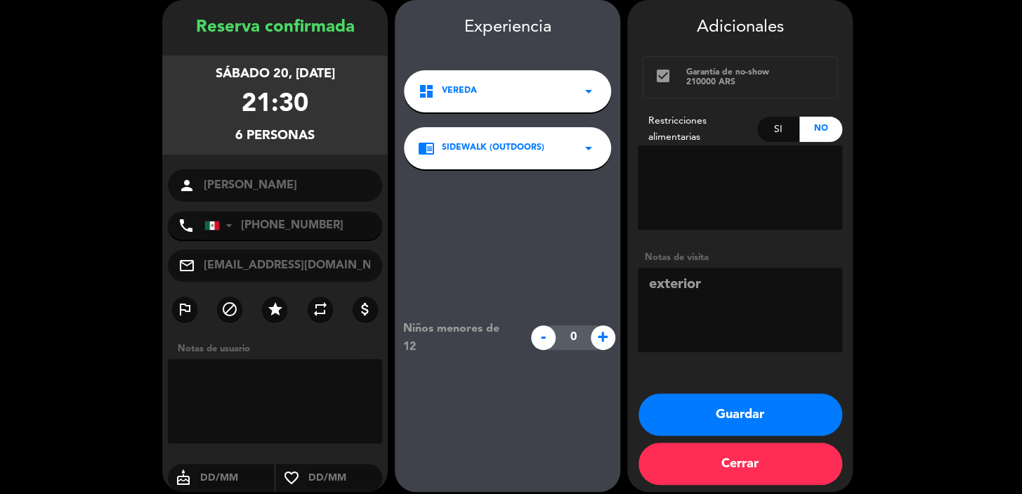
click at [724, 427] on button "Guardar" at bounding box center [741, 414] width 204 height 42
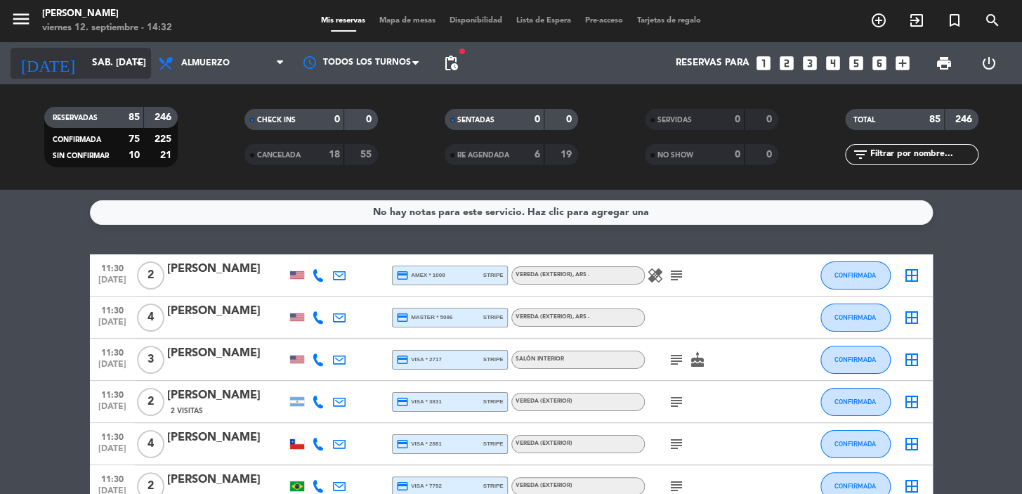
click at [85, 63] on input "sáb. 13 sep." at bounding box center [147, 63] width 124 height 25
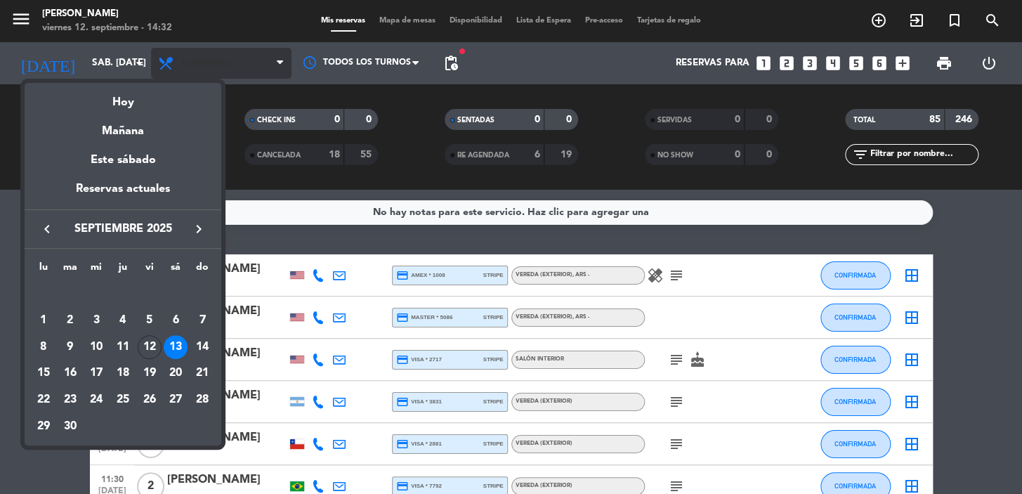
click at [228, 63] on div at bounding box center [511, 247] width 1022 height 494
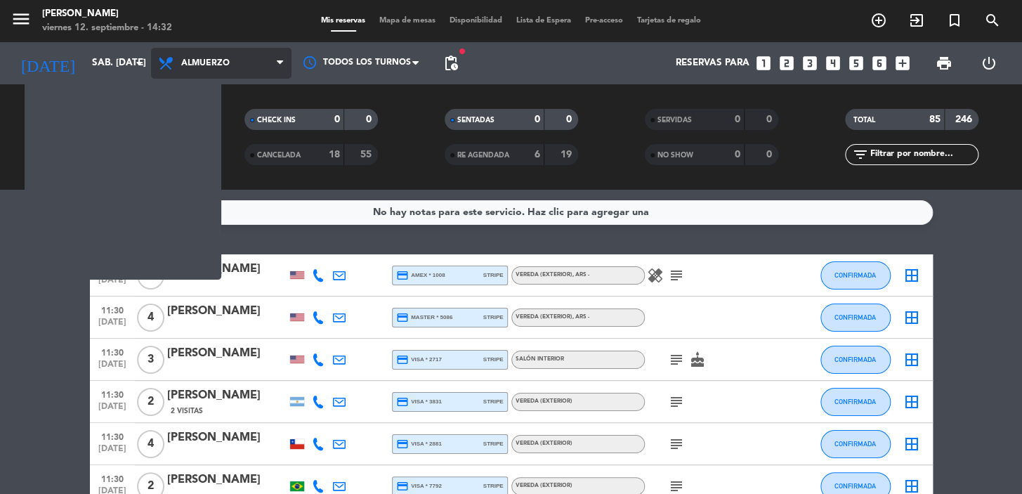
click at [228, 63] on span "Almuerzo" at bounding box center [205, 63] width 48 height 10
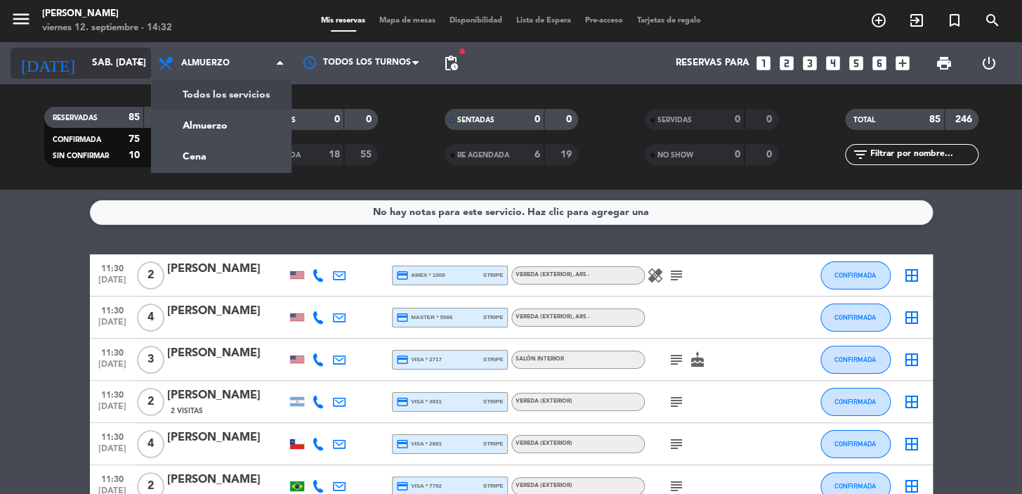
click at [215, 85] on div "menu Don Julio viernes 12. septiembre - 14:32 Mis reservas Mapa de mesas Dispon…" at bounding box center [511, 95] width 1022 height 190
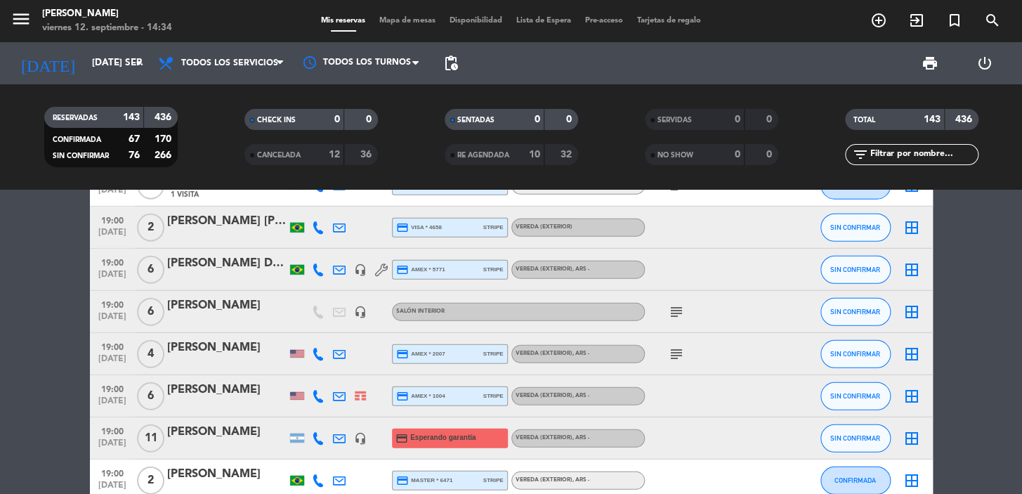
scroll to position [3832, 0]
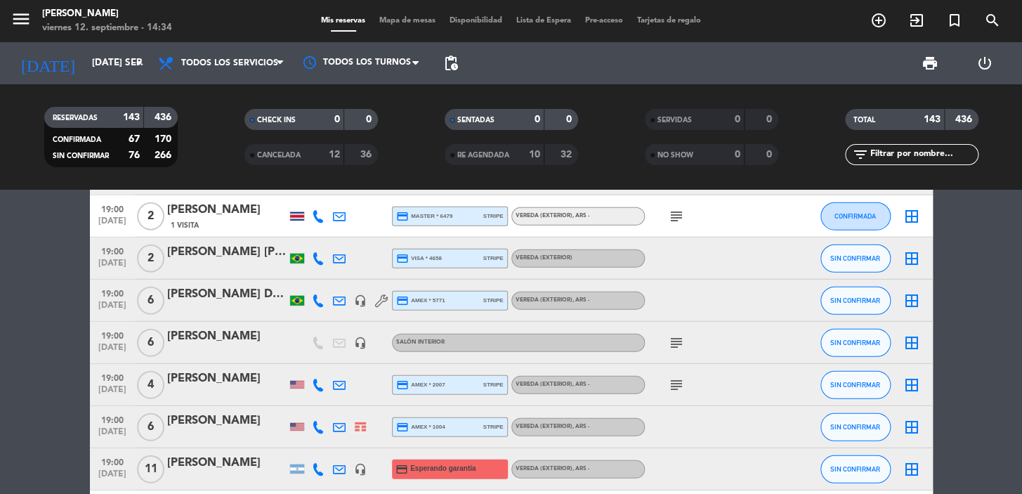
click at [672, 349] on icon "subject" at bounding box center [676, 342] width 17 height 17
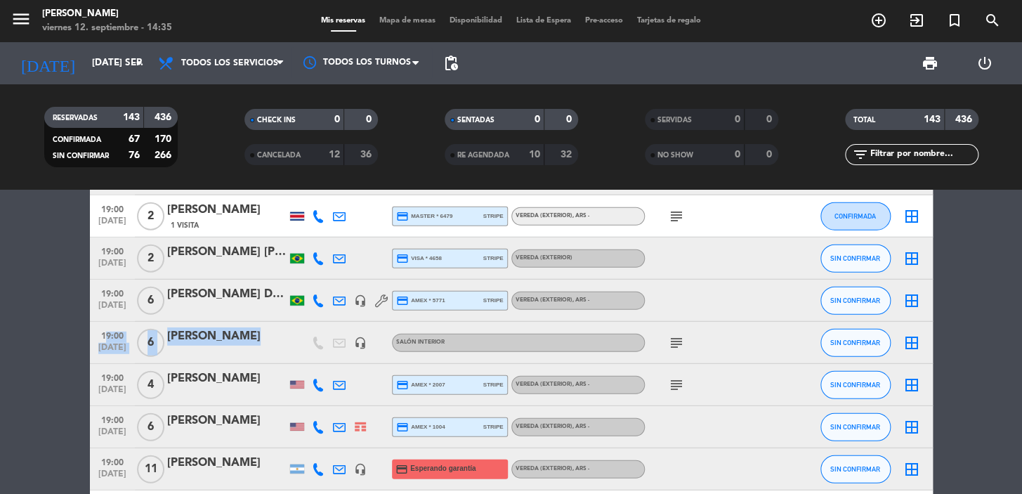
drag, startPoint x: 101, startPoint y: 330, endPoint x: 123, endPoint y: 365, distance: 41.9
click at [299, 355] on div "19:00 sep. 16 6 Malú Jacob headset_mic Salón interior subject SIN CONFIRMAR bor…" at bounding box center [511, 343] width 843 height 42
click at [677, 343] on icon "subject" at bounding box center [676, 342] width 17 height 17
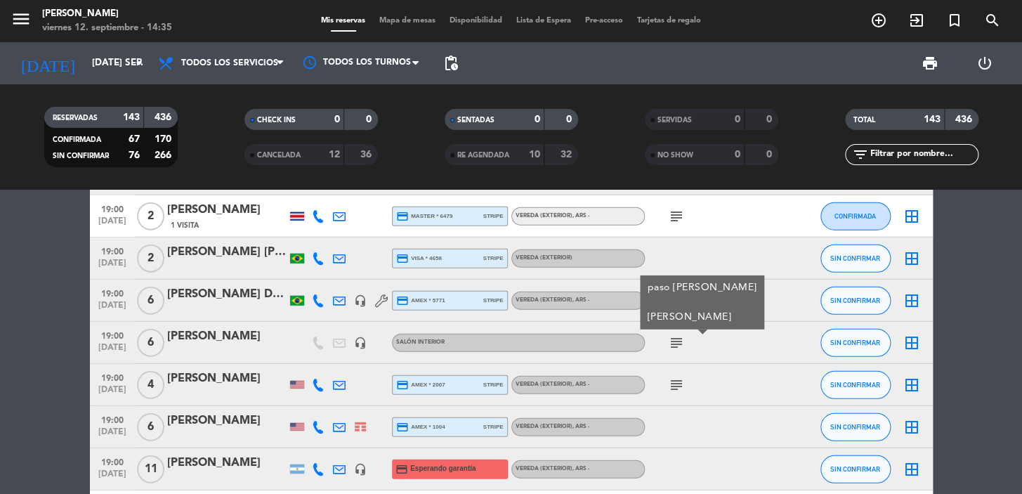
click at [676, 339] on icon "subject" at bounding box center [676, 342] width 17 height 17
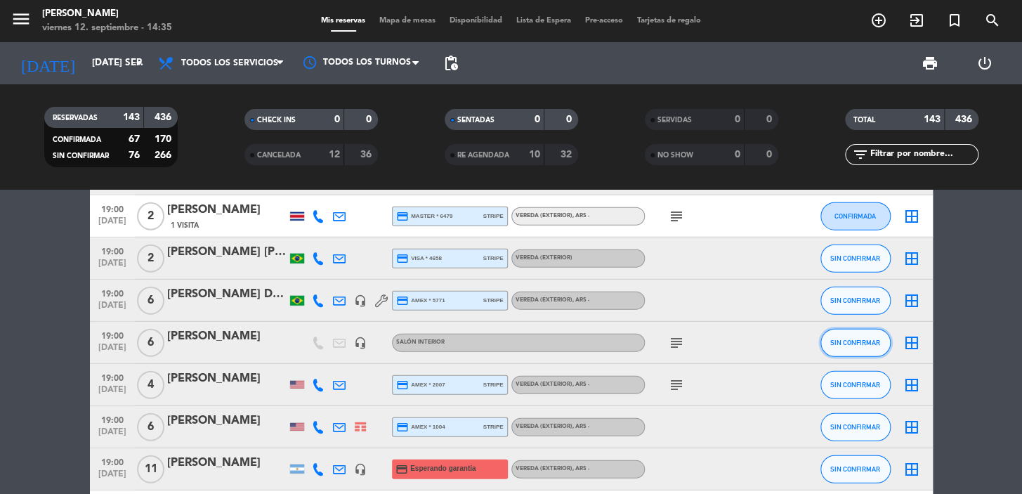
click at [848, 351] on button "SIN CONFIRMAR" at bounding box center [856, 343] width 70 height 28
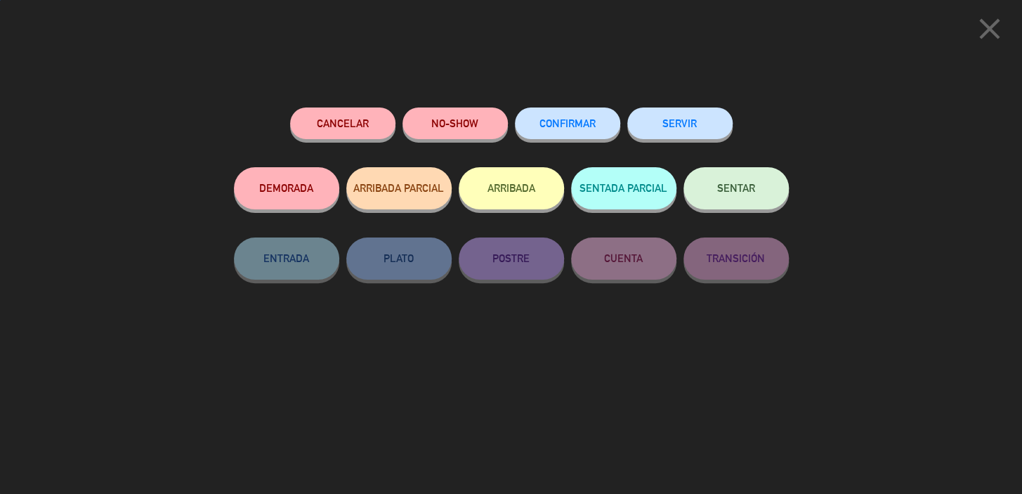
click at [545, 119] on span "CONFIRMAR" at bounding box center [568, 123] width 56 height 12
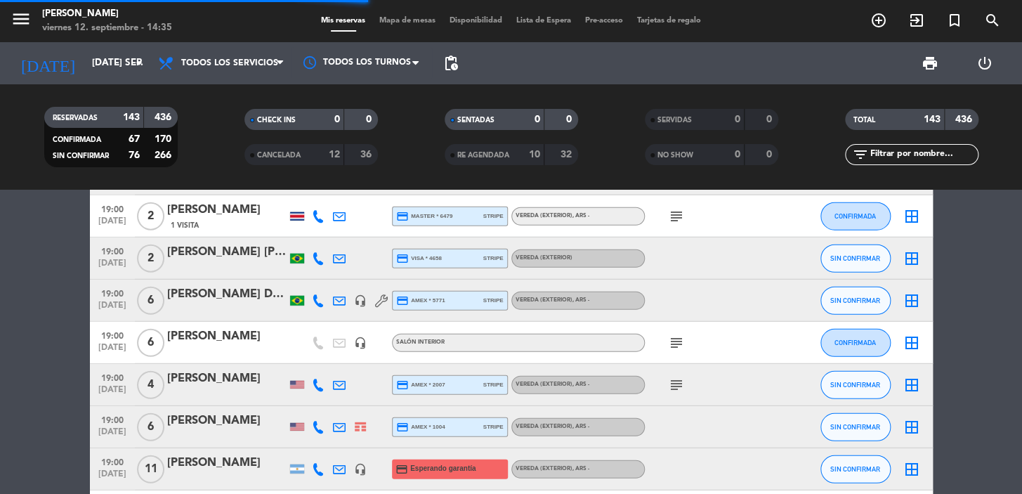
click at [253, 339] on div "Malú Jacob" at bounding box center [226, 336] width 119 height 18
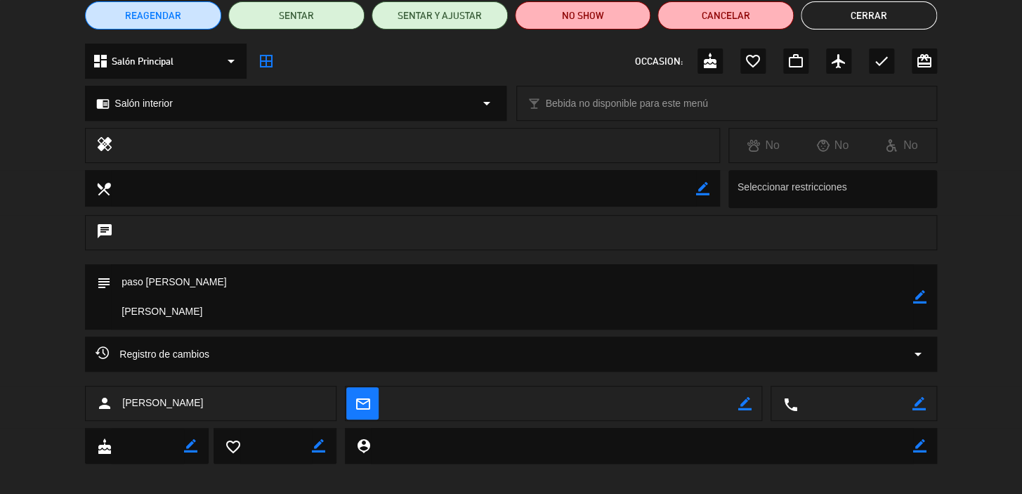
scroll to position [136, 0]
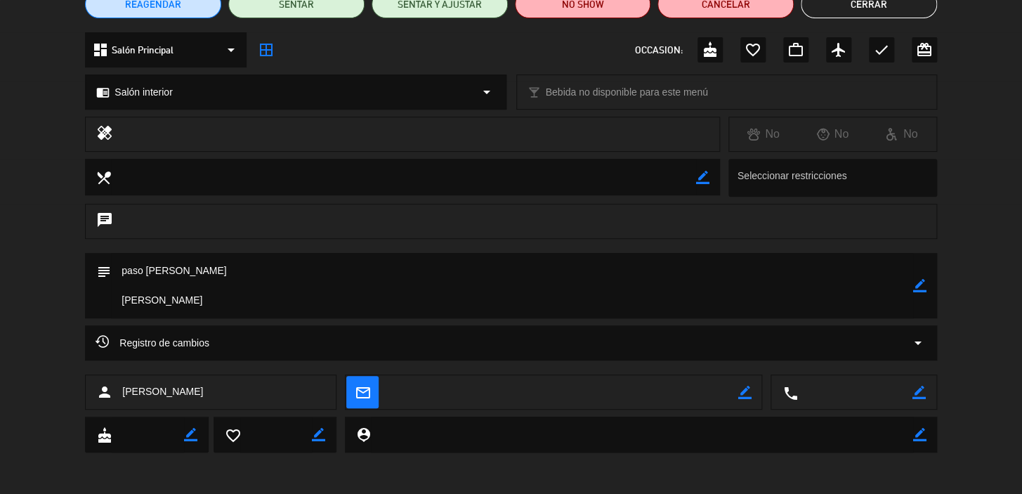
click at [746, 393] on icon "border_color" at bounding box center [744, 392] width 13 height 13
click at [704, 385] on textarea at bounding box center [563, 392] width 349 height 35
type textarea "malu.jacob@gs.com"
click at [743, 394] on icon at bounding box center [744, 392] width 13 height 13
click at [373, 393] on span "mail_outline" at bounding box center [362, 392] width 32 height 32
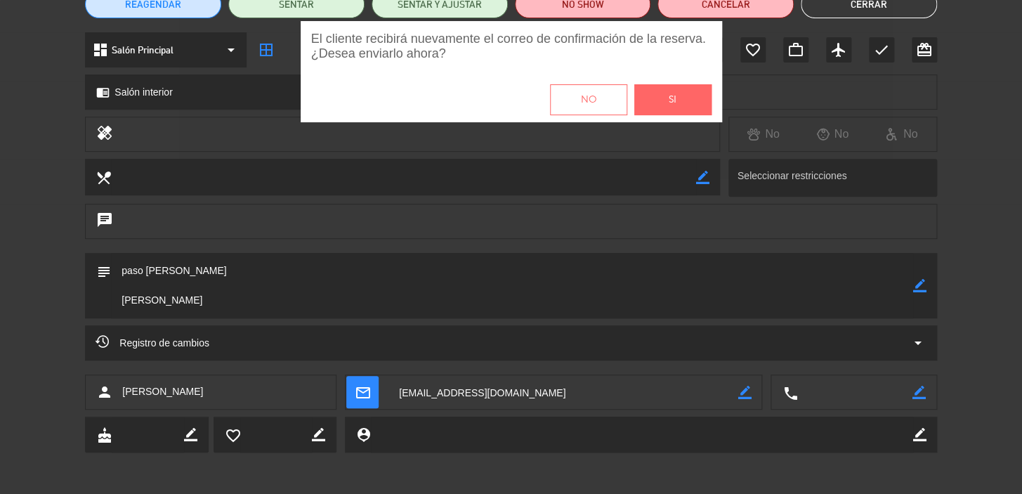
click at [660, 105] on button "Si" at bounding box center [673, 99] width 77 height 31
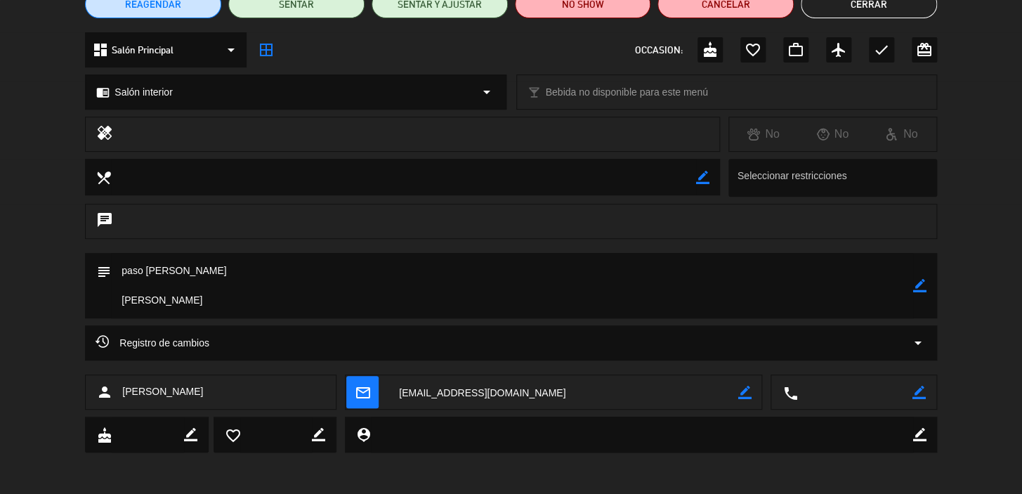
scroll to position [0, 0]
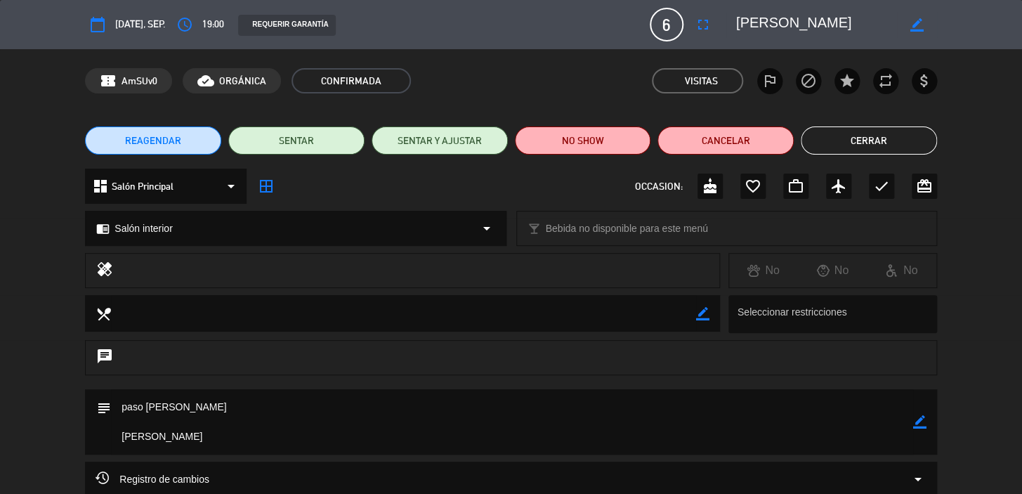
click at [866, 136] on button "Cerrar" at bounding box center [869, 140] width 136 height 28
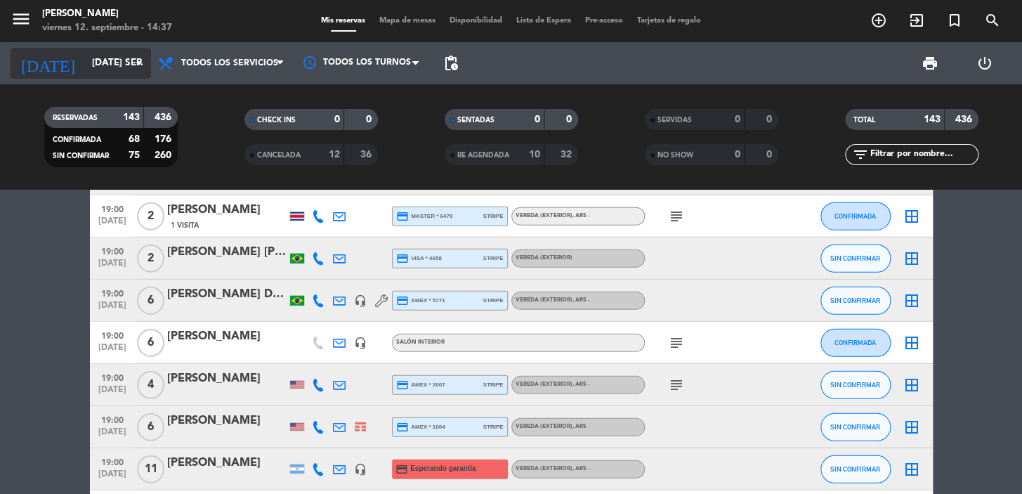
click at [80, 77] on div "today mar. 16 sep. arrow_drop_down" at bounding box center [81, 63] width 141 height 31
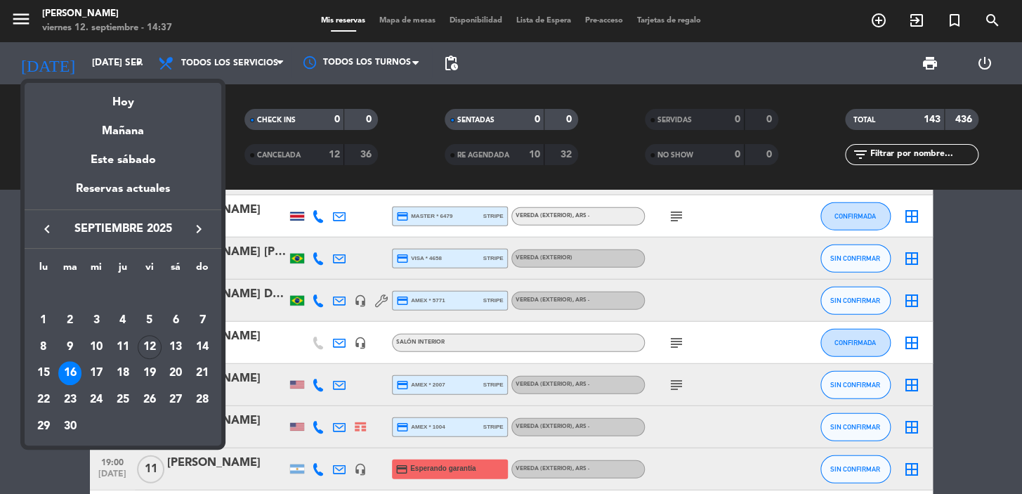
click at [84, 70] on div at bounding box center [511, 247] width 1022 height 494
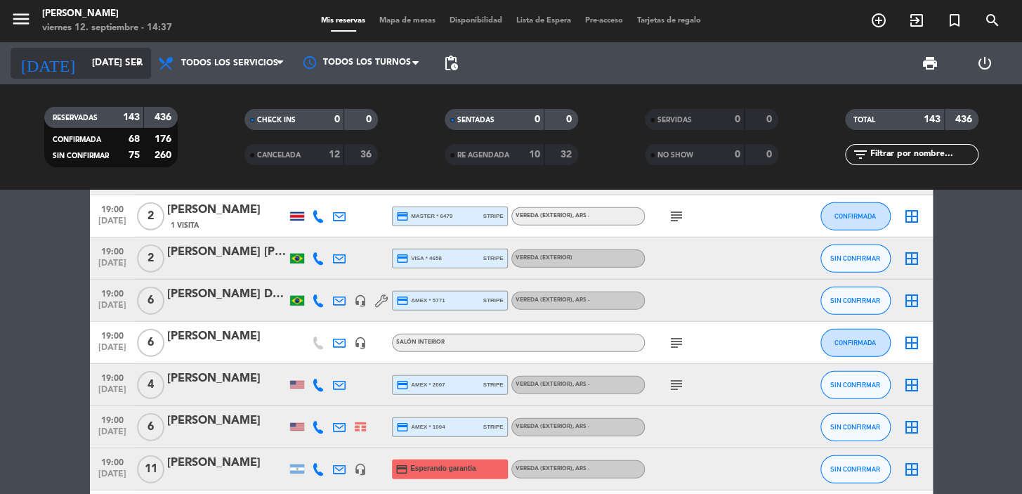
click at [98, 61] on input "mar. 16 sep." at bounding box center [147, 63] width 124 height 25
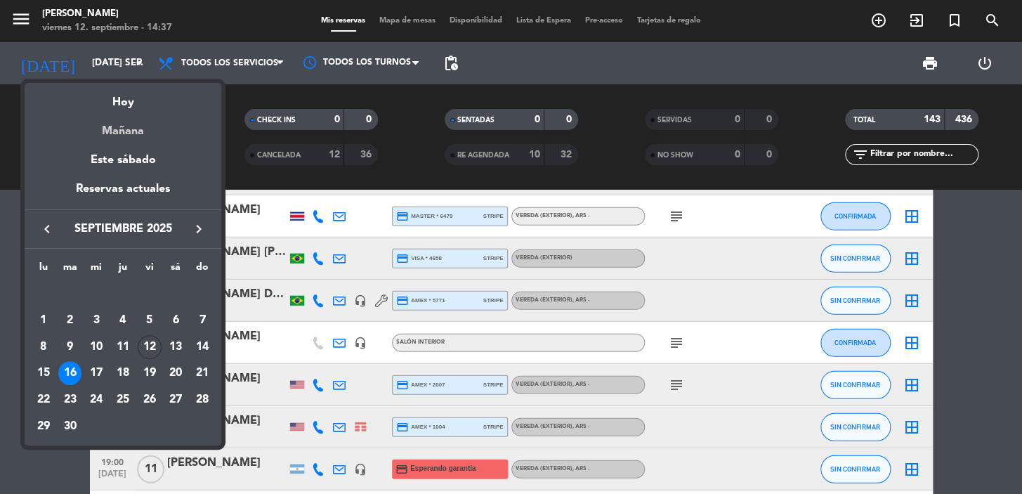
click at [105, 123] on div "Mañana" at bounding box center [123, 126] width 197 height 29
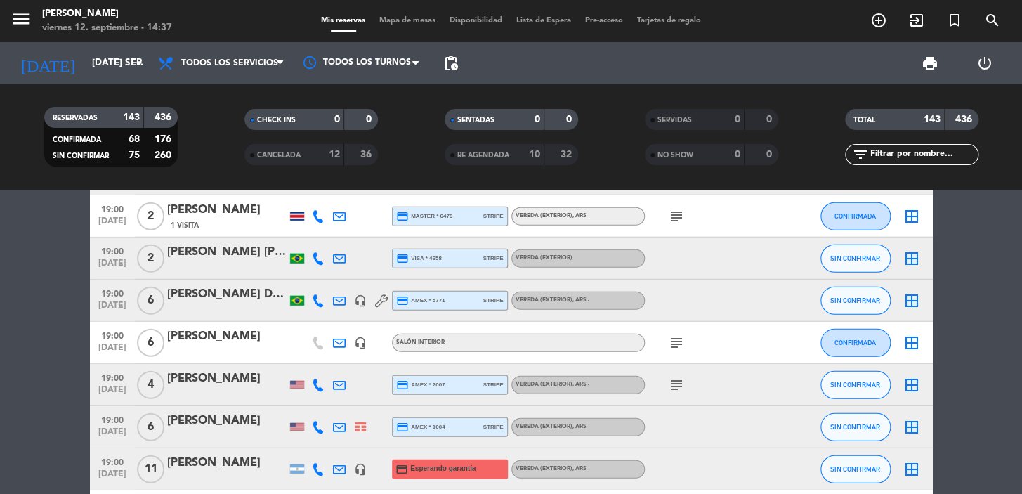
type input "sáb. 13 sep."
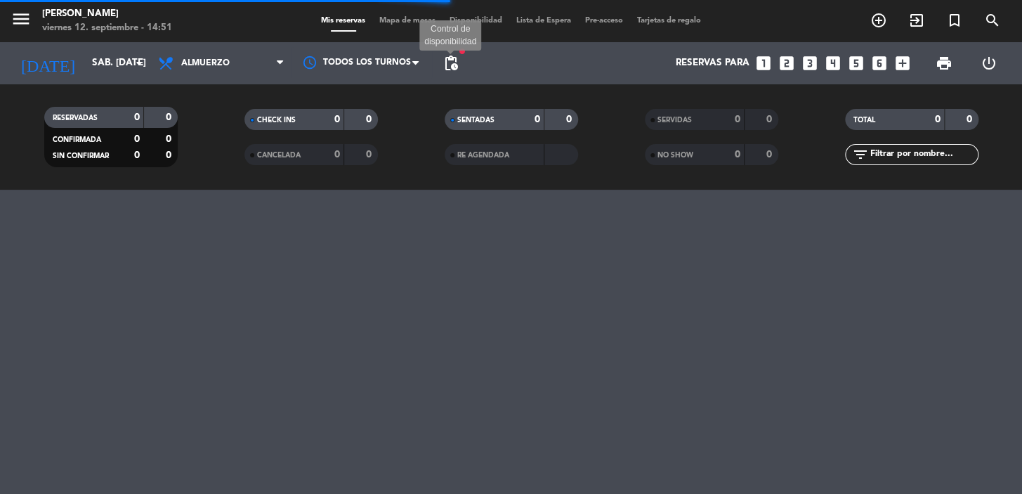
click at [443, 63] on span "pending_actions" at bounding box center [451, 63] width 17 height 17
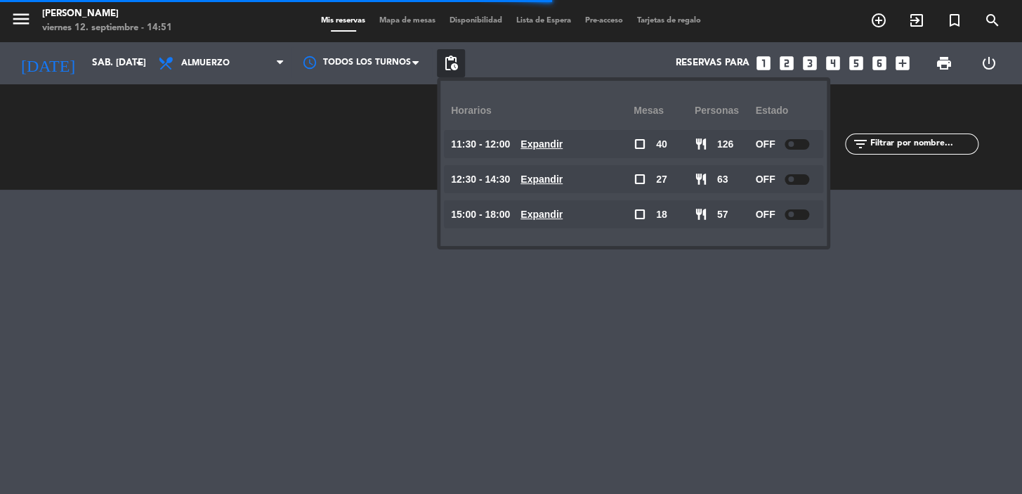
click at [450, 51] on span "pending_actions" at bounding box center [451, 63] width 28 height 28
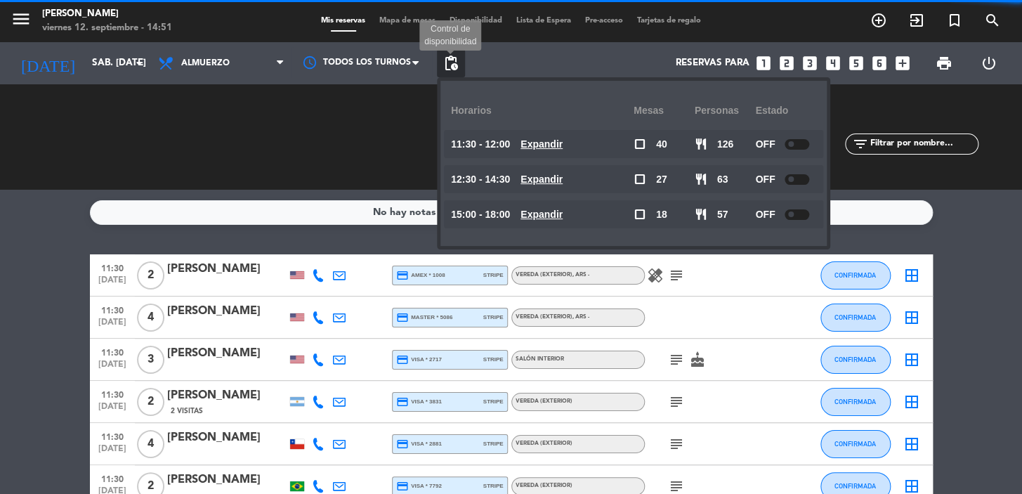
click at [453, 70] on span "pending_actions" at bounding box center [451, 63] width 17 height 17
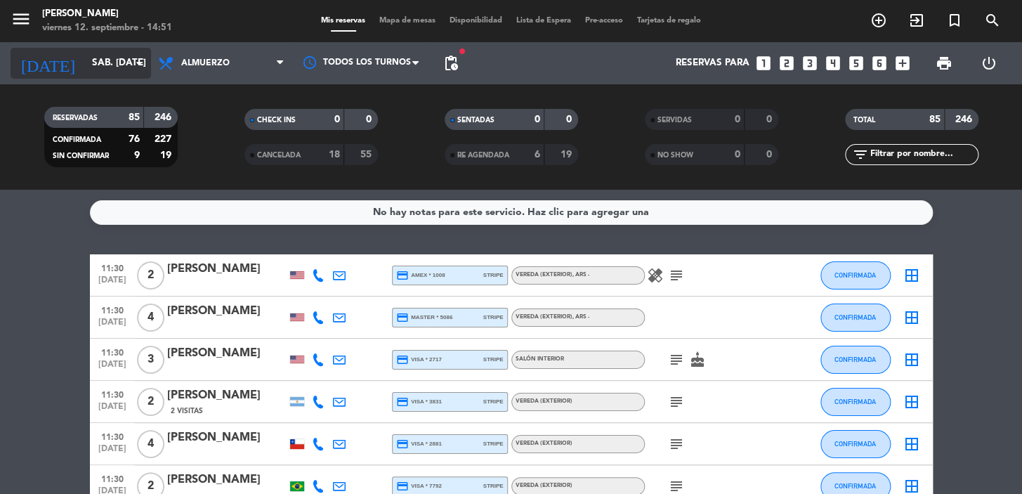
click at [122, 59] on input "sáb. [DATE]" at bounding box center [147, 63] width 124 height 25
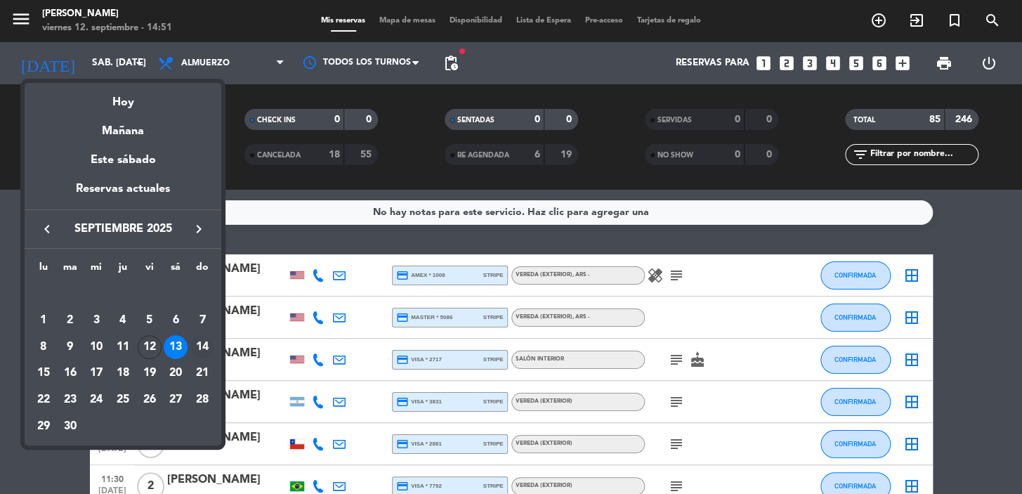
click at [202, 345] on div "14" at bounding box center [202, 347] width 24 height 24
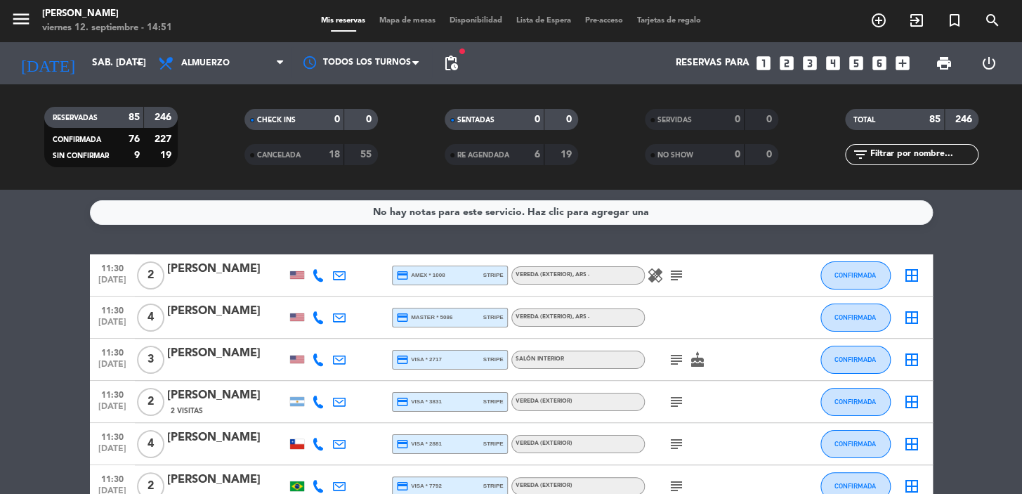
type input "dom. 14 sep."
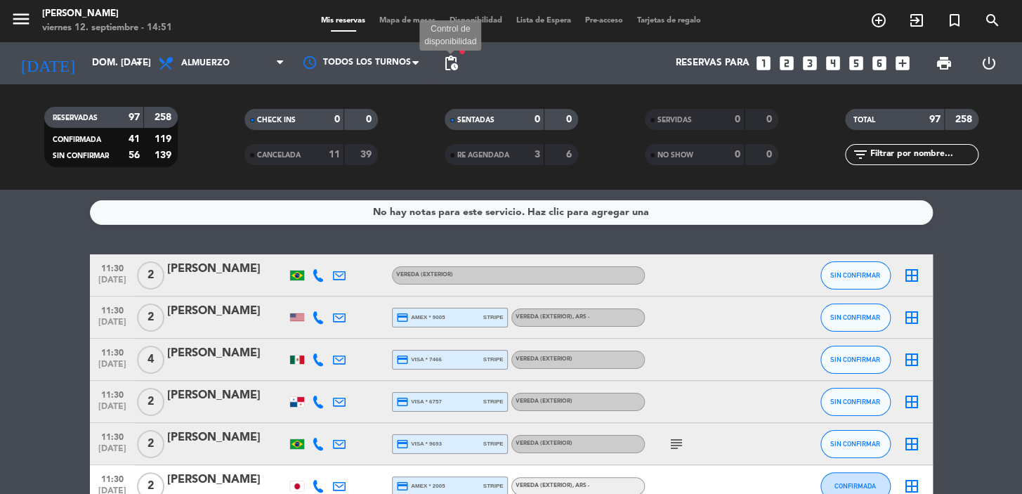
click at [453, 70] on span "pending_actions" at bounding box center [451, 63] width 17 height 17
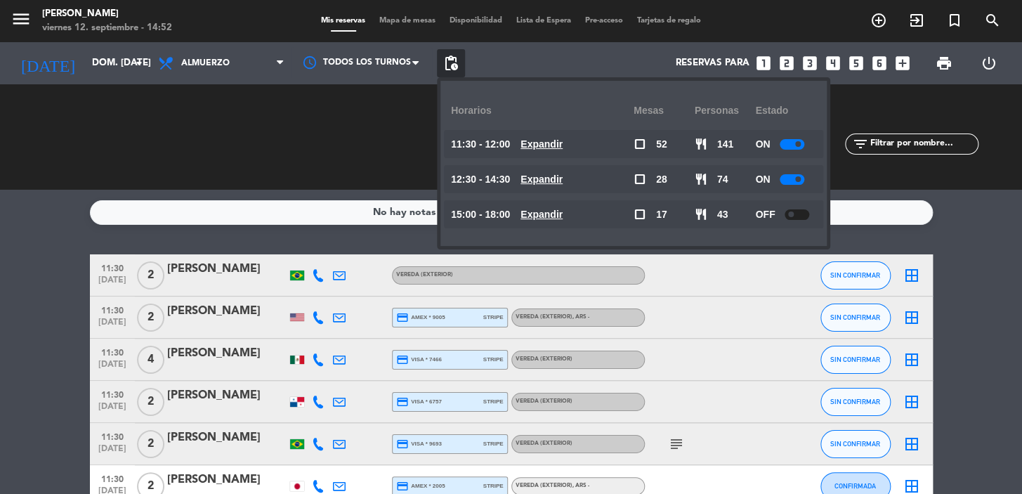
click at [788, 146] on div at bounding box center [792, 144] width 25 height 11
click at [787, 175] on div at bounding box center [792, 179] width 25 height 11
click at [799, 183] on div at bounding box center [792, 179] width 25 height 11
click at [85, 61] on input "dom. 14 sep." at bounding box center [147, 63] width 124 height 25
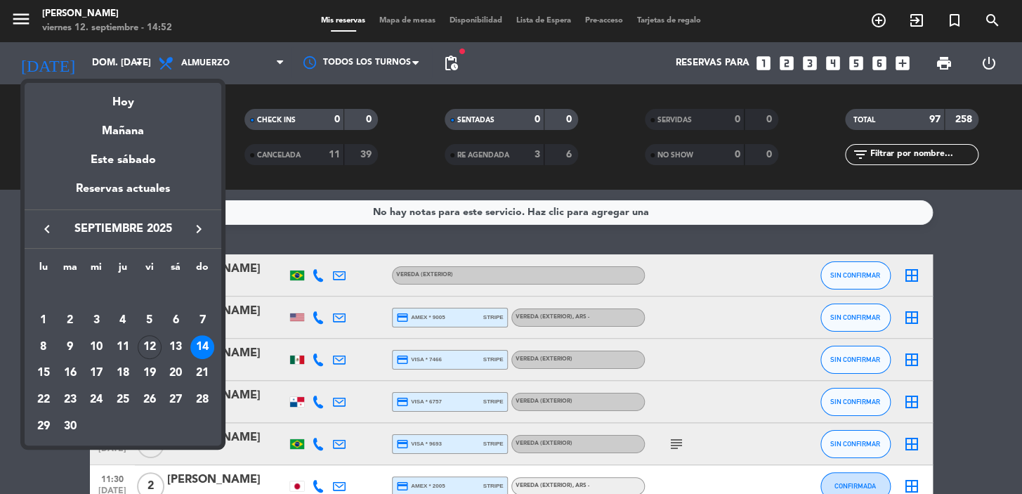
click at [62, 63] on div at bounding box center [511, 247] width 1022 height 494
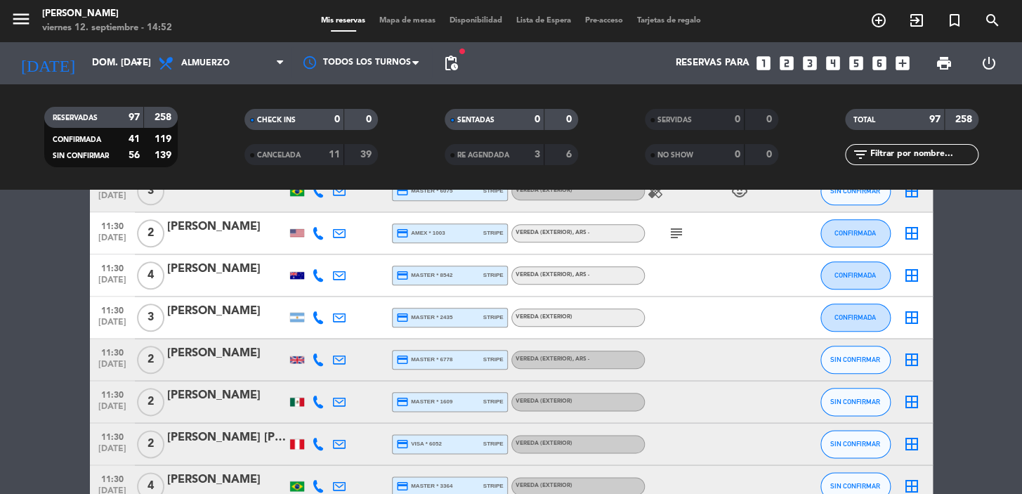
scroll to position [639, 0]
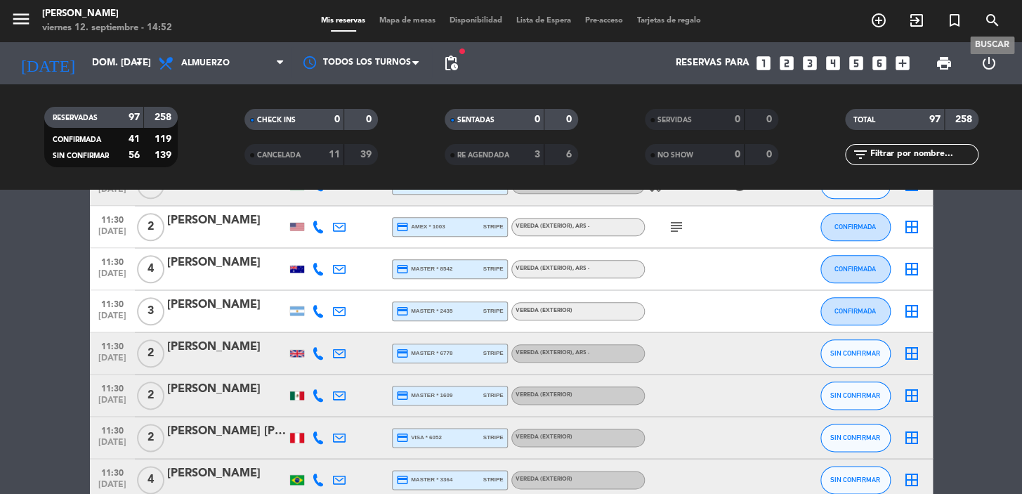
click at [988, 17] on icon "search" at bounding box center [992, 20] width 17 height 17
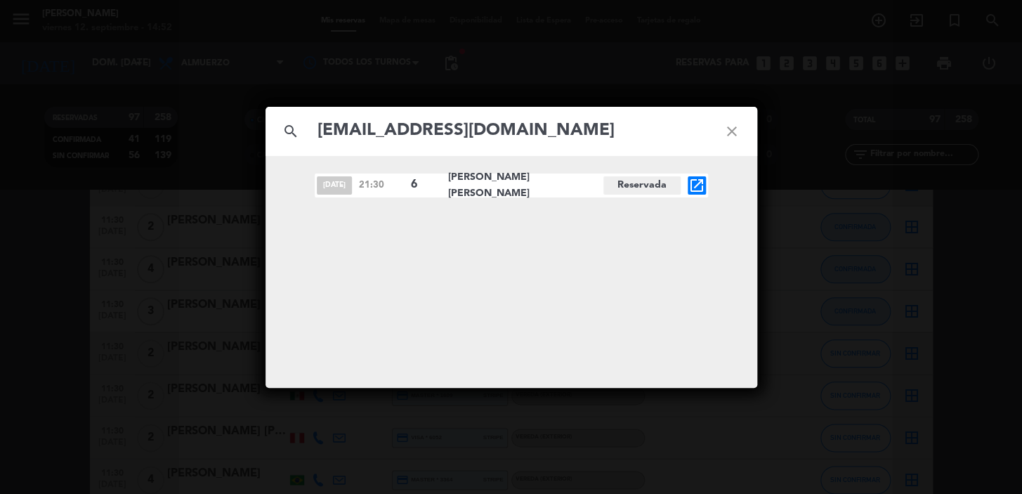
type input "cams0613@outlook.com"
click at [701, 191] on icon "open_in_new" at bounding box center [697, 185] width 17 height 17
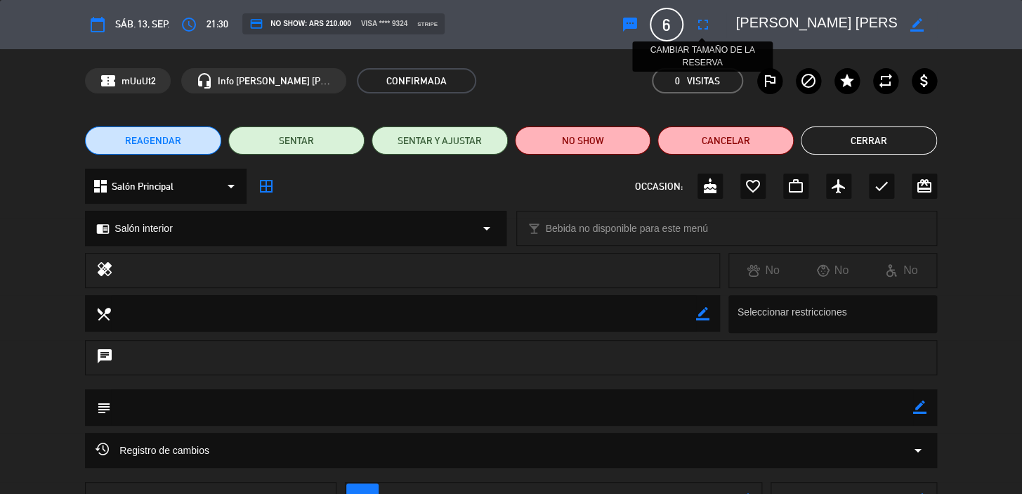
click at [702, 14] on button "fullscreen" at bounding box center [703, 24] width 25 height 25
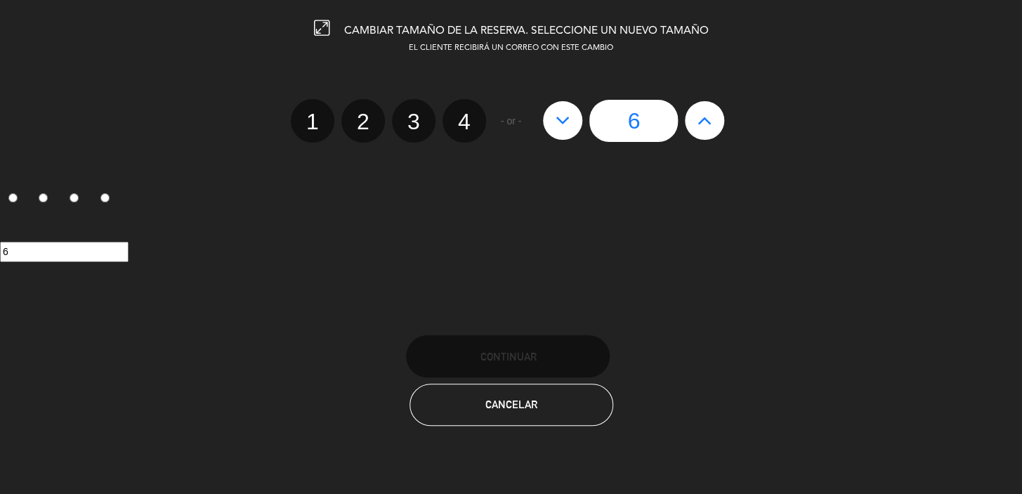
click at [581, 130] on div "6" at bounding box center [633, 121] width 195 height 42
click at [568, 126] on icon at bounding box center [563, 120] width 15 height 22
type input "5"
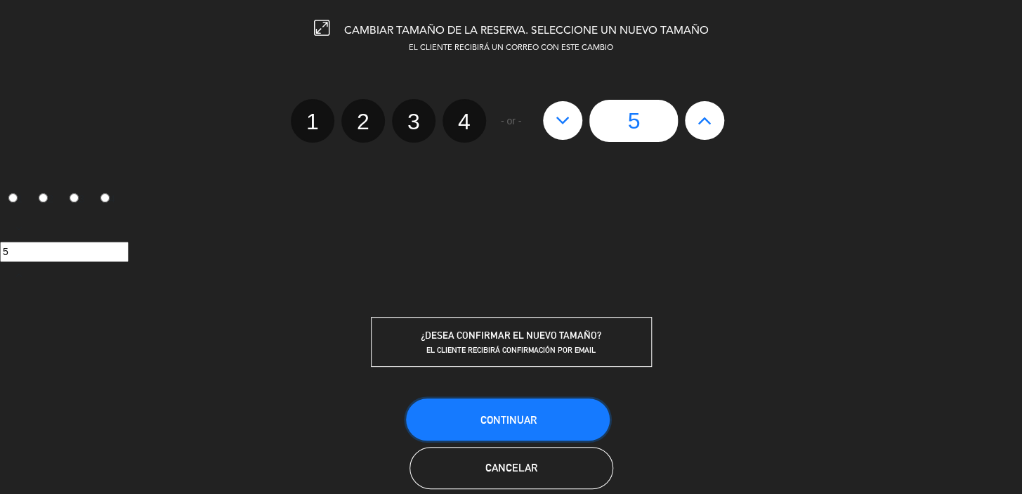
click at [566, 417] on button "Continuar" at bounding box center [508, 419] width 204 height 42
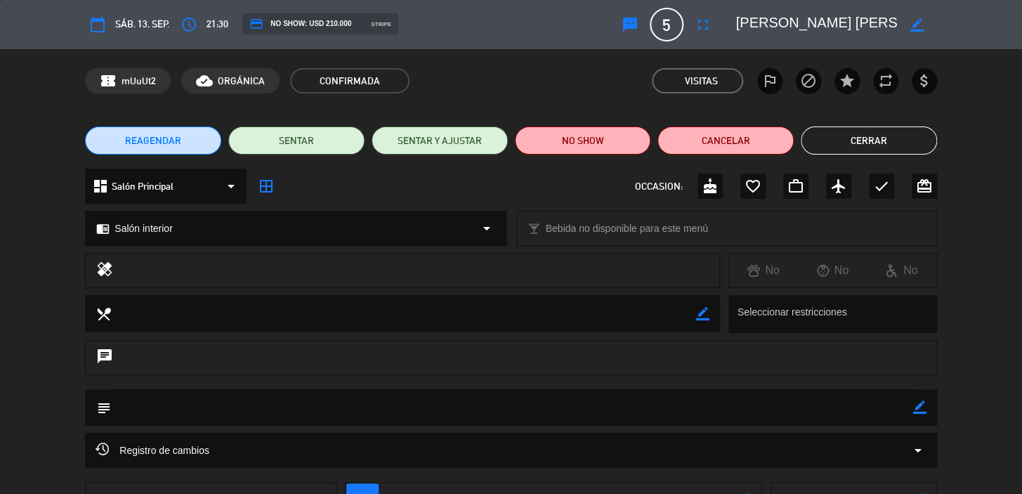
click at [351, 487] on span "mail_outline" at bounding box center [362, 499] width 32 height 32
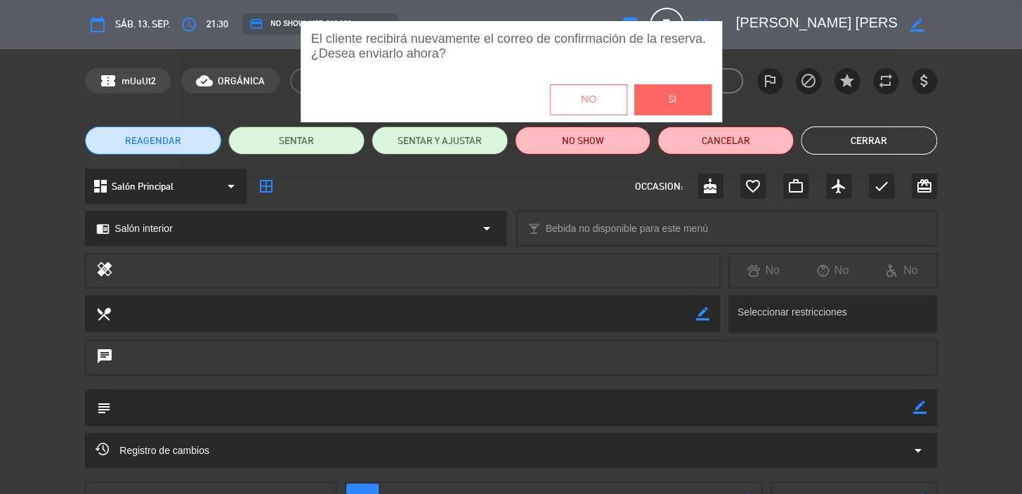
click at [656, 103] on button "Si" at bounding box center [673, 99] width 77 height 31
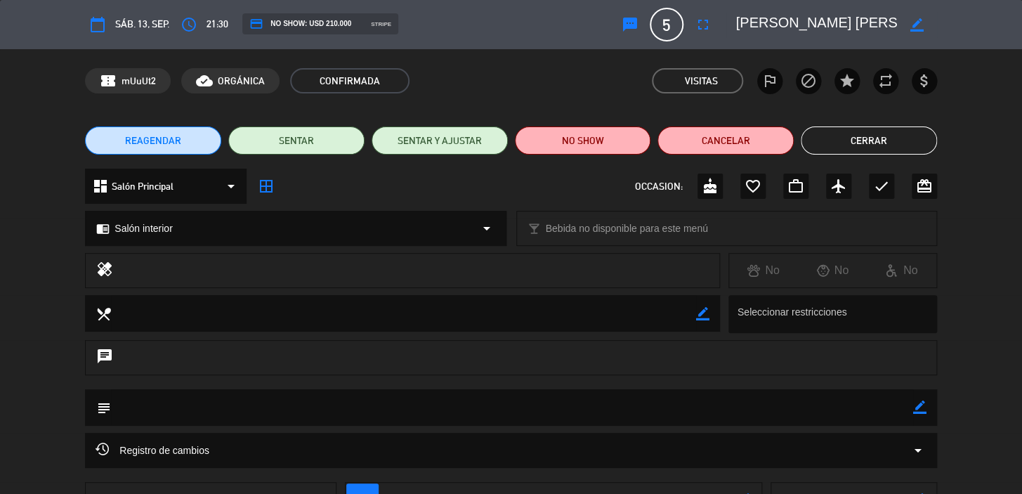
drag, startPoint x: 826, startPoint y: 145, endPoint x: 573, endPoint y: 85, distance: 260.8
click at [827, 144] on button "Cerrar" at bounding box center [869, 140] width 136 height 28
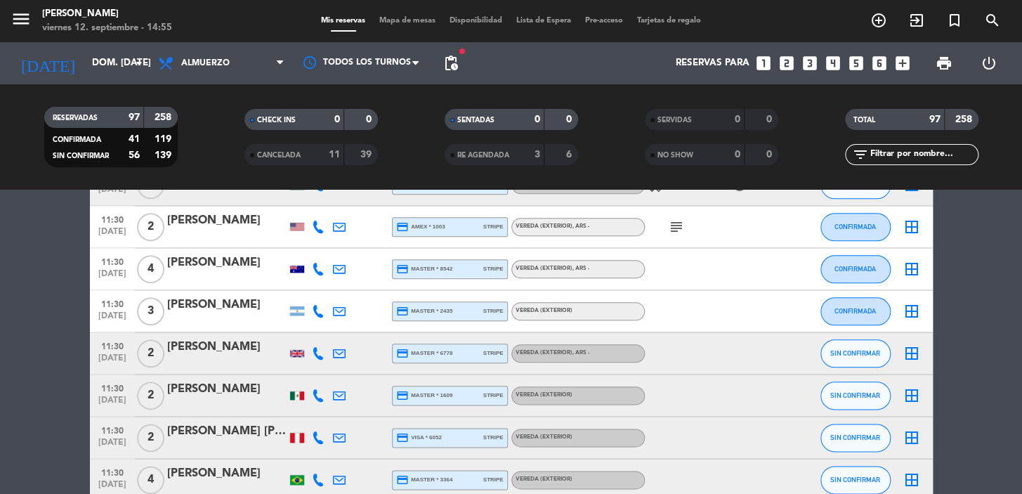
drag, startPoint x: 830, startPoint y: 65, endPoint x: 547, endPoint y: 148, distance: 294.9
click at [829, 65] on icon "looks_4" at bounding box center [833, 63] width 18 height 18
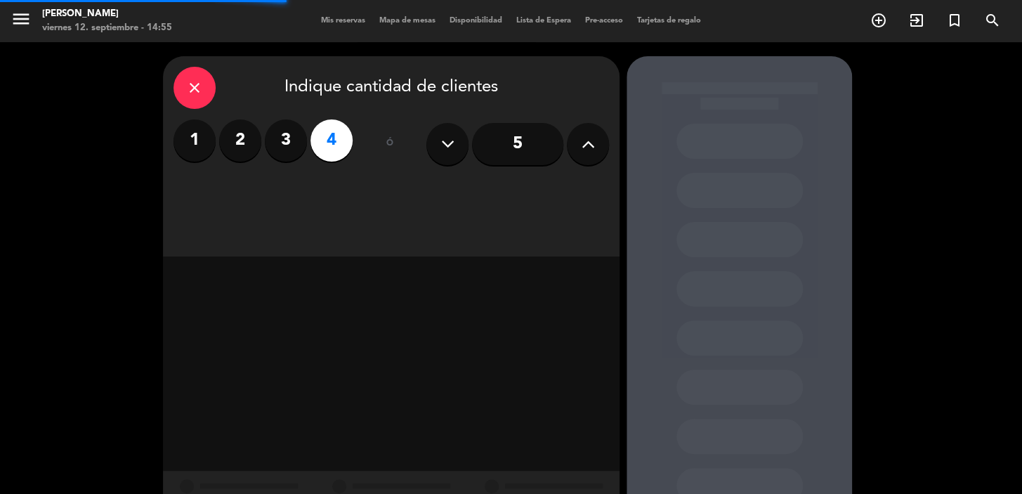
click at [467, 185] on div "close Indique cantidad de clientes 1 2 3 4 ó 5" at bounding box center [391, 156] width 457 height 200
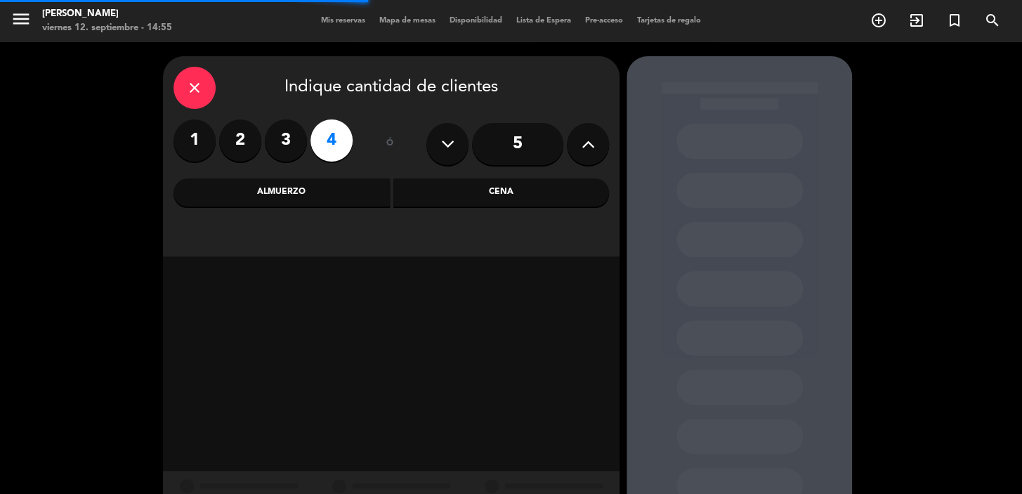
drag, startPoint x: 446, startPoint y: 190, endPoint x: 405, endPoint y: 210, distance: 45.9
click at [445, 190] on div "Cena" at bounding box center [501, 192] width 216 height 28
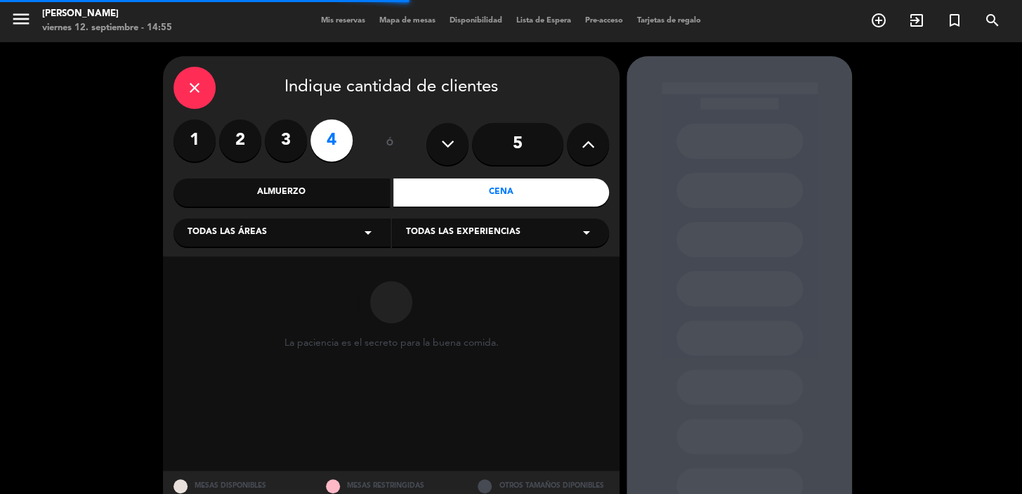
click at [304, 234] on div "Todas las áreas arrow_drop_down" at bounding box center [282, 233] width 217 height 28
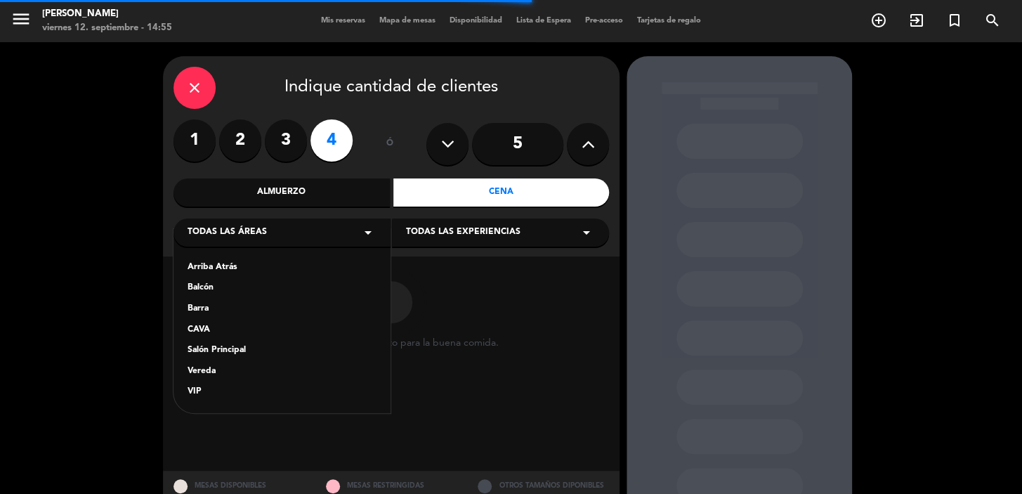
click at [240, 356] on div "Salón Principal" at bounding box center [282, 351] width 189 height 14
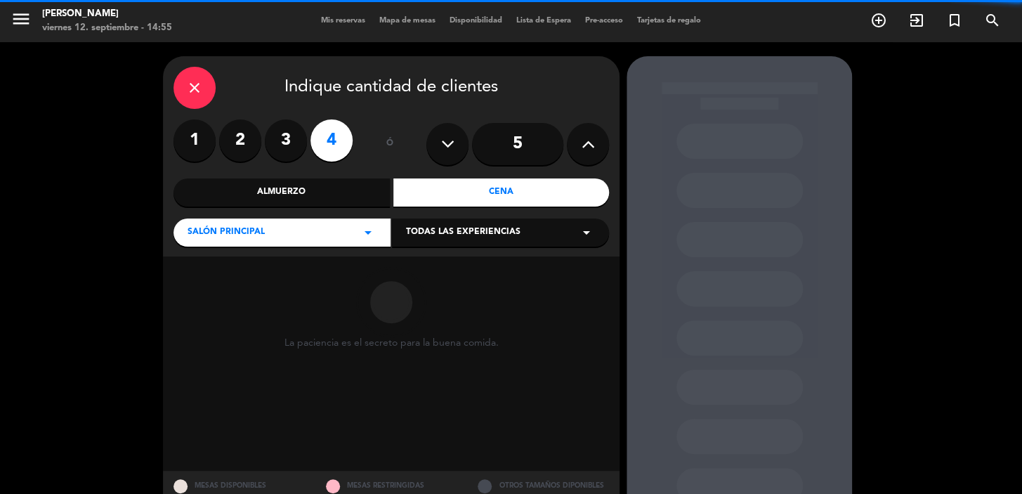
click at [441, 233] on span "Todas las experiencias" at bounding box center [463, 233] width 115 height 14
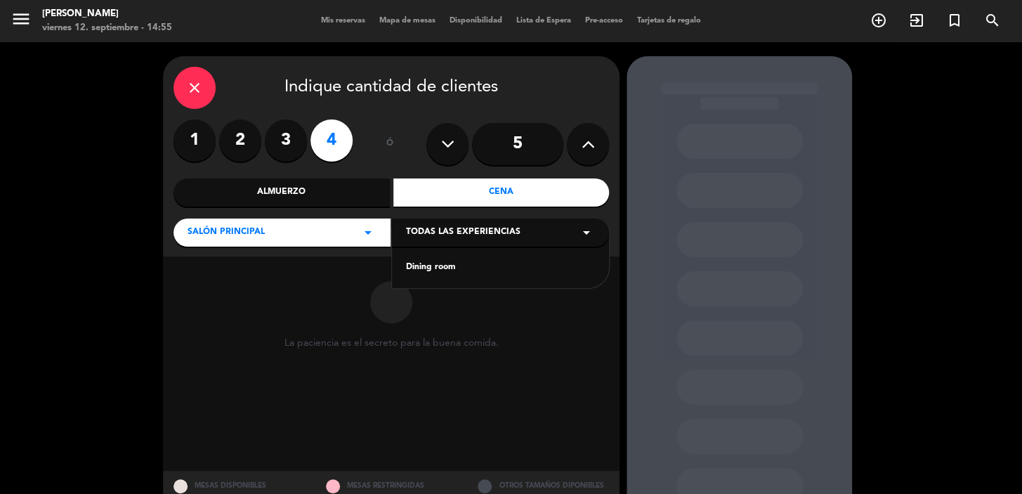
click at [423, 271] on div "Dining room" at bounding box center [500, 268] width 189 height 14
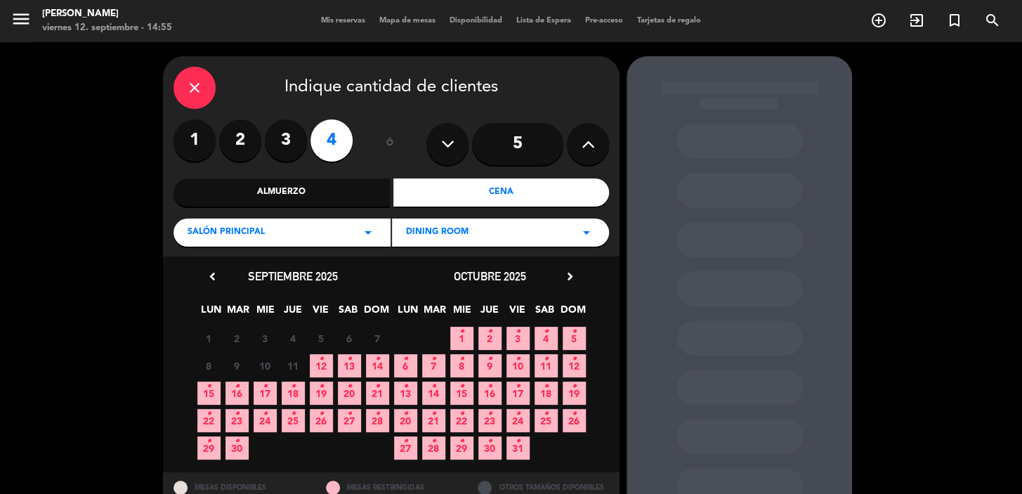
drag, startPoint x: 246, startPoint y: 455, endPoint x: 379, endPoint y: 464, distance: 133.9
click at [246, 454] on span "30 •" at bounding box center [237, 447] width 23 height 23
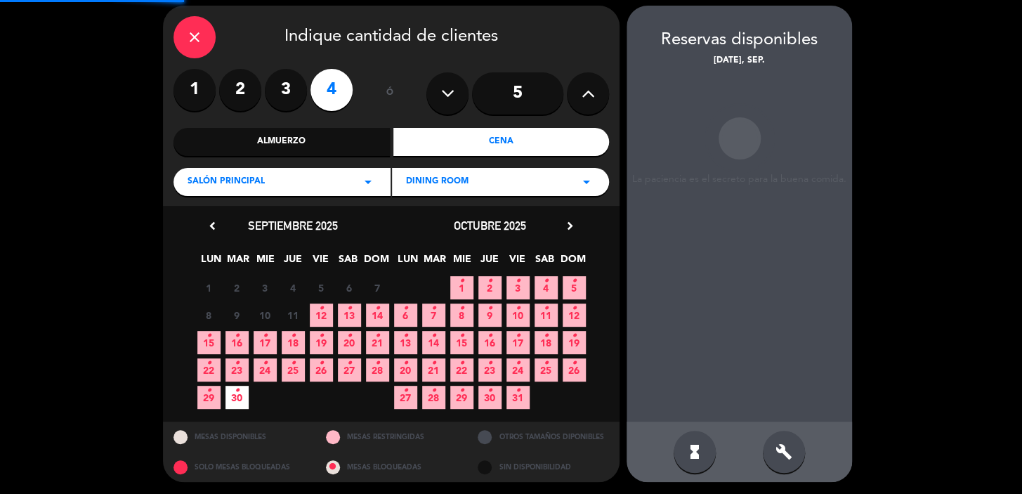
scroll to position [51, 0]
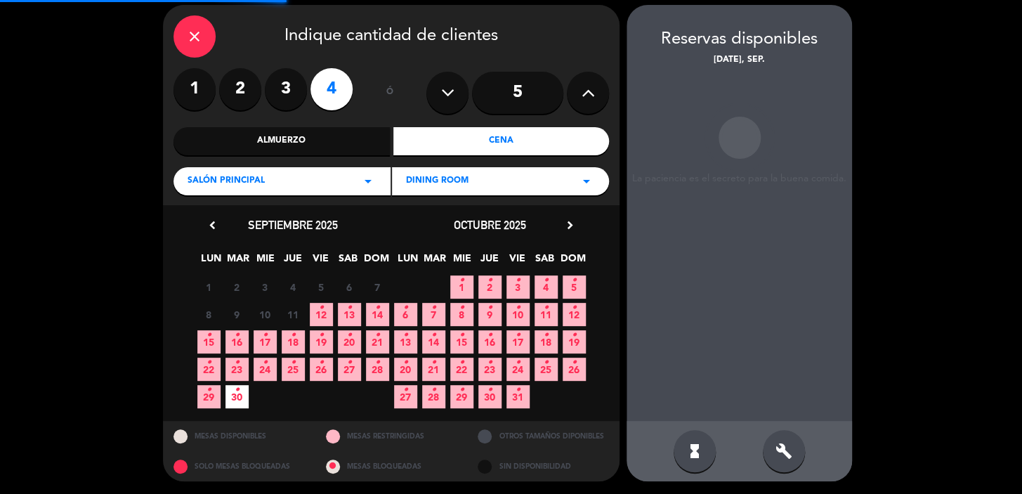
click at [786, 445] on icon "build" at bounding box center [784, 451] width 17 height 17
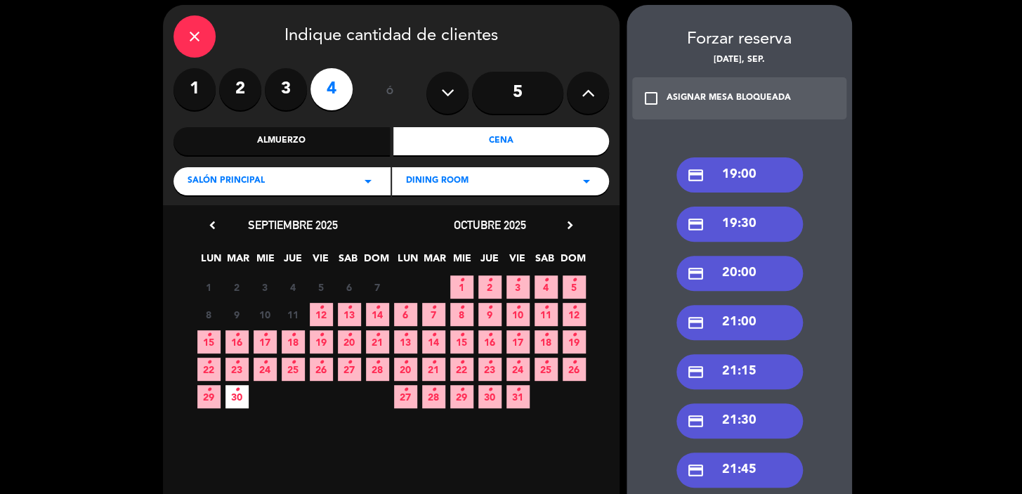
drag, startPoint x: 760, startPoint y: 190, endPoint x: 709, endPoint y: 183, distance: 51.2
click at [759, 188] on div "credit_card 19:00" at bounding box center [740, 174] width 126 height 35
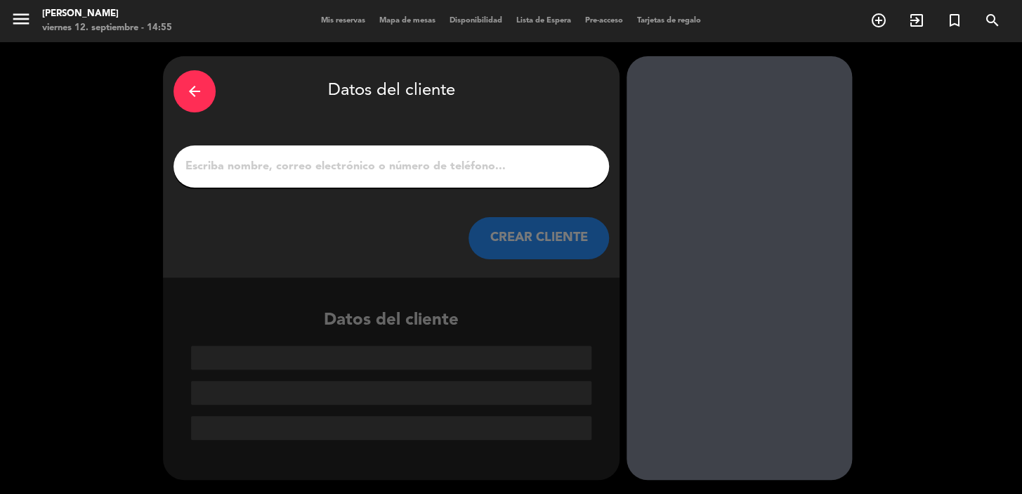
click at [448, 162] on input "1" at bounding box center [391, 167] width 415 height 20
paste input "Chace Langford"
type input "Chace Langford"
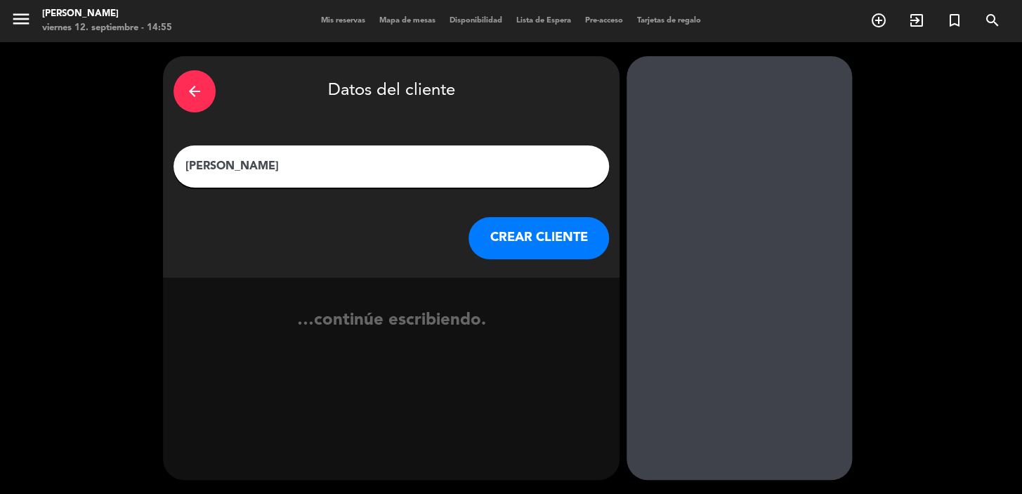
drag, startPoint x: 502, startPoint y: 228, endPoint x: 137, endPoint y: 20, distance: 420.1
click at [502, 230] on button "CREAR CLIENTE" at bounding box center [539, 238] width 141 height 42
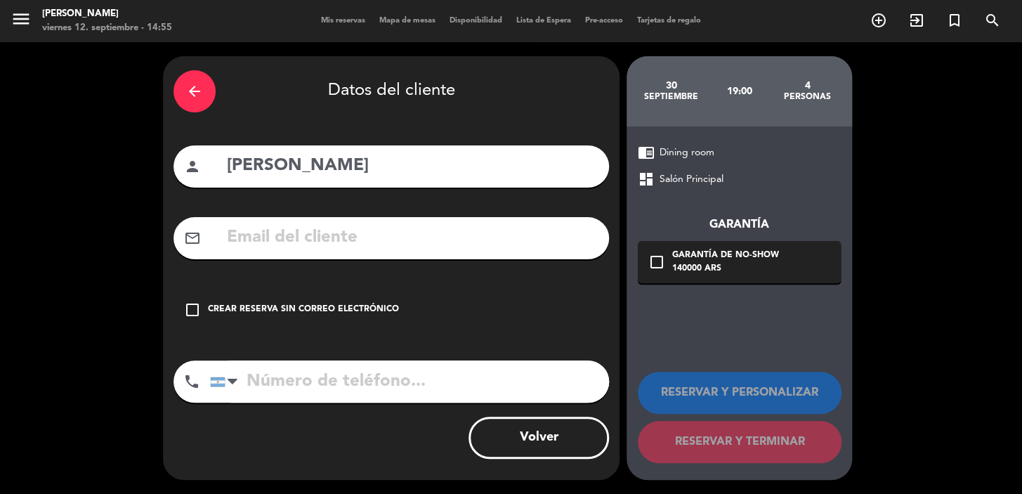
drag, startPoint x: 299, startPoint y: 188, endPoint x: 308, endPoint y: 201, distance: 16.0
click at [301, 191] on div "arrow_back Datos del cliente person Chace Langford mail_outline check_box_outli…" at bounding box center [391, 268] width 457 height 424
click at [320, 214] on div "arrow_back Datos del cliente person Chace Langford mail_outline check_box_outli…" at bounding box center [391, 268] width 457 height 424
click at [328, 249] on input "text" at bounding box center [412, 237] width 373 height 29
paste input "chace.langford@gmail.com"
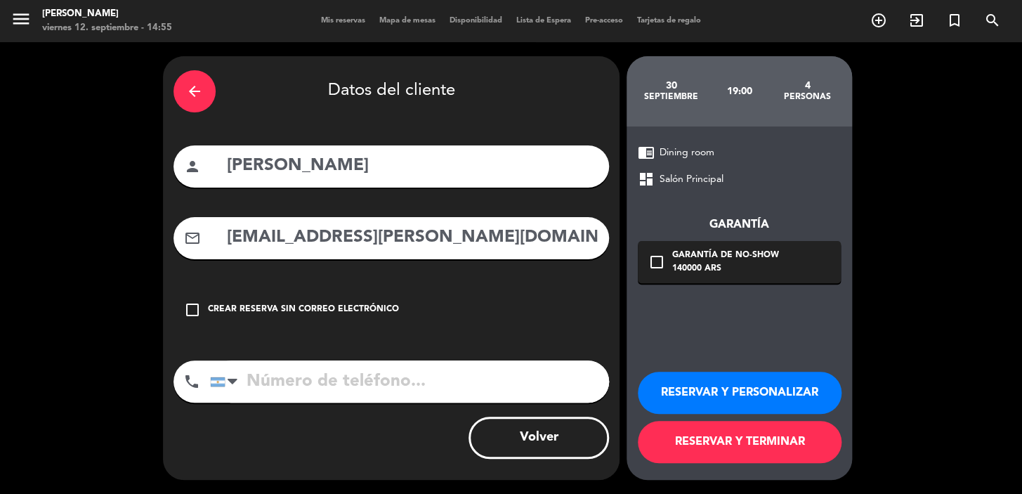
type input "chace.langford@gmail.com"
drag, startPoint x: 380, startPoint y: 356, endPoint x: 382, endPoint y: 365, distance: 8.5
click at [380, 357] on div "arrow_back Datos del cliente person Chace Langford mail_outline chace.langford@…" at bounding box center [391, 268] width 457 height 424
click at [408, 408] on div "phone United States +1 United Kingdom +44 Peru (Perú) +51 Argentina +54 Brazil …" at bounding box center [392, 386] width 436 height 52
click at [425, 382] on input "tel" at bounding box center [409, 381] width 399 height 42
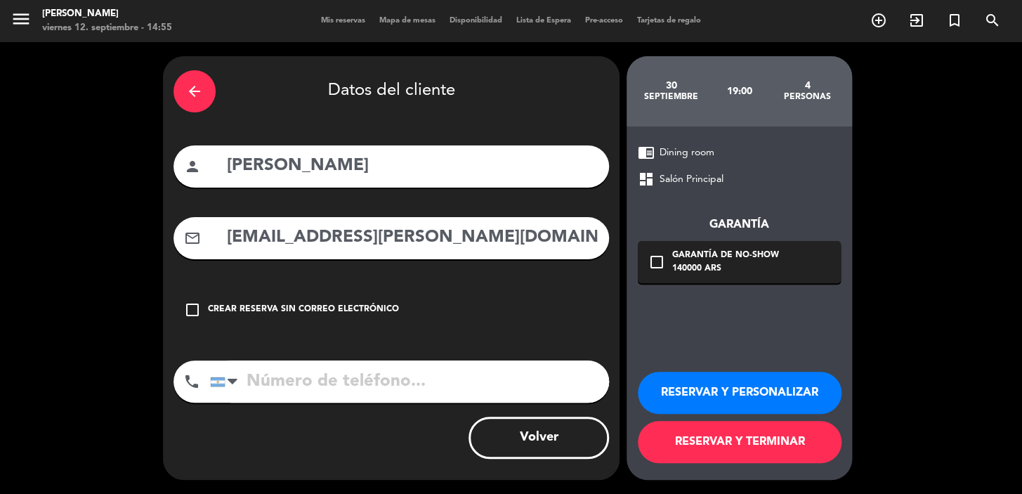
paste input "+12142056624"
type input "+12142056624"
click at [681, 260] on div "Garantía de no-show" at bounding box center [725, 256] width 107 height 14
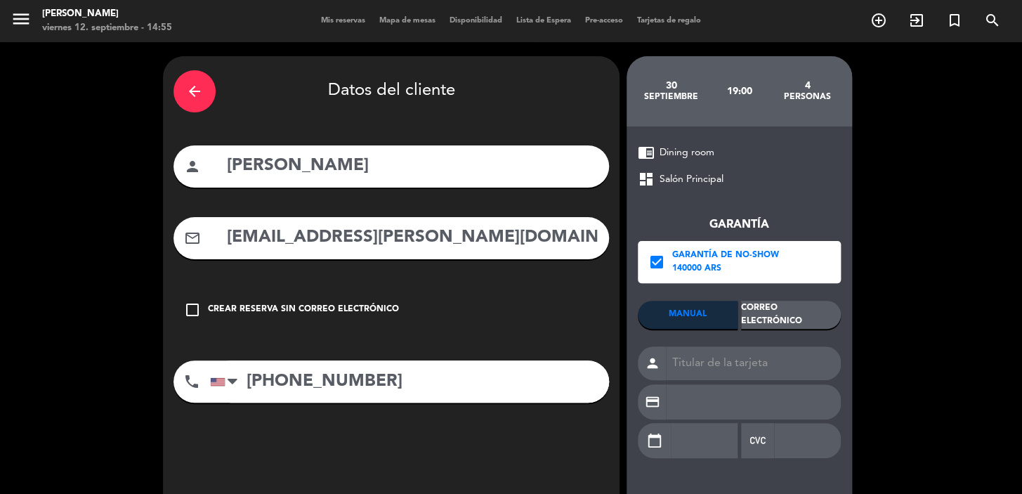
click at [775, 311] on div "Correo Electrónico" at bounding box center [791, 315] width 100 height 28
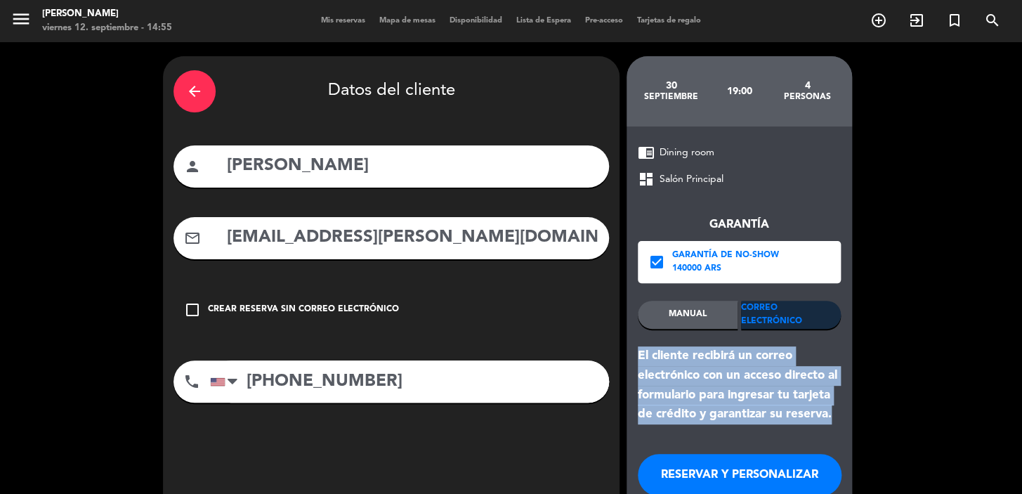
drag, startPoint x: 831, startPoint y: 419, endPoint x: 637, endPoint y: 356, distance: 204.2
click at [637, 356] on div "chrome_reader_mode Dining room dashboard Salón Principal Garantía check_box Gar…" at bounding box center [740, 344] width 226 height 436
copy div "El cliente recibirá un correo electrónico con un acceso directo al formulario p…"
drag, startPoint x: 713, startPoint y: 470, endPoint x: 212, endPoint y: 6, distance: 682.7
click at [710, 469] on button "RESERVAR Y PERSONALIZAR" at bounding box center [740, 475] width 204 height 42
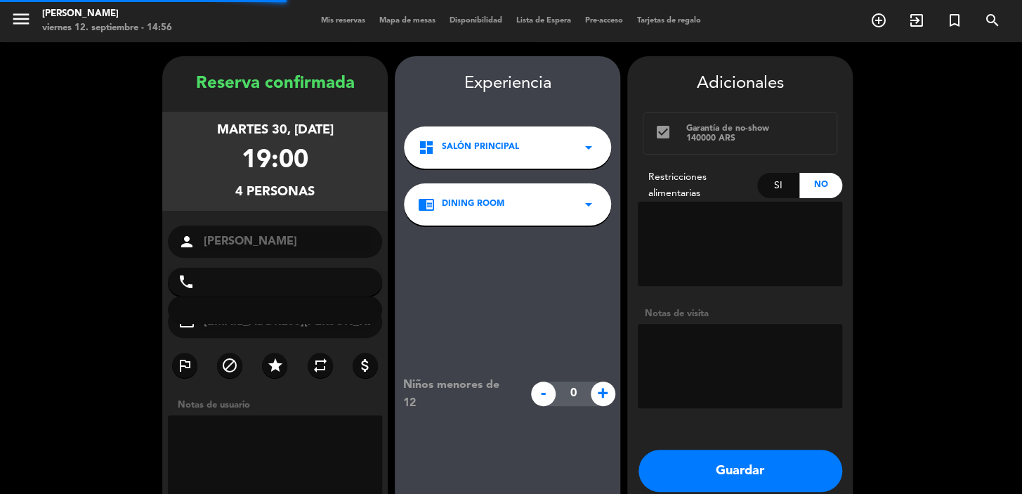
type input "+12142056624"
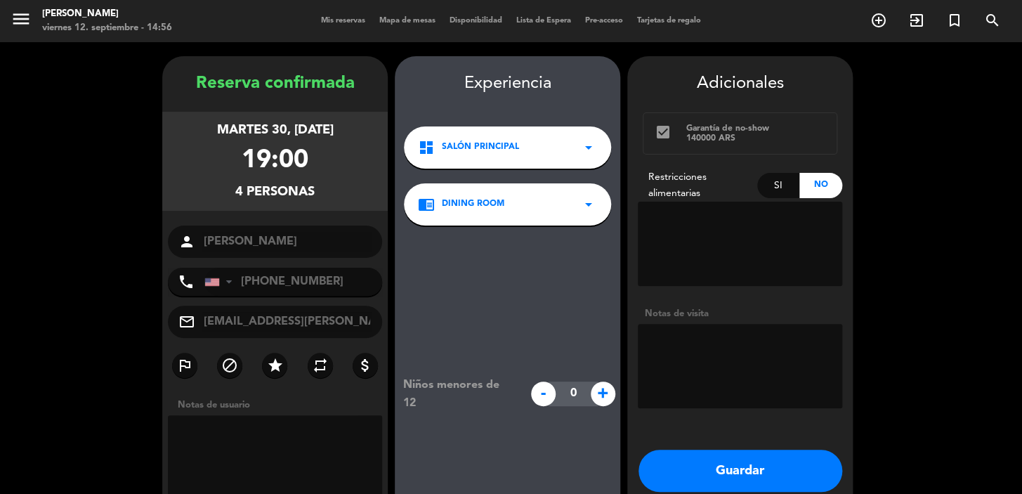
scroll to position [56, 0]
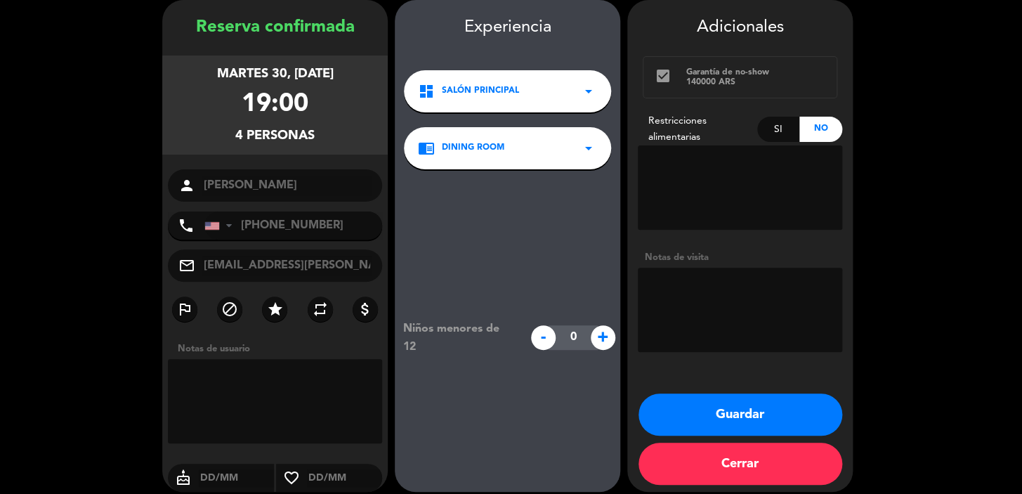
drag, startPoint x: 190, startPoint y: 70, endPoint x: 393, endPoint y: 196, distance: 238.9
click at [322, 148] on div "martes 30, sep. 2025 19:00 4 personas" at bounding box center [275, 105] width 226 height 99
copy div "martes 30, sep. 2025 19:00 4 personas"
drag, startPoint x: 686, startPoint y: 320, endPoint x: 649, endPoint y: 324, distance: 36.7
click at [685, 320] on textarea at bounding box center [740, 310] width 204 height 84
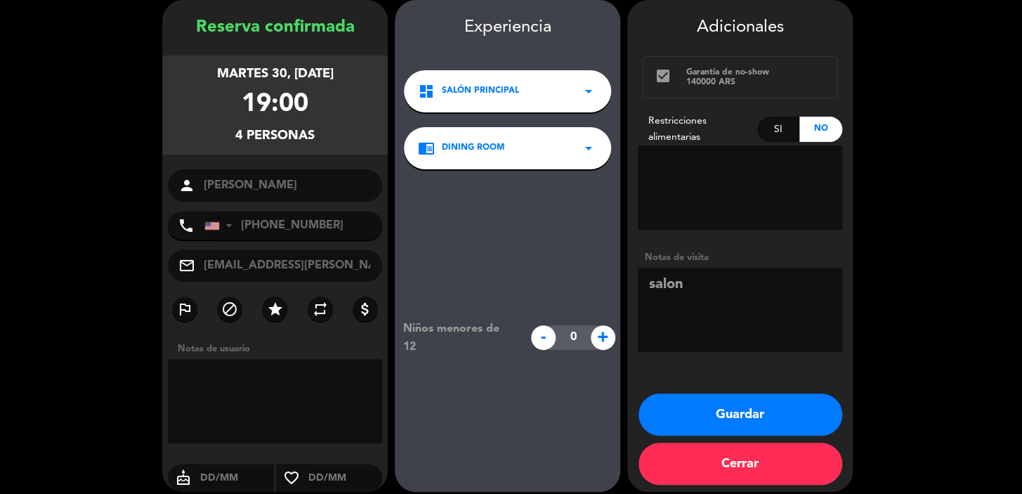
type textarea "salon"
drag, startPoint x: 780, startPoint y: 415, endPoint x: 264, endPoint y: 20, distance: 649.6
click at [776, 414] on button "Guardar" at bounding box center [741, 414] width 204 height 42
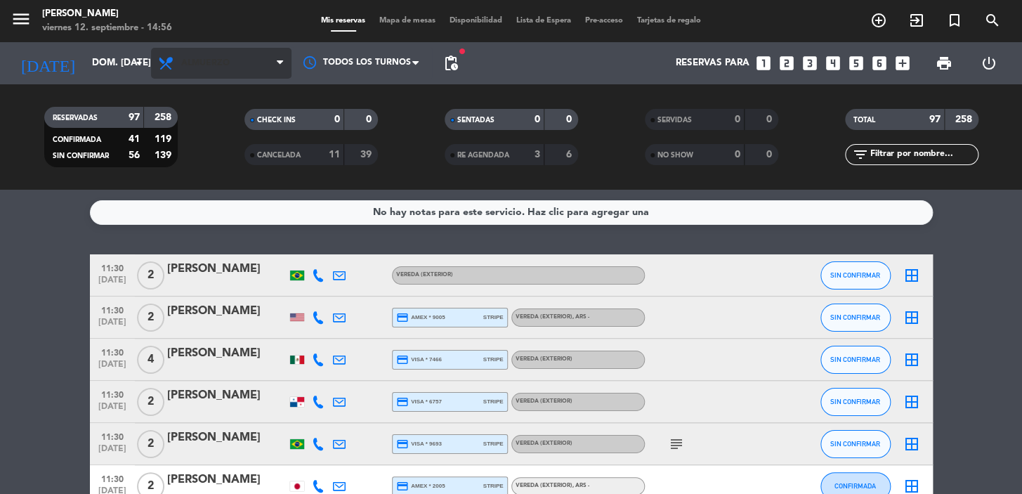
click at [223, 70] on span "Almuerzo" at bounding box center [221, 63] width 141 height 31
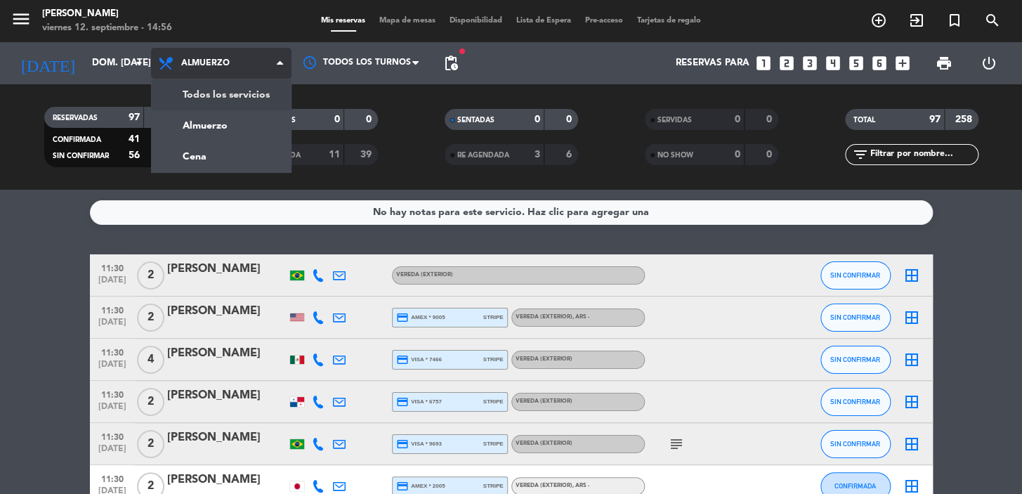
click at [230, 91] on div "menu Don Julio viernes 12. septiembre - 14:56 Mis reservas Mapa de mesas Dispon…" at bounding box center [511, 95] width 1022 height 190
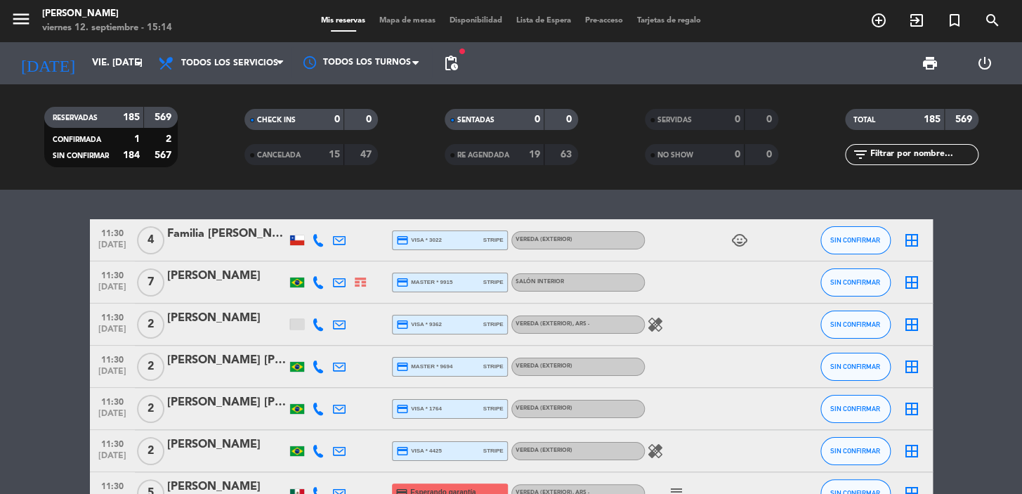
click at [914, 155] on input "text" at bounding box center [923, 154] width 109 height 15
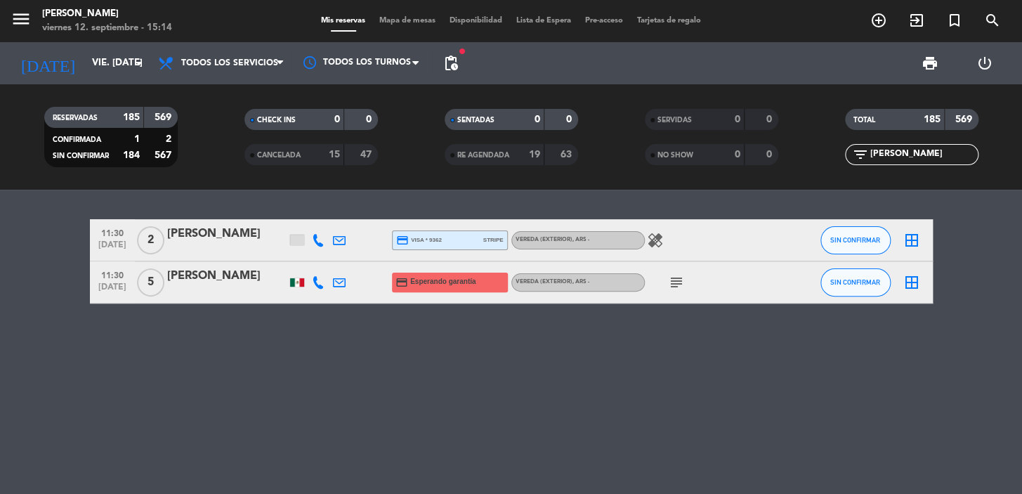
type input "[PERSON_NAME]"
click at [220, 290] on div at bounding box center [226, 291] width 119 height 11
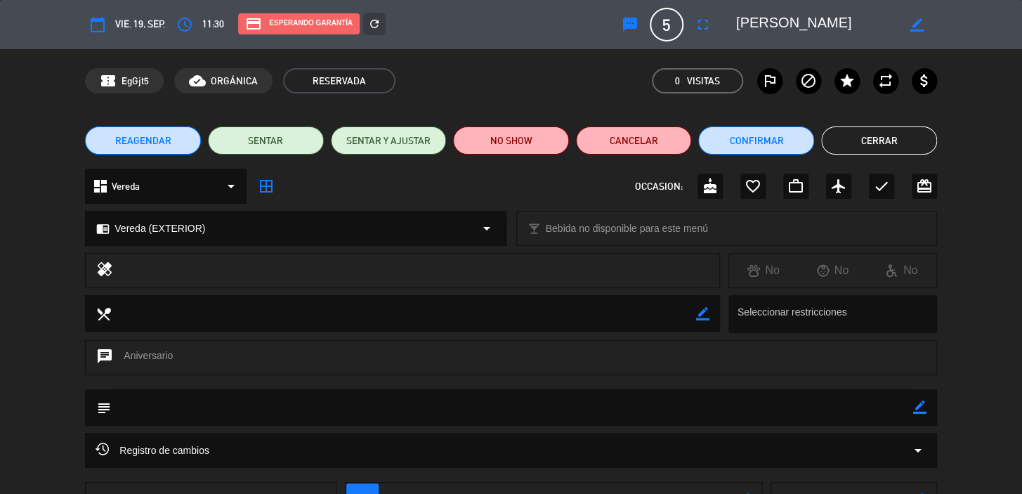
click at [154, 154] on button "REAGENDAR" at bounding box center [143, 140] width 116 height 28
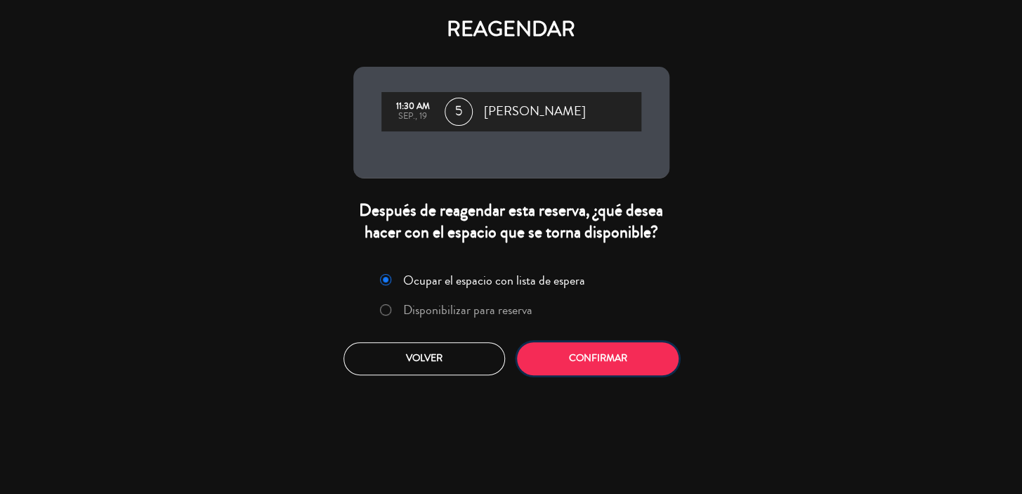
click at [592, 361] on button "Confirmar" at bounding box center [598, 358] width 162 height 33
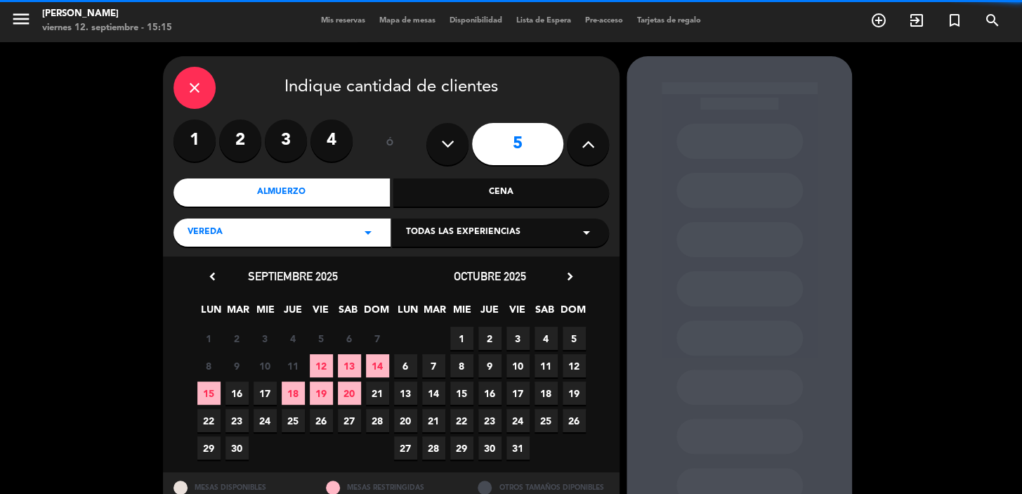
click at [485, 231] on span "Todas las experiencias" at bounding box center [463, 233] width 115 height 14
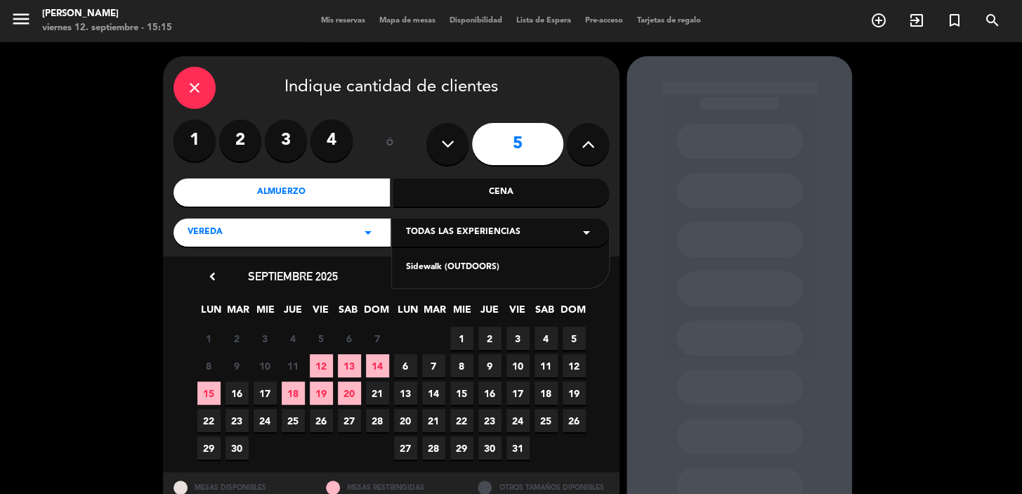
click at [455, 272] on div "Sidewalk (OUTDOORS)" at bounding box center [500, 268] width 189 height 14
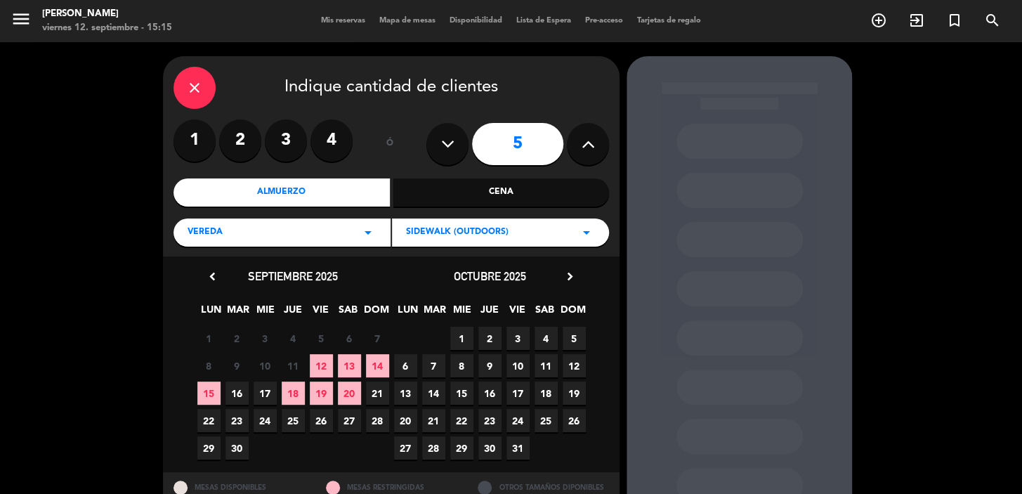
click at [468, 193] on div "Cena" at bounding box center [501, 192] width 216 height 28
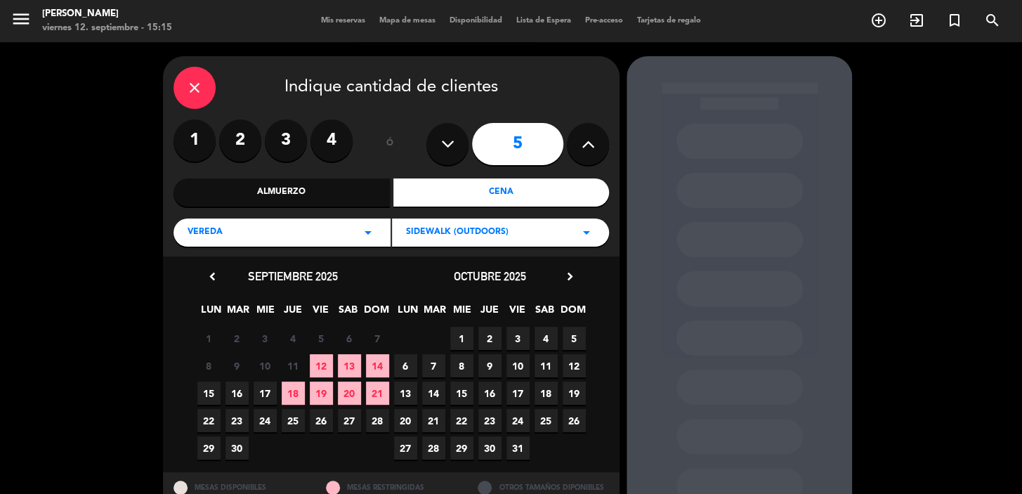
click at [316, 393] on span "19" at bounding box center [321, 393] width 23 height 23
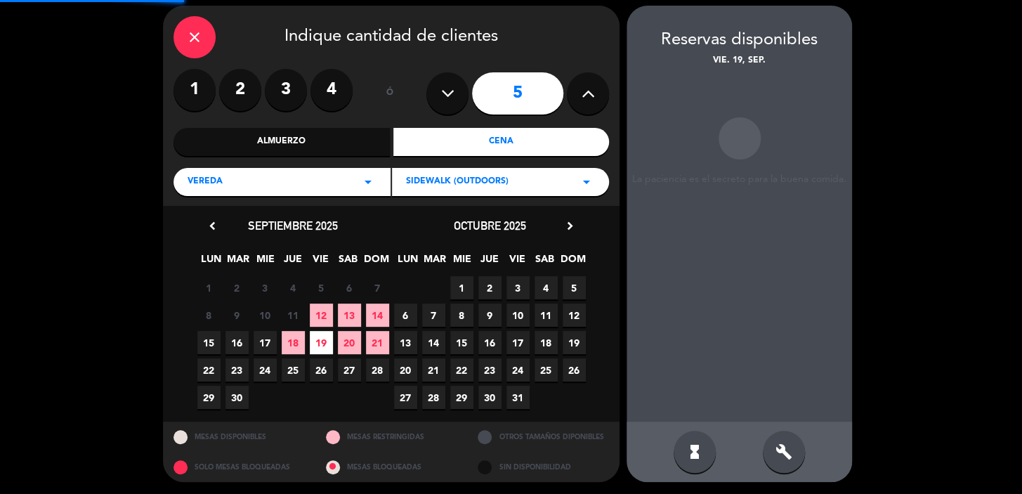
scroll to position [51, 0]
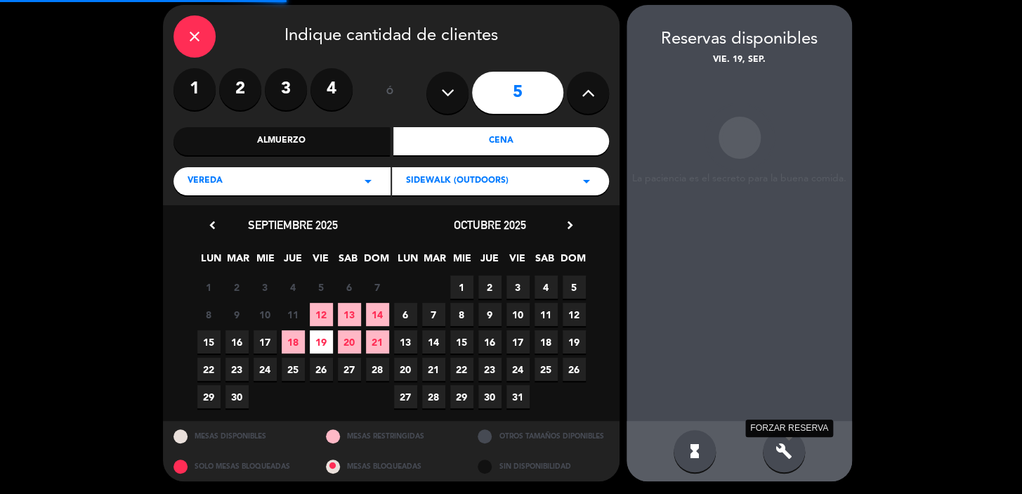
click at [781, 446] on icon "build" at bounding box center [784, 451] width 17 height 17
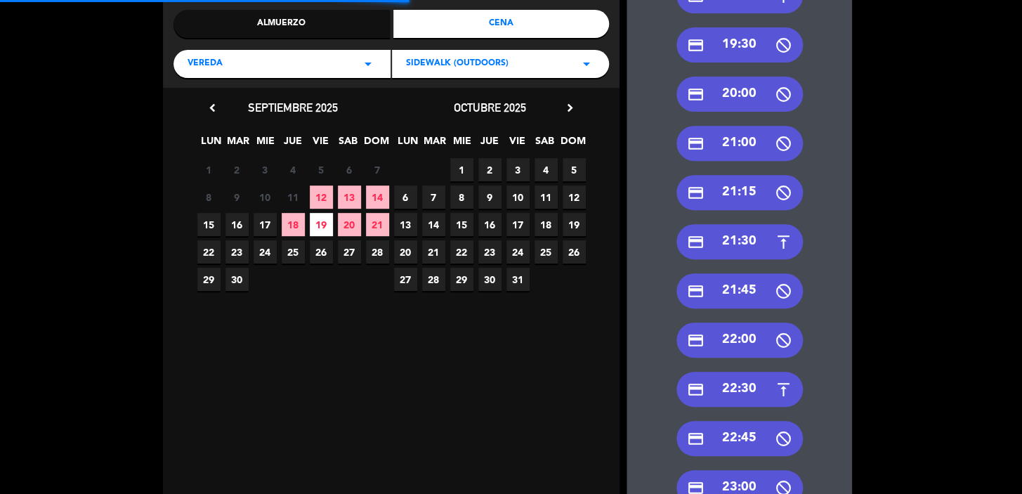
scroll to position [179, 0]
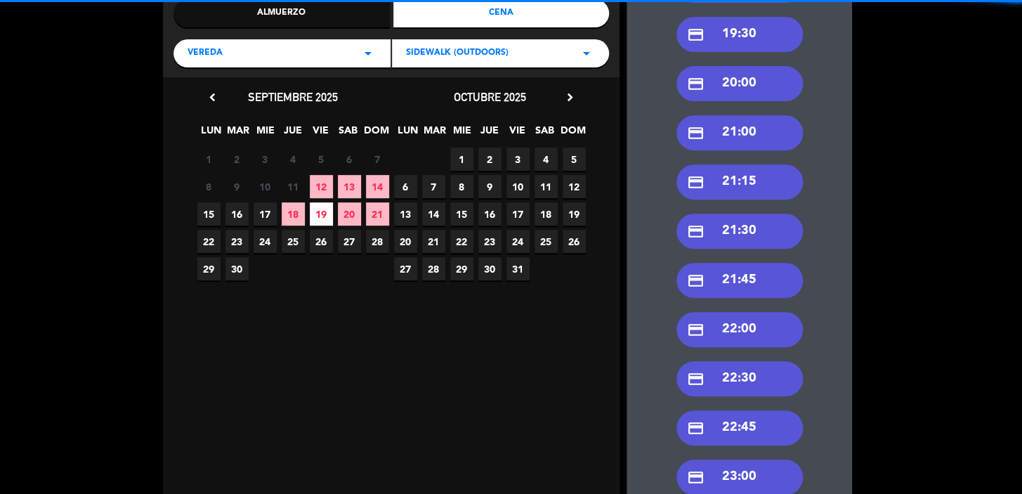
drag, startPoint x: 755, startPoint y: 375, endPoint x: 745, endPoint y: 377, distance: 10.6
click at [755, 375] on div "credit_card 22:30" at bounding box center [740, 378] width 126 height 35
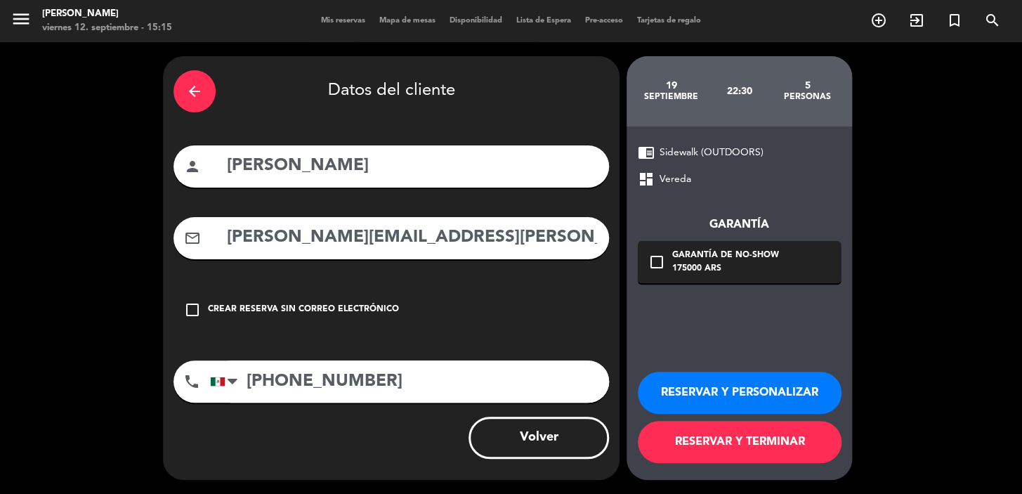
scroll to position [0, 0]
click at [750, 395] on button "RESERVAR Y PERSONALIZAR" at bounding box center [740, 393] width 204 height 42
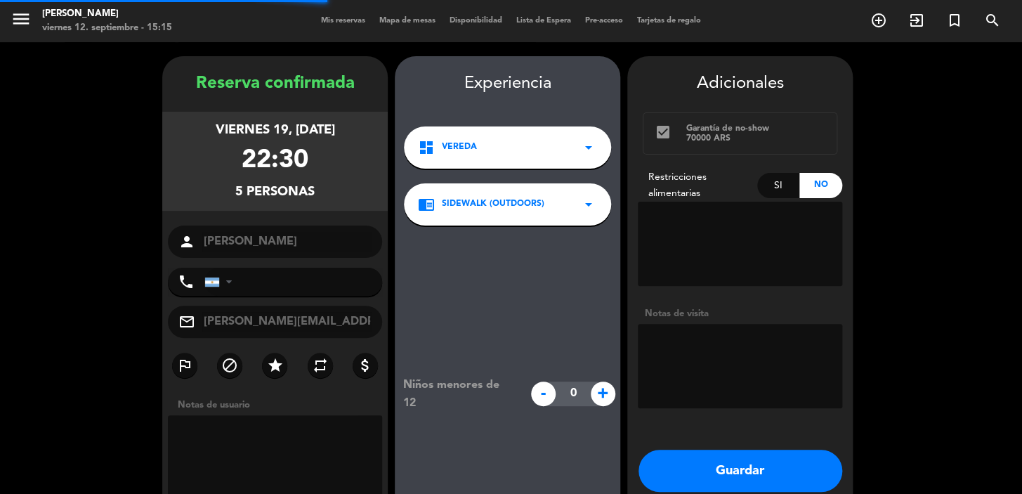
type input "[PHONE_NUMBER]"
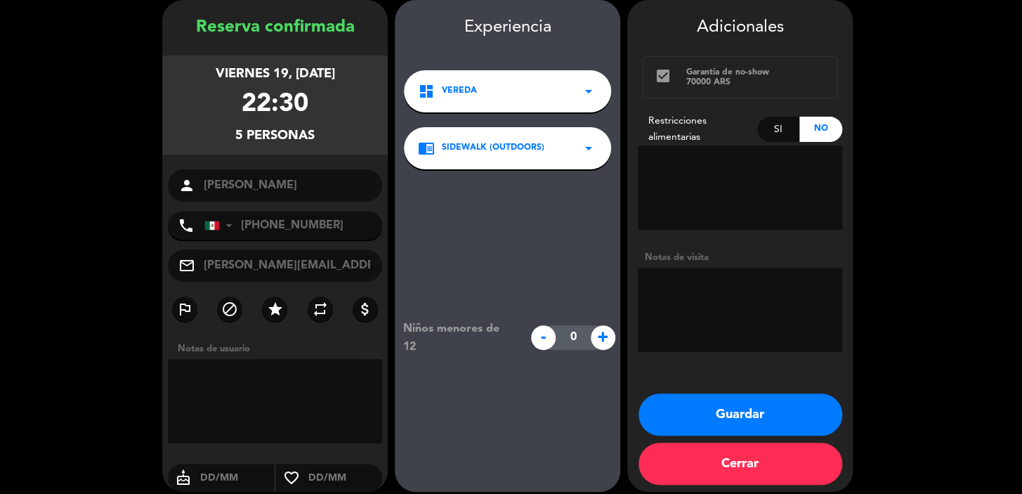
drag, startPoint x: 188, startPoint y: 69, endPoint x: 342, endPoint y: 140, distance: 169.5
click at [331, 136] on div "viernes 19, [DATE] 22:30 5 personas" at bounding box center [275, 105] width 226 height 99
copy div "viernes 19, [DATE] 22:30 5 personas"
click at [660, 411] on button "Guardar" at bounding box center [741, 414] width 204 height 42
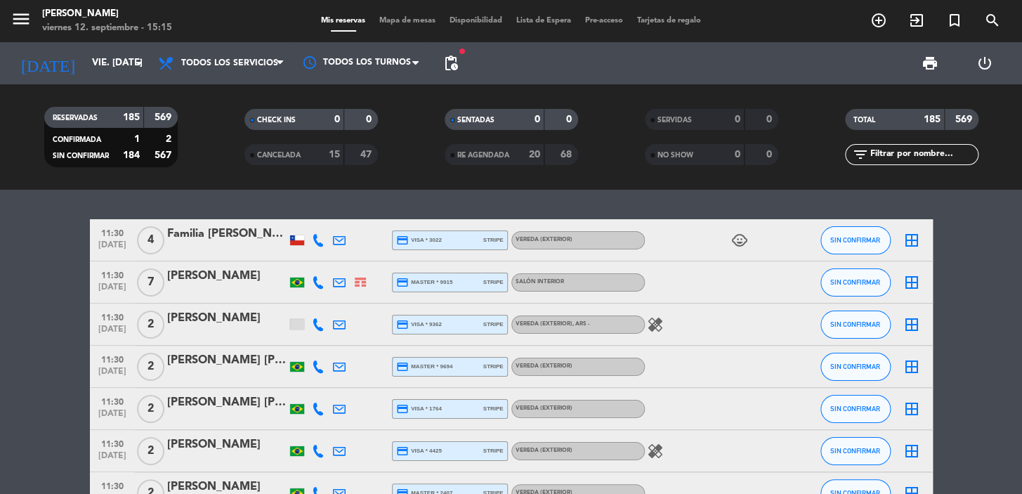
click at [780, 410] on div at bounding box center [791, 408] width 38 height 41
click at [876, 18] on icon "add_circle_outline" at bounding box center [879, 20] width 17 height 17
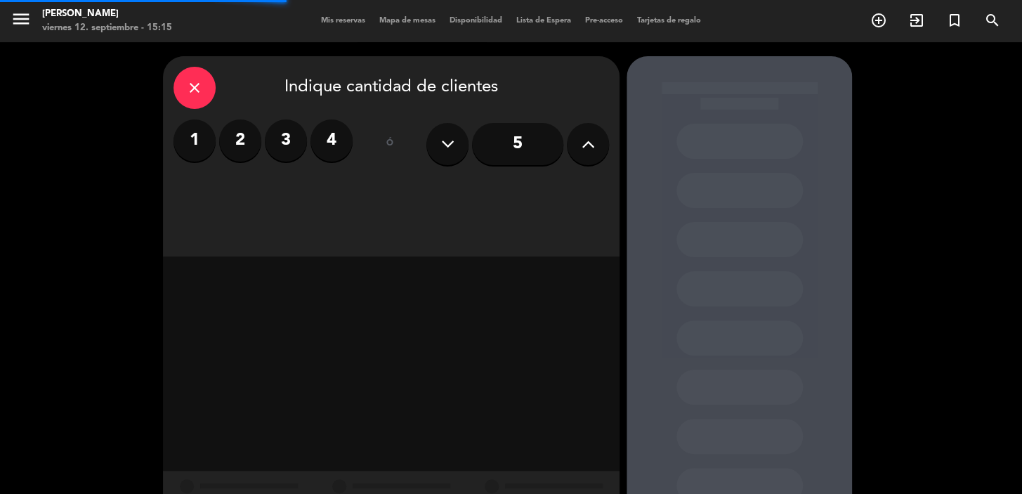
click at [323, 141] on label "4" at bounding box center [332, 140] width 42 height 42
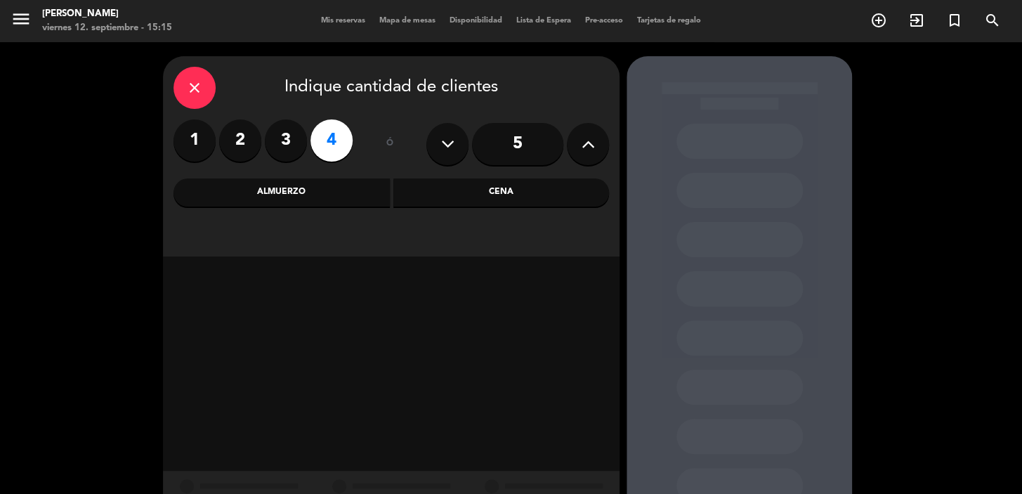
click at [365, 194] on div "Almuerzo" at bounding box center [282, 192] width 216 height 28
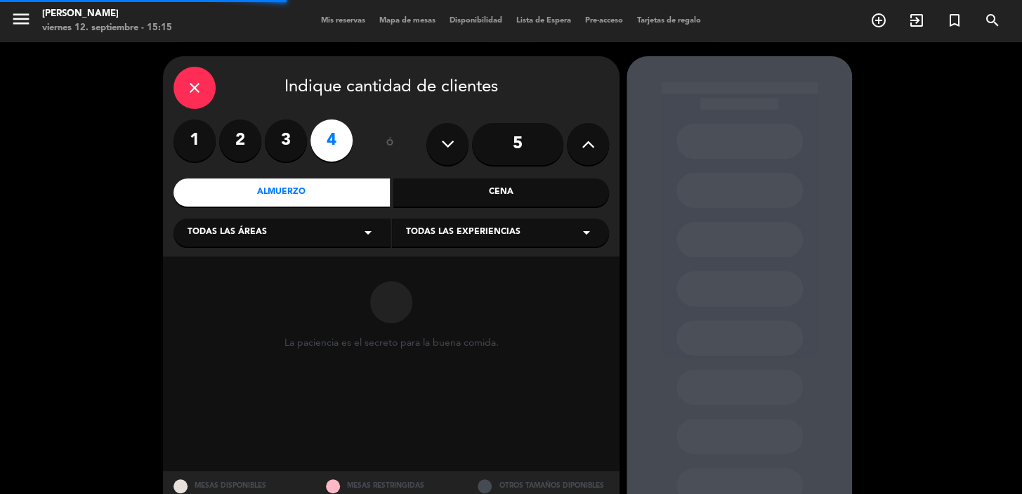
click at [434, 197] on div "Cena" at bounding box center [501, 192] width 216 height 28
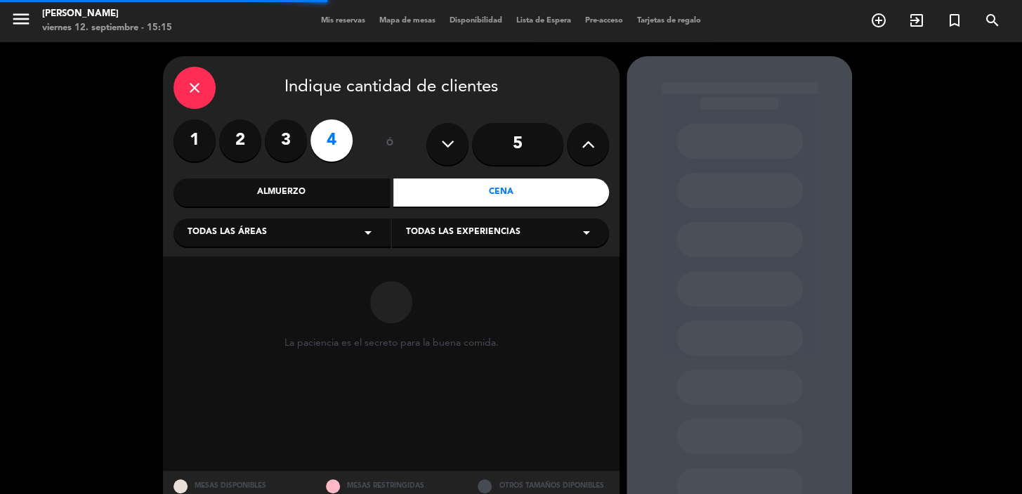
click at [341, 232] on div "Todas las áreas arrow_drop_down" at bounding box center [282, 233] width 217 height 28
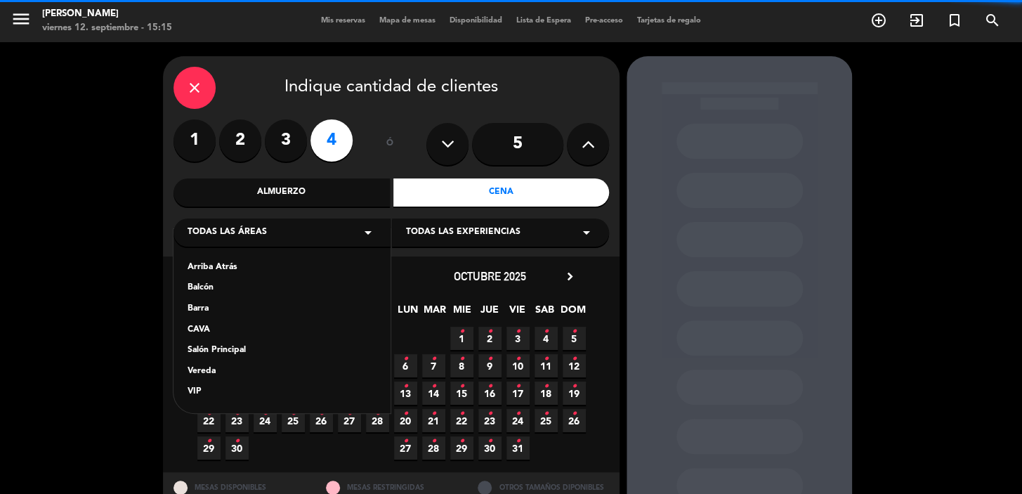
click at [221, 358] on div "Arriba Atrás Balcón Barra CAVA Salón Principal Vereda VIP" at bounding box center [282, 321] width 217 height 184
click at [223, 353] on div "Salón Principal" at bounding box center [282, 351] width 189 height 14
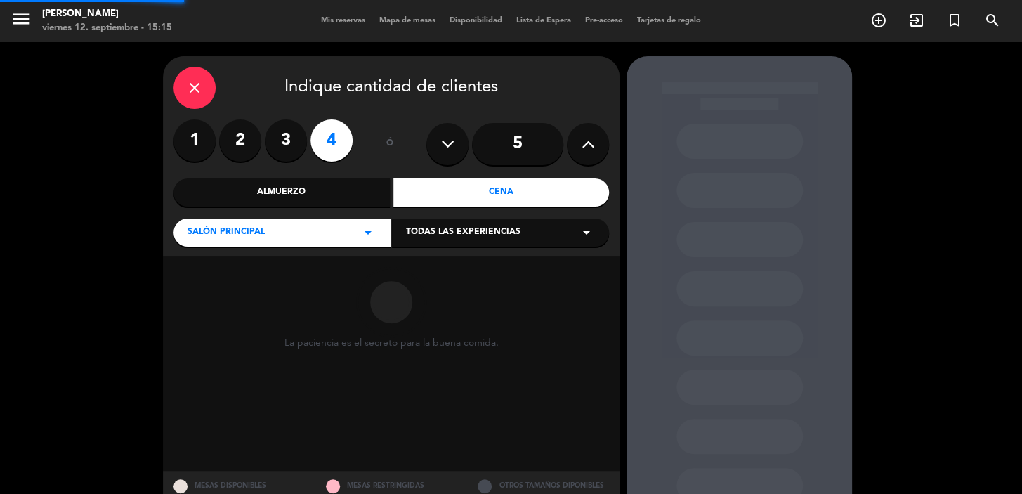
click at [450, 225] on div "Todas las experiencias arrow_drop_down" at bounding box center [500, 233] width 217 height 28
click at [434, 262] on div "Dining room" at bounding box center [500, 268] width 189 height 14
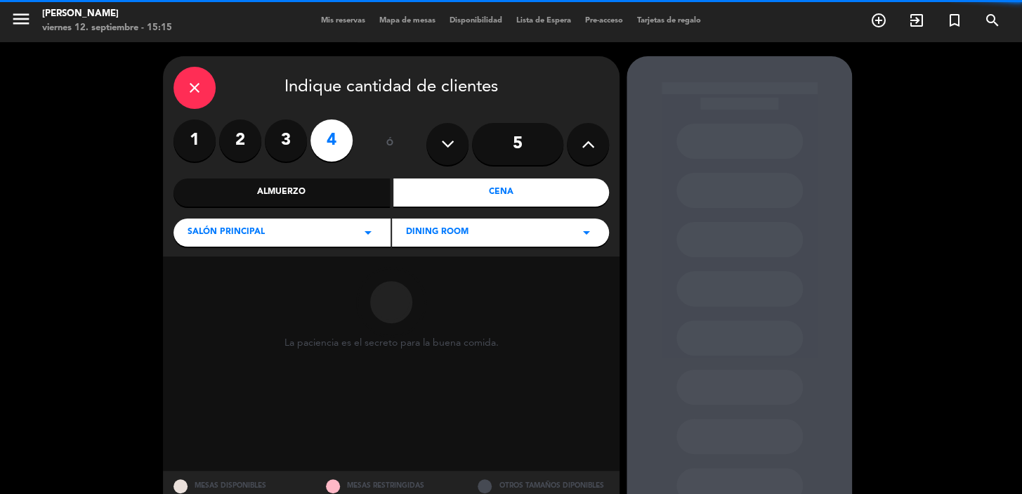
click at [434, 262] on div "La paciencia es el secreto para la buena comida." at bounding box center [391, 363] width 457 height 214
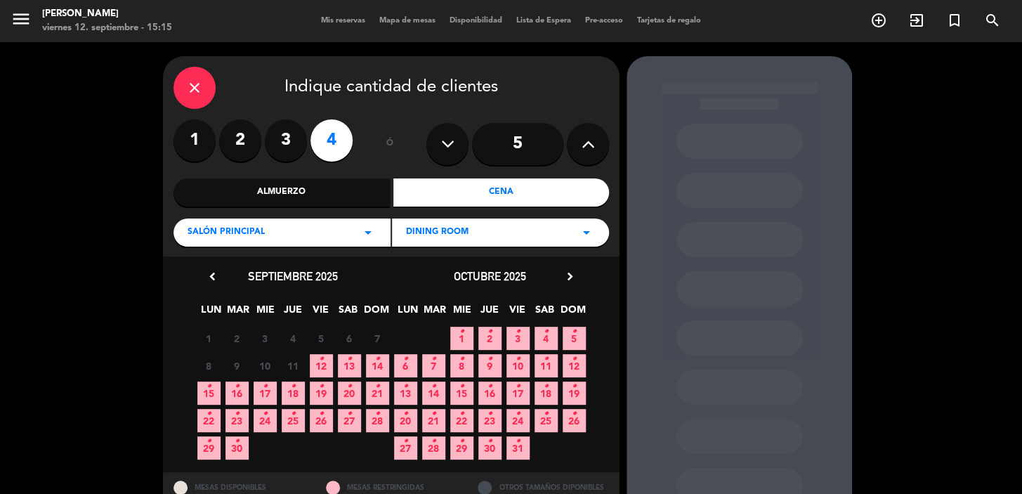
click at [521, 419] on span "24 •" at bounding box center [518, 420] width 23 height 23
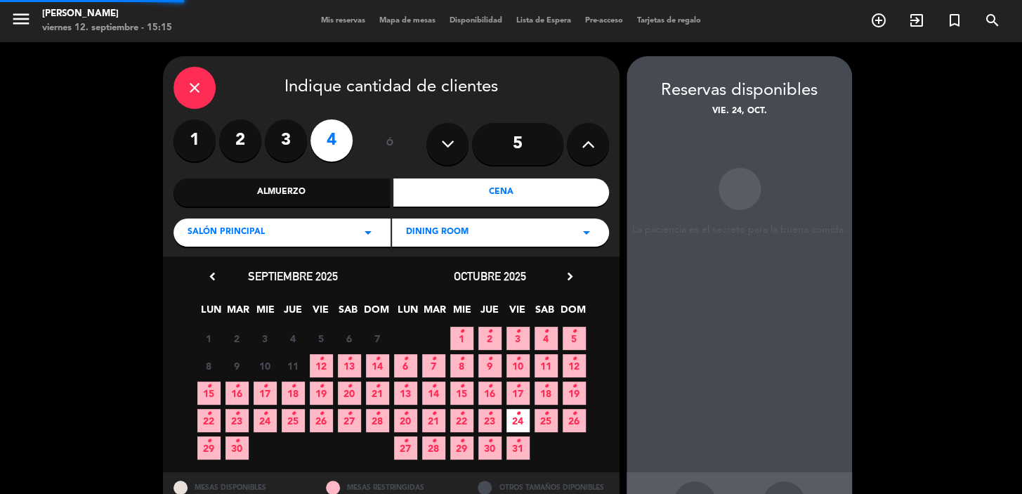
scroll to position [51, 0]
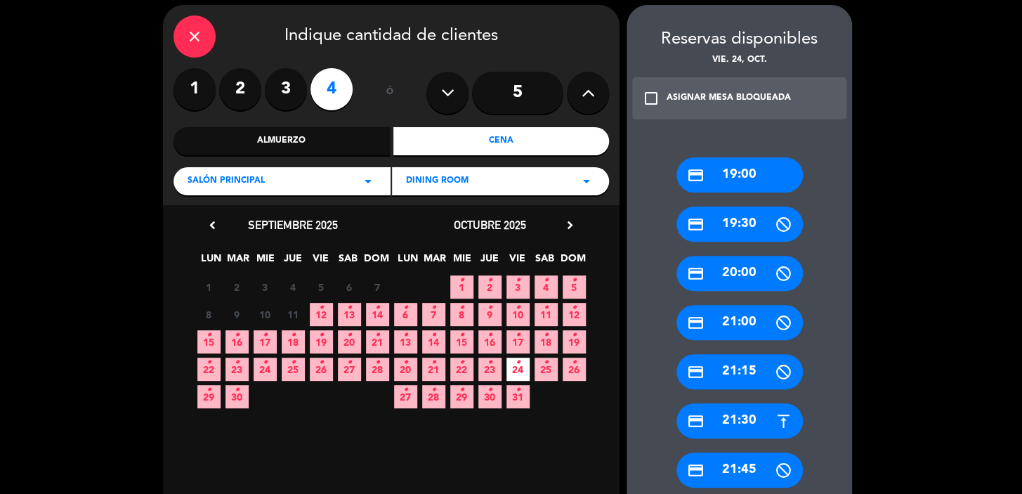
click at [766, 427] on div "credit_card 21:30" at bounding box center [740, 420] width 126 height 35
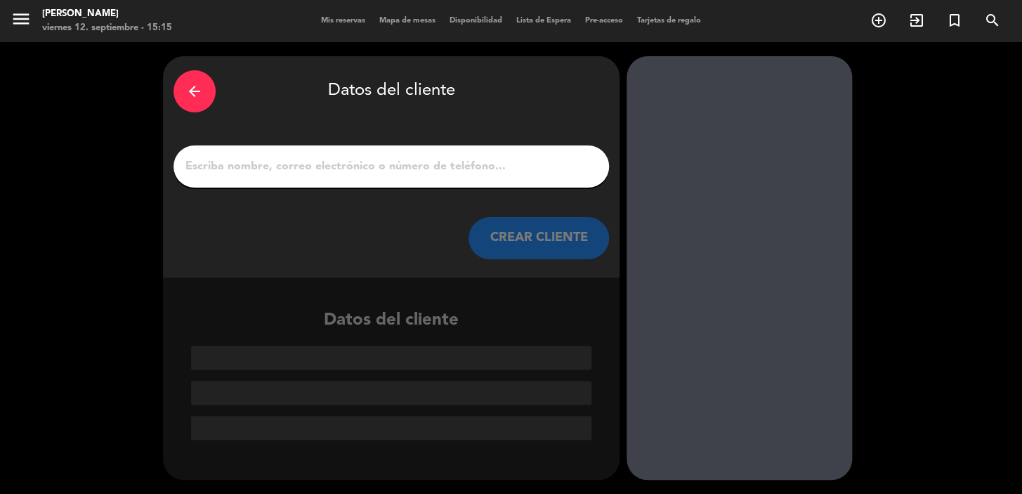
scroll to position [0, 0]
click at [401, 167] on input "1" at bounding box center [391, 167] width 415 height 20
paste input "[PERSON_NAME]"
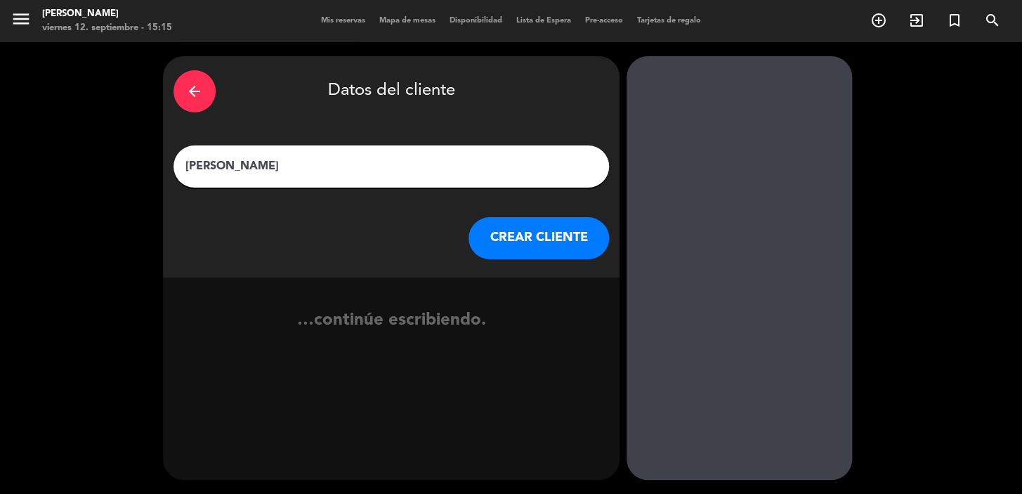
type input "[PERSON_NAME]"
click at [496, 243] on button "CREAR CLIENTE" at bounding box center [539, 238] width 141 height 42
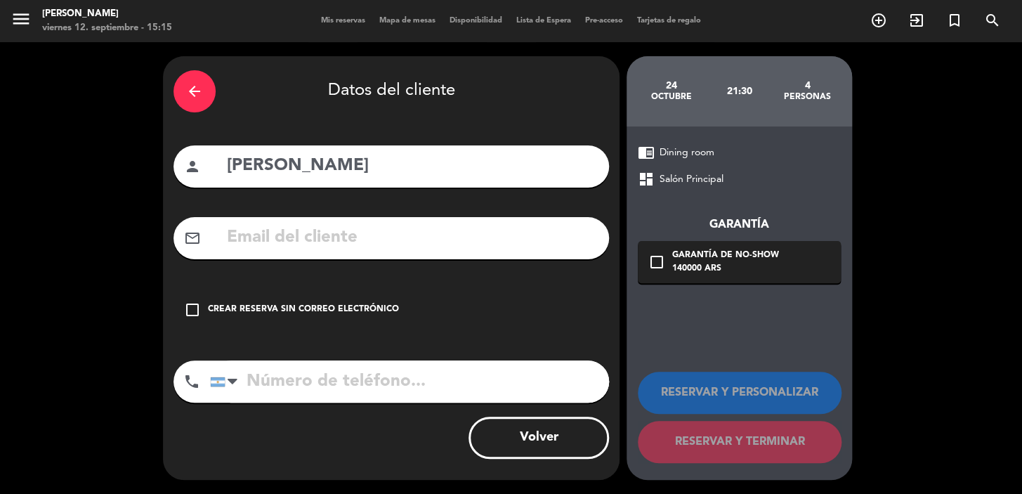
click at [391, 245] on input "text" at bounding box center [412, 237] width 373 height 29
paste input "1156544439 [EMAIL_ADDRESS][DOMAIN_NAME]"
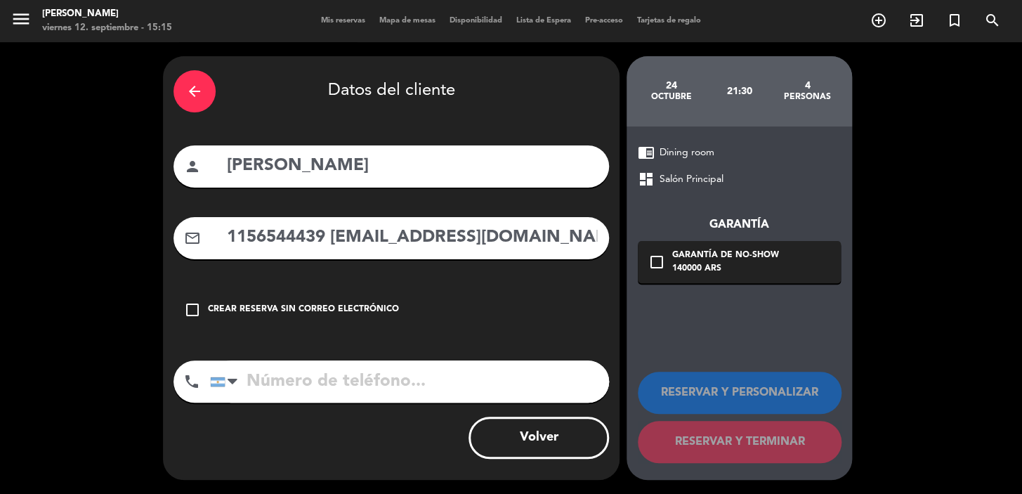
drag, startPoint x: 324, startPoint y: 240, endPoint x: 25, endPoint y: 234, distance: 298.7
click at [25, 234] on div "arrow_back Datos del cliente person [PERSON_NAME] mail_outline 1156544439 [EMAI…" at bounding box center [511, 268] width 1022 height 452
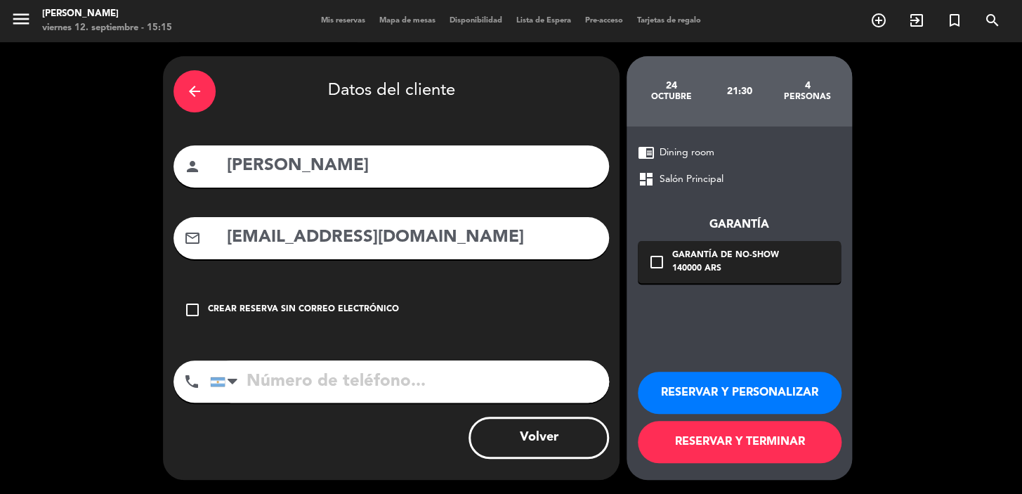
type input "[EMAIL_ADDRESS][DOMAIN_NAME]"
click at [393, 389] on input "tel" at bounding box center [409, 381] width 399 height 42
paste input "1156544439"
type input "1156544439"
click at [765, 273] on div "140000 ARS" at bounding box center [725, 269] width 107 height 14
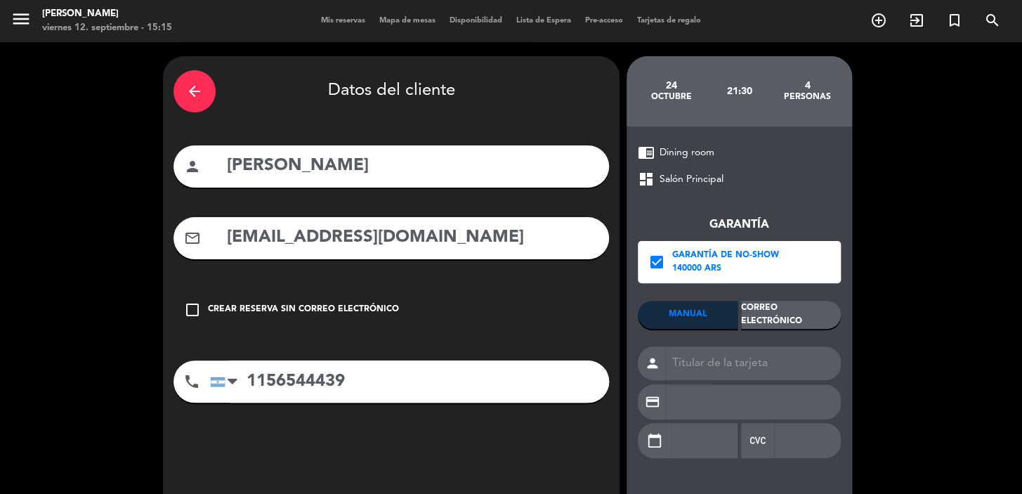
click at [786, 325] on div "Correo Electrónico" at bounding box center [791, 315] width 100 height 28
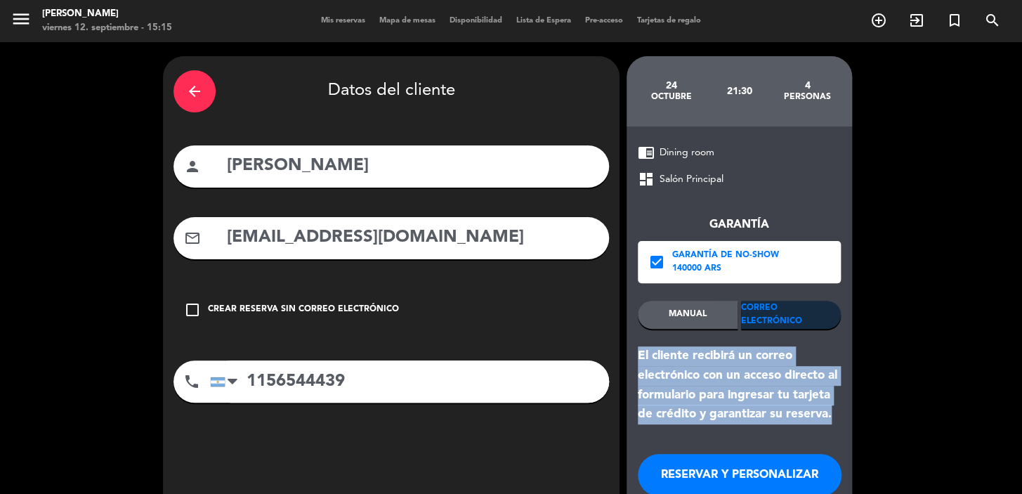
drag, startPoint x: 833, startPoint y: 412, endPoint x: 635, endPoint y: 355, distance: 205.7
click at [635, 353] on div "chrome_reader_mode Dining room dashboard Salón Principal Garantía check_box Gar…" at bounding box center [740, 344] width 226 height 436
copy div "El cliente recibirá un correo electrónico con un acceso directo al formulario p…"
click at [695, 467] on button "RESERVAR Y PERSONALIZAR" at bounding box center [740, 475] width 204 height 42
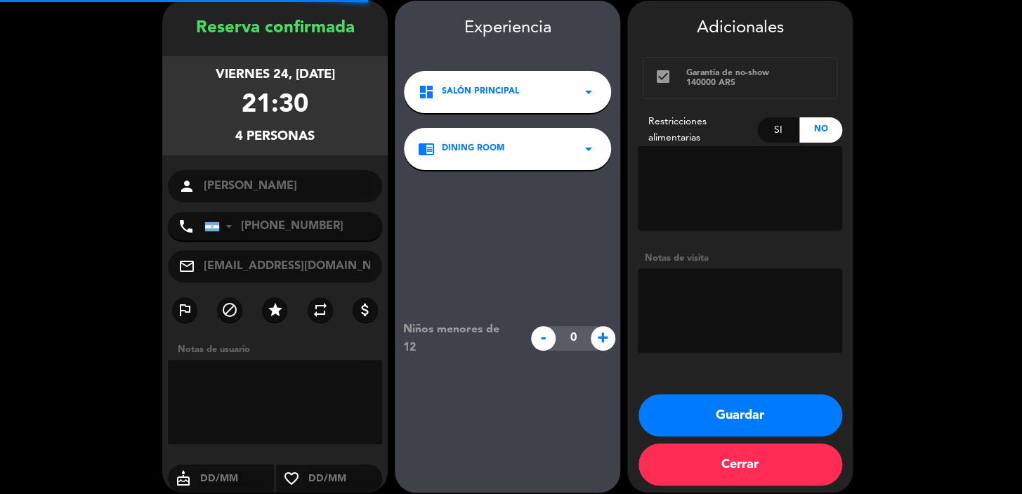
scroll to position [56, 0]
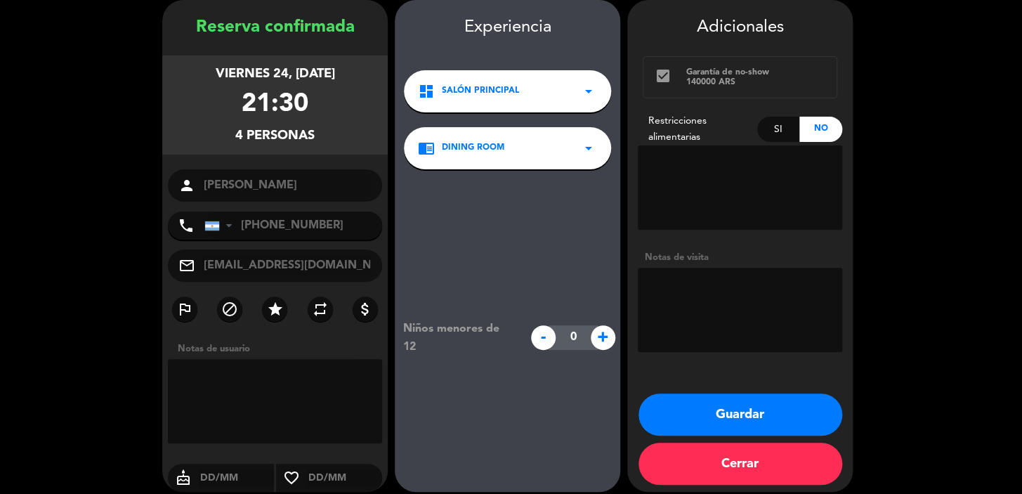
drag, startPoint x: 184, startPoint y: 59, endPoint x: 328, endPoint y: 154, distance: 172.5
click at [320, 148] on div "viernes 24, [DATE] 21:30 4 personas" at bounding box center [275, 105] width 226 height 99
copy div "viernes 24, [DATE] 21:30 4 personas"
click at [693, 446] on button "Cerrar" at bounding box center [741, 464] width 204 height 42
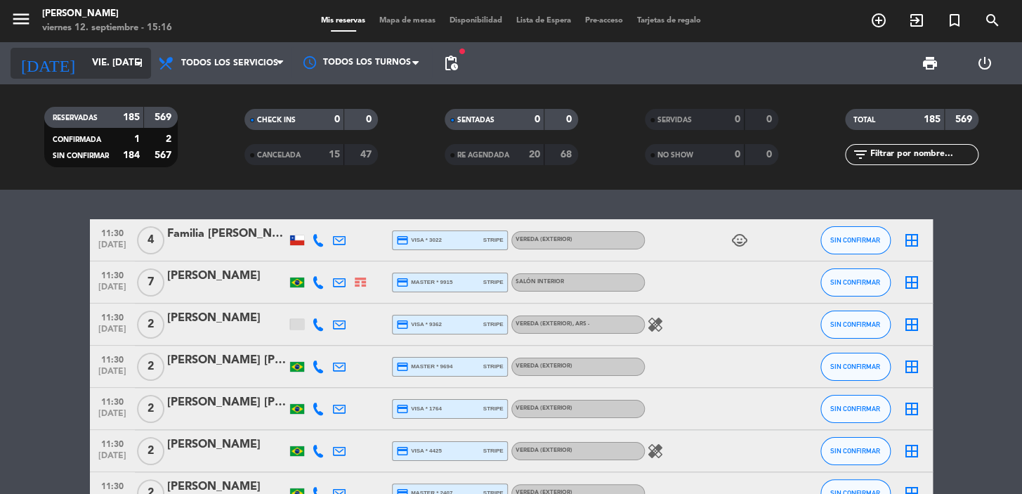
click at [85, 67] on input "vie. [DATE]" at bounding box center [147, 63] width 124 height 25
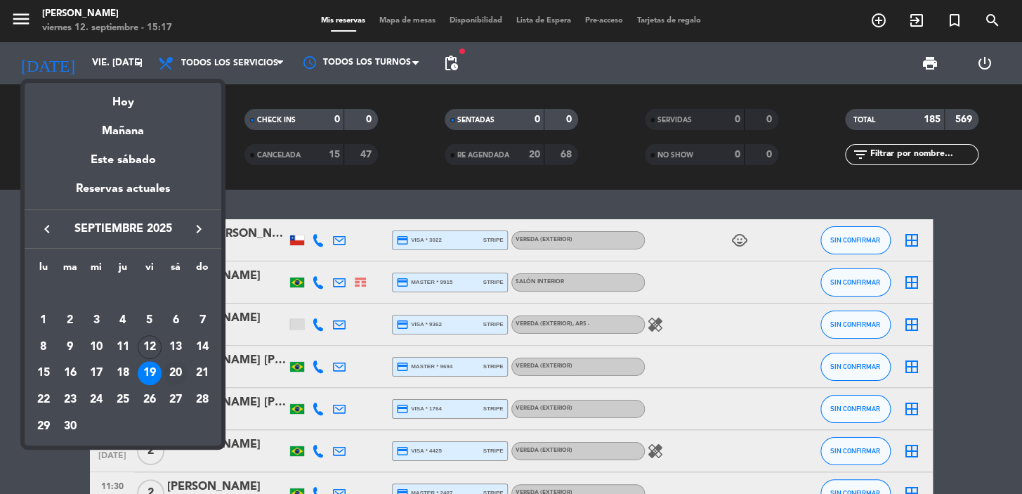
click at [178, 372] on div "20" at bounding box center [176, 373] width 24 height 24
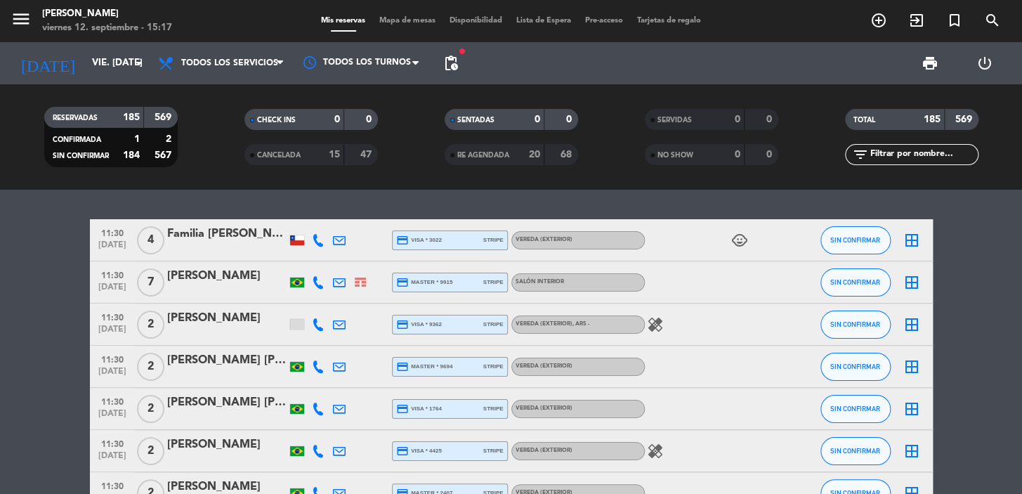
type input "sáb. [DATE]"
